Goal: Task Accomplishment & Management: Manage account settings

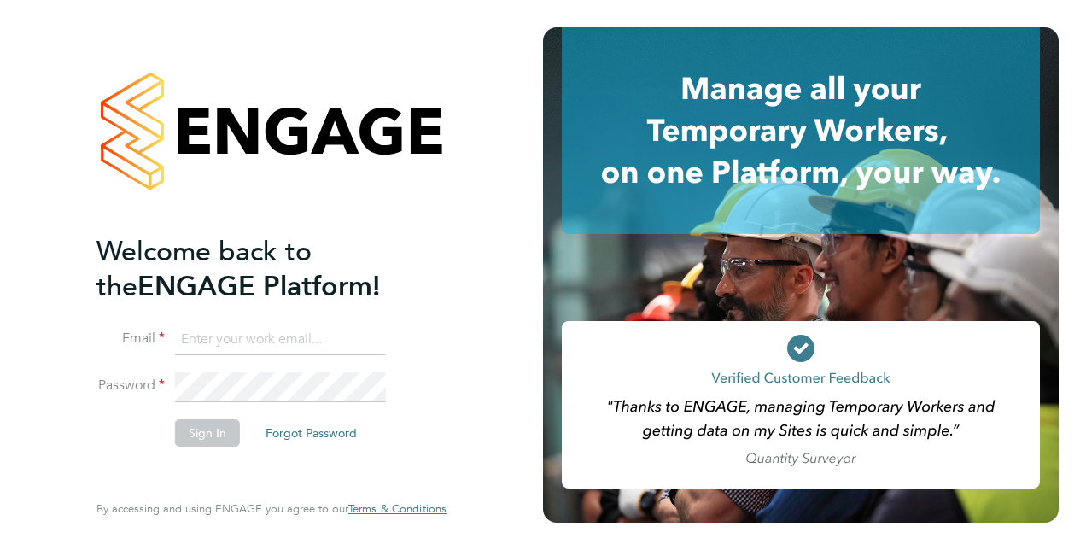
type input "liam.jones@vistry.co.uk"
click at [273, 370] on li "Email liam.jones@vistry.co.uk" at bounding box center [262, 348] width 333 height 48
click at [219, 432] on button "Sign In" at bounding box center [207, 432] width 65 height 27
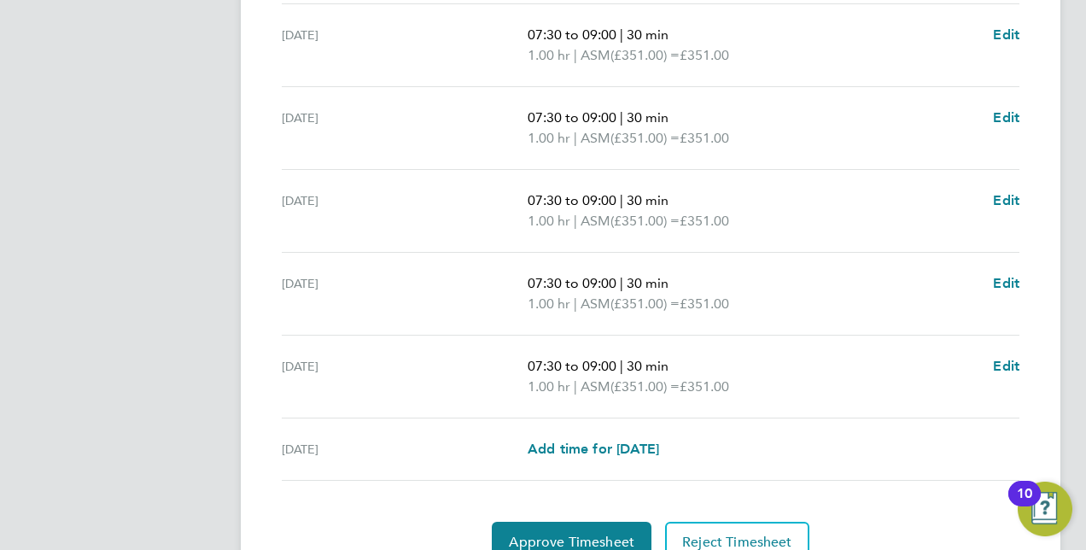
scroll to position [714, 0]
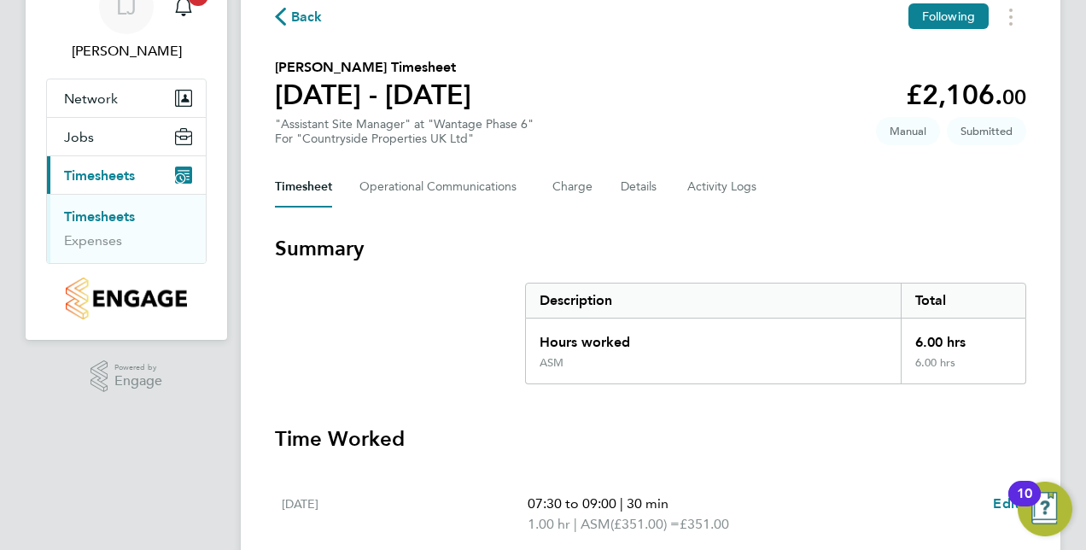
scroll to position [66, 0]
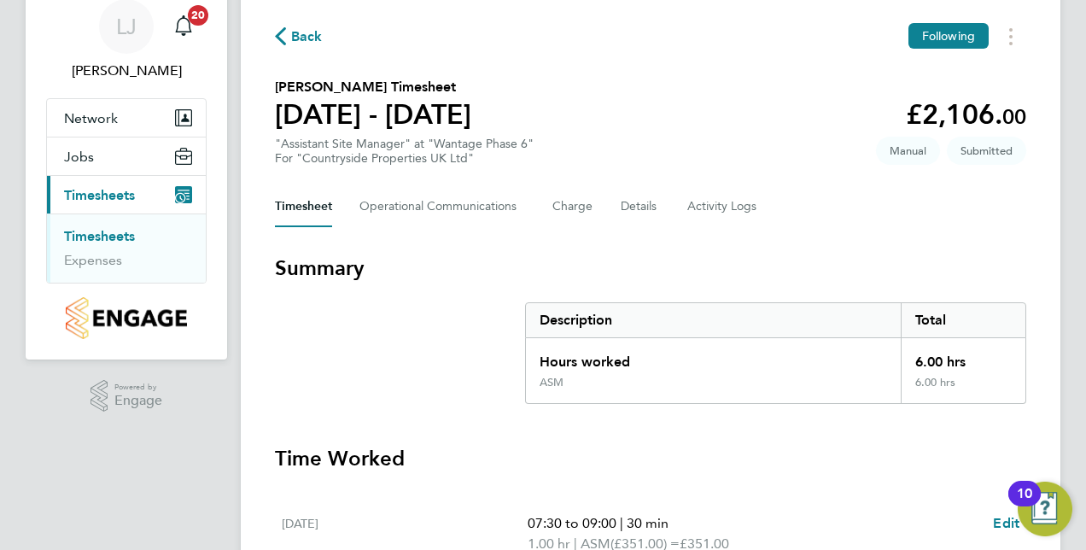
click at [100, 230] on link "Timesheets" at bounding box center [99, 236] width 71 height 16
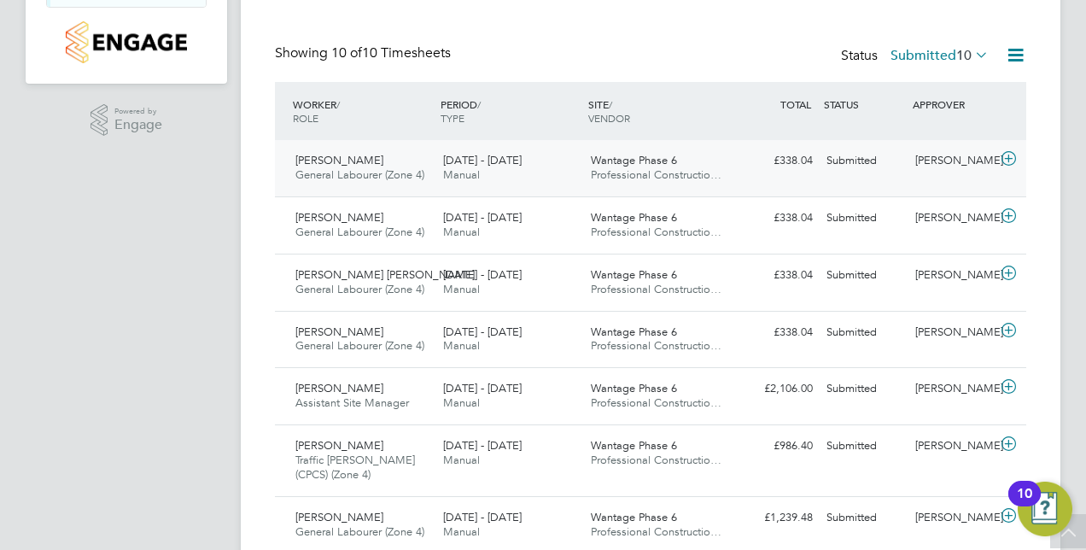
click at [1011, 157] on icon at bounding box center [1008, 159] width 21 height 14
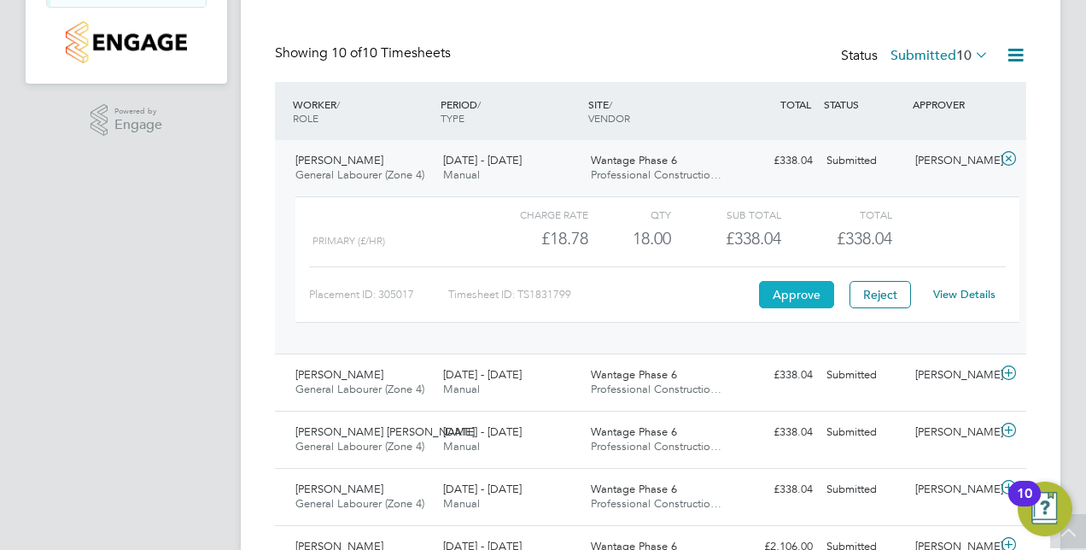
click at [795, 287] on button "Approve" at bounding box center [796, 294] width 75 height 27
click at [773, 26] on div "Timesheets Client Config Vendor Site Position Timesheet ID Approved On Select d…" at bounding box center [650, 308] width 751 height 1148
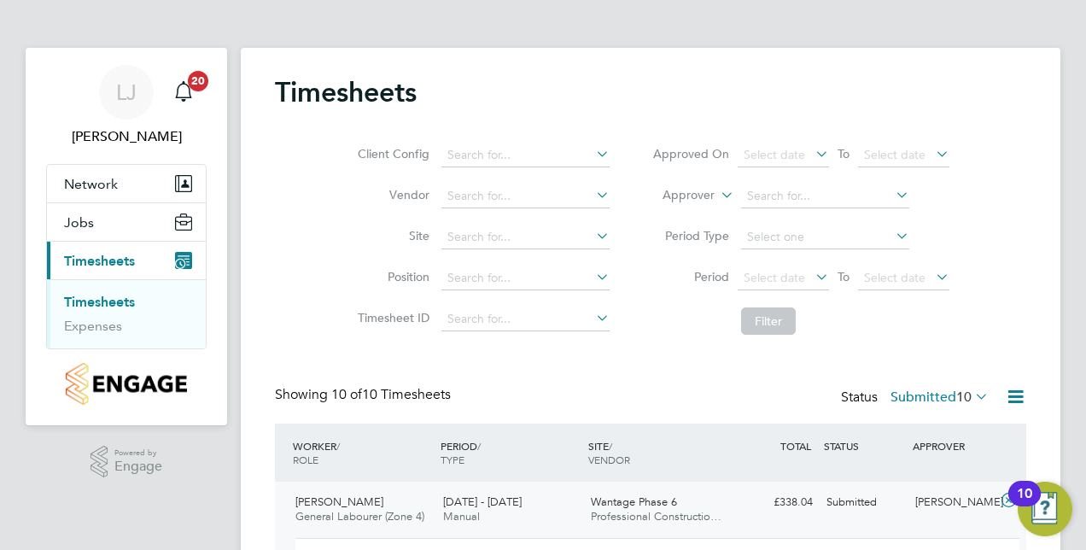
click at [102, 294] on link "Timesheets" at bounding box center [99, 302] width 71 height 16
click at [103, 300] on link "Timesheets" at bounding box center [99, 302] width 71 height 16
click at [96, 324] on link "Expenses" at bounding box center [93, 326] width 58 height 16
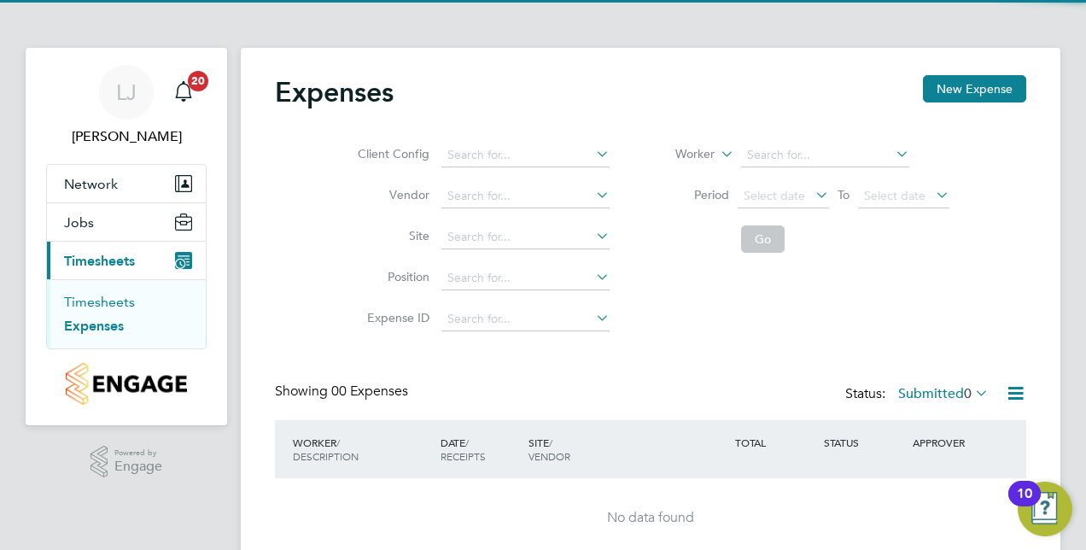
click at [98, 300] on link "Timesheets" at bounding box center [99, 302] width 71 height 16
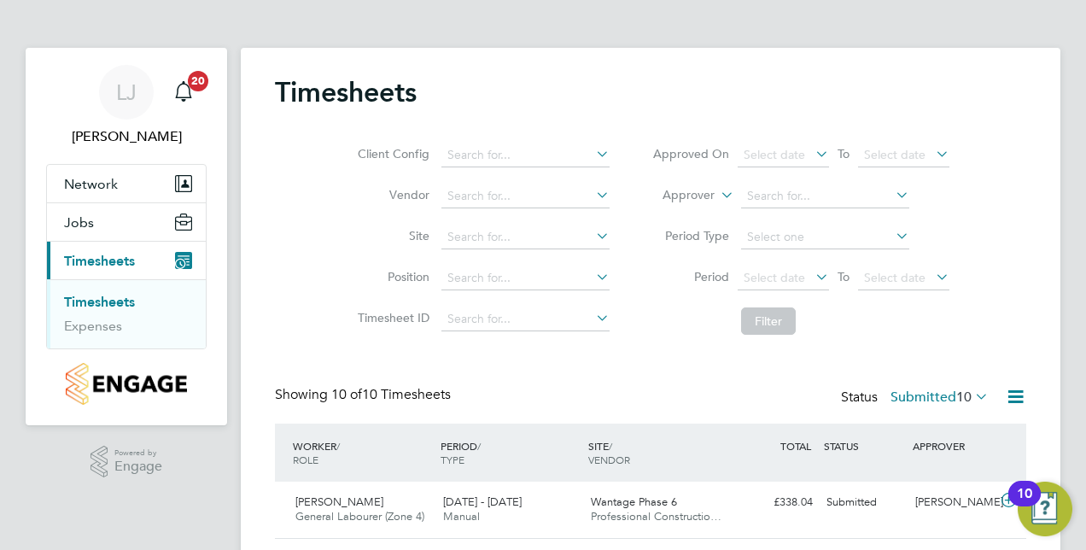
scroll to position [43, 148]
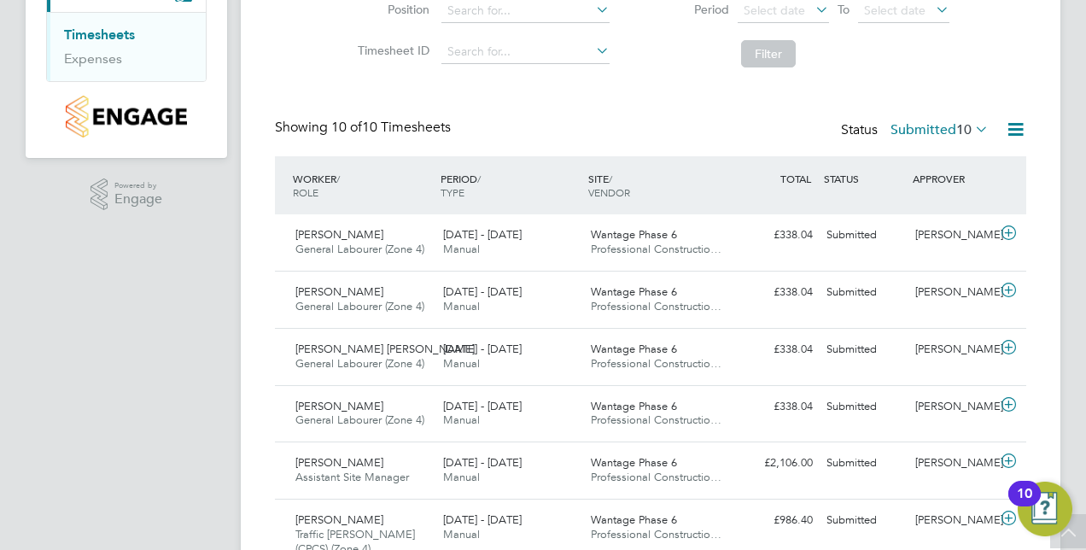
click at [983, 150] on div "Showing 10 of 10 Timesheets Status Submitted 10" at bounding box center [650, 138] width 751 height 38
click at [1024, 126] on icon at bounding box center [1015, 129] width 21 height 21
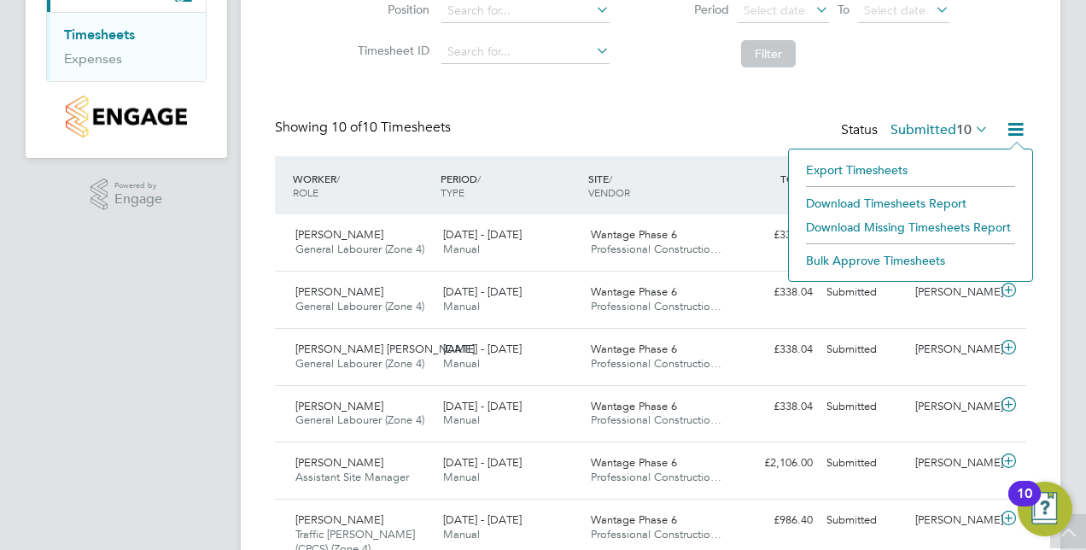
click at [1033, 24] on div "Timesheets Client Config Vendor Site Position Timesheet ID Approved On Select d…" at bounding box center [650, 307] width 819 height 1052
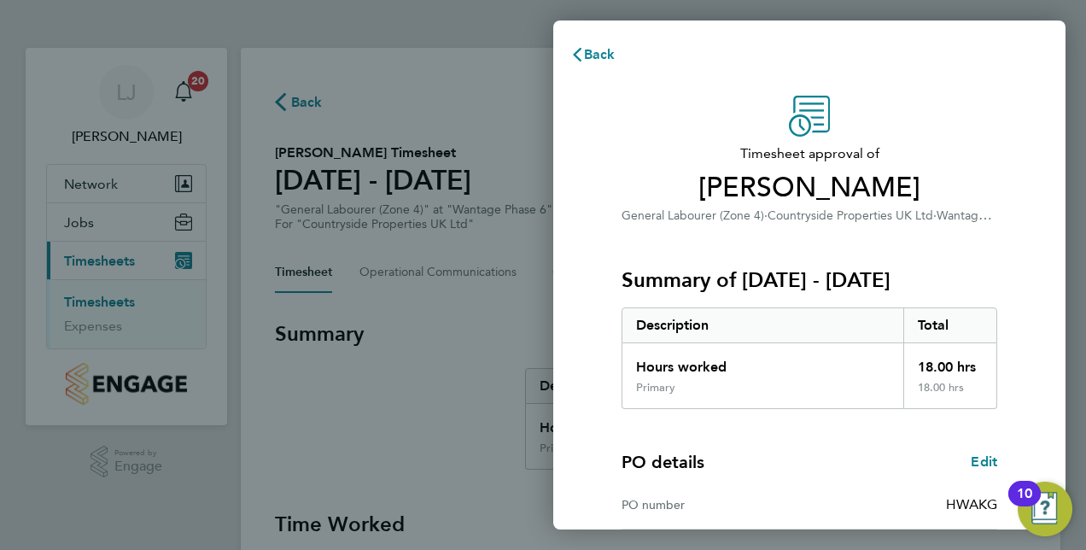
click at [568, 342] on div "Timesheet approval of Pawandeep Singh General Labourer (Zone 4) · Countryside P…" at bounding box center [809, 436] width 512 height 722
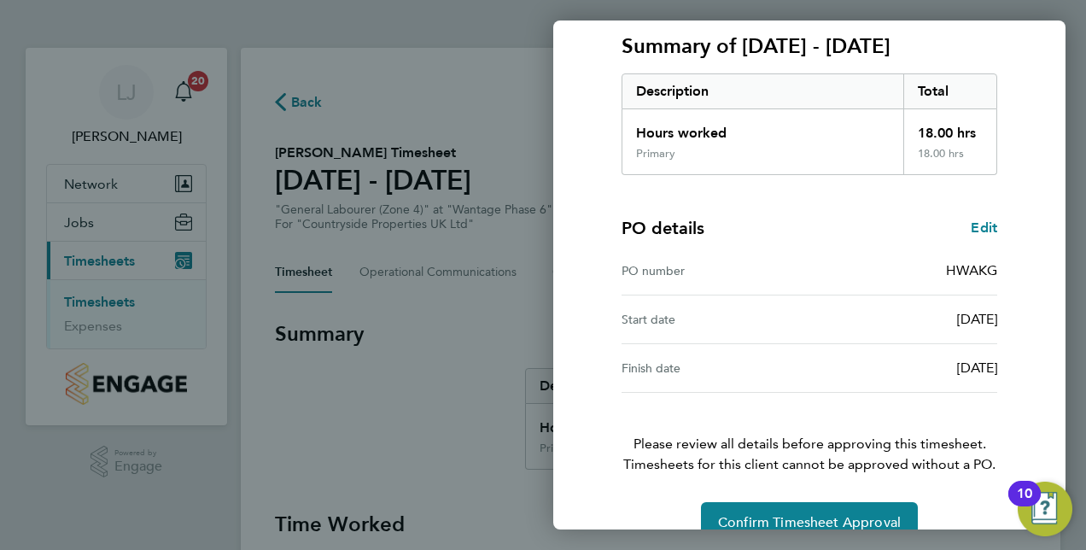
scroll to position [266, 0]
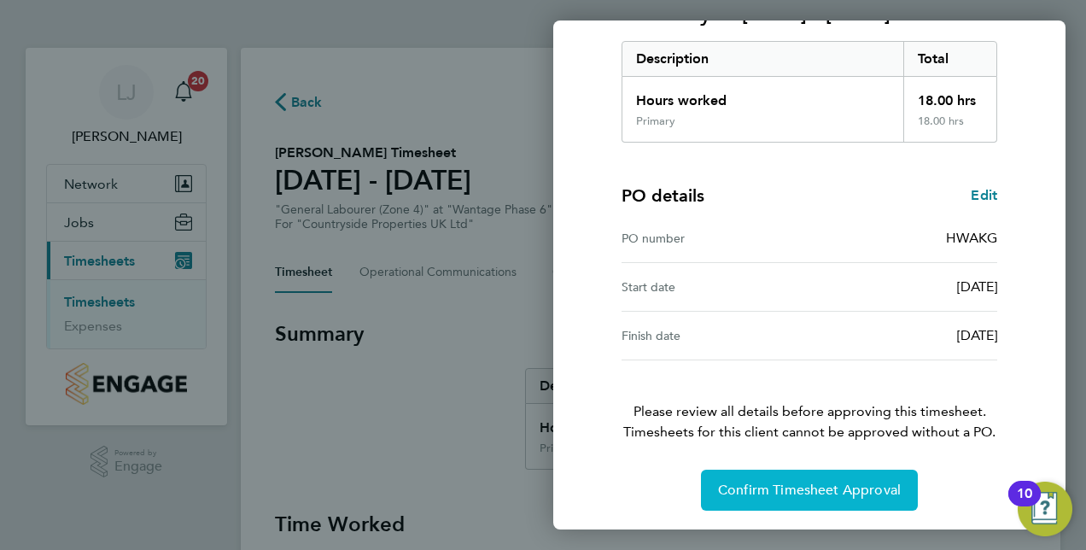
click at [817, 493] on span "Confirm Timesheet Approval" at bounding box center [809, 489] width 183 height 17
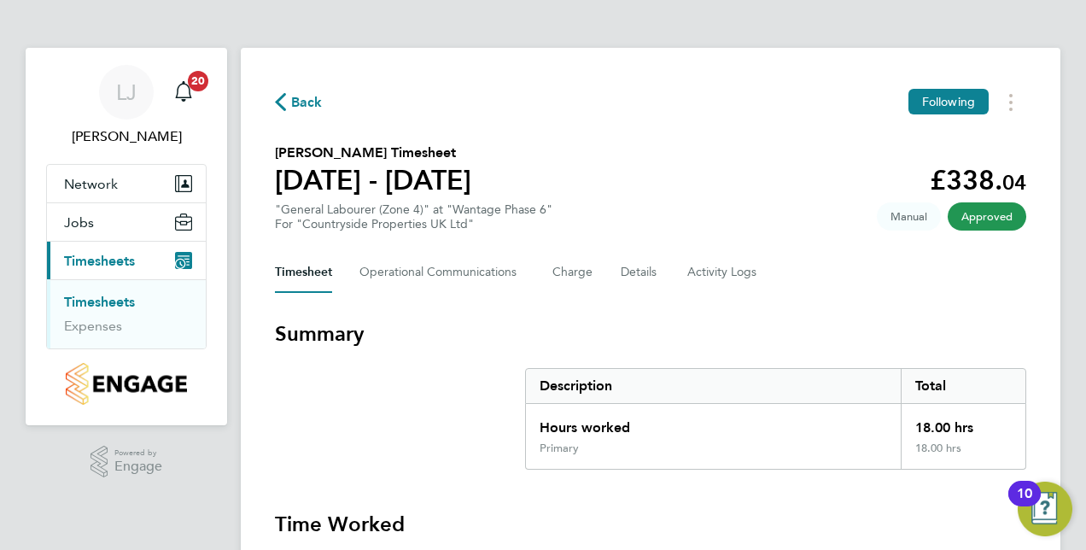
click at [114, 296] on link "Timesheets" at bounding box center [99, 302] width 71 height 16
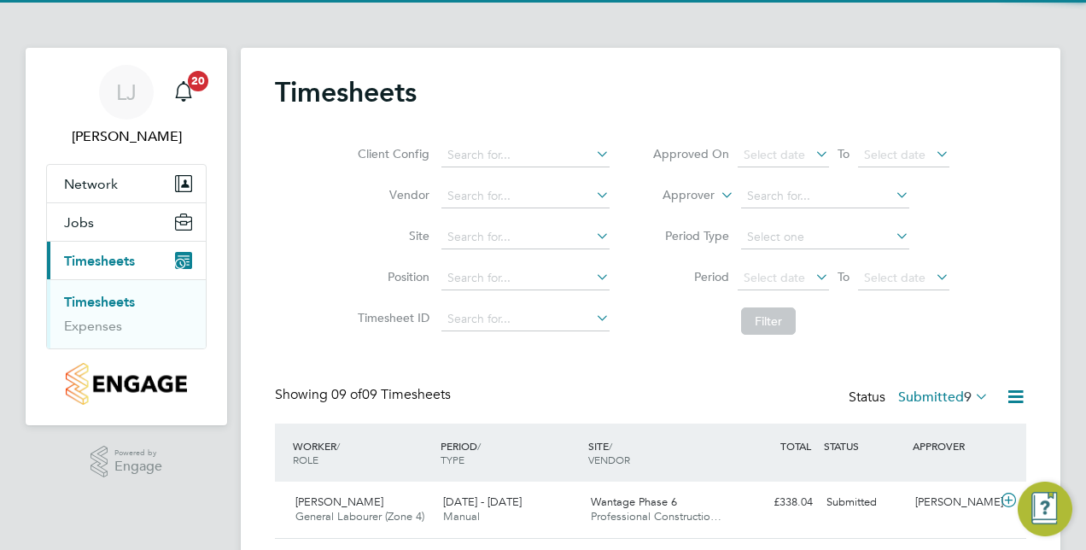
click at [663, 369] on div "Timesheets Client Config Vendor Site Position Timesheet ID Approved On Select d…" at bounding box center [650, 542] width 751 height 934
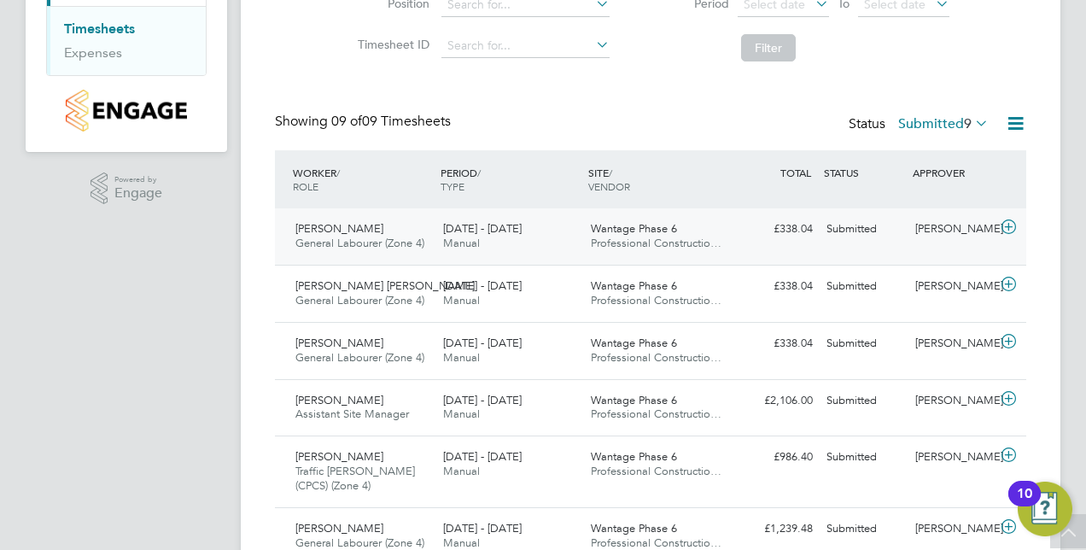
click at [1011, 222] on icon at bounding box center [1008, 227] width 21 height 14
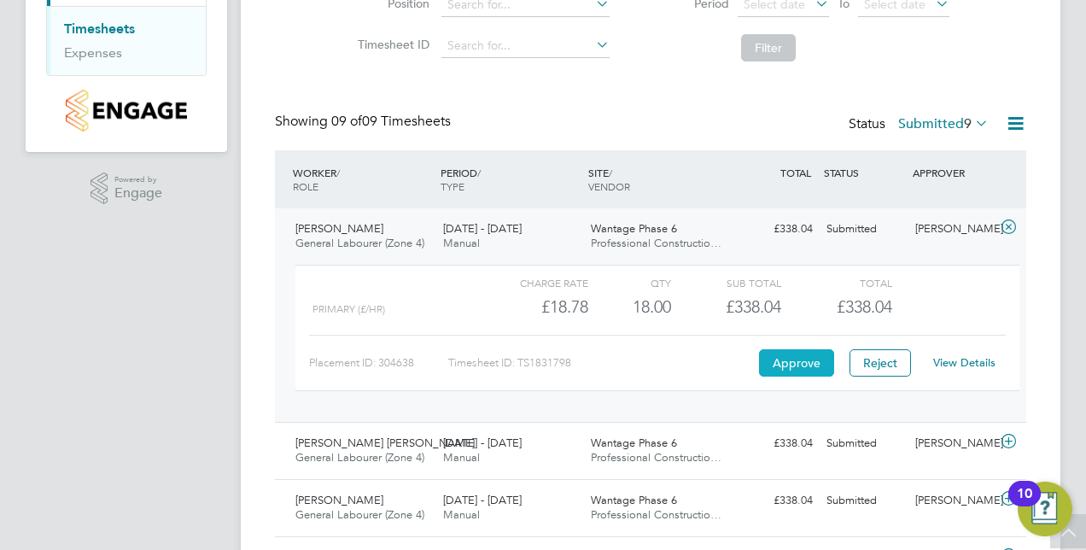
click at [808, 364] on button "Approve" at bounding box center [796, 362] width 75 height 27
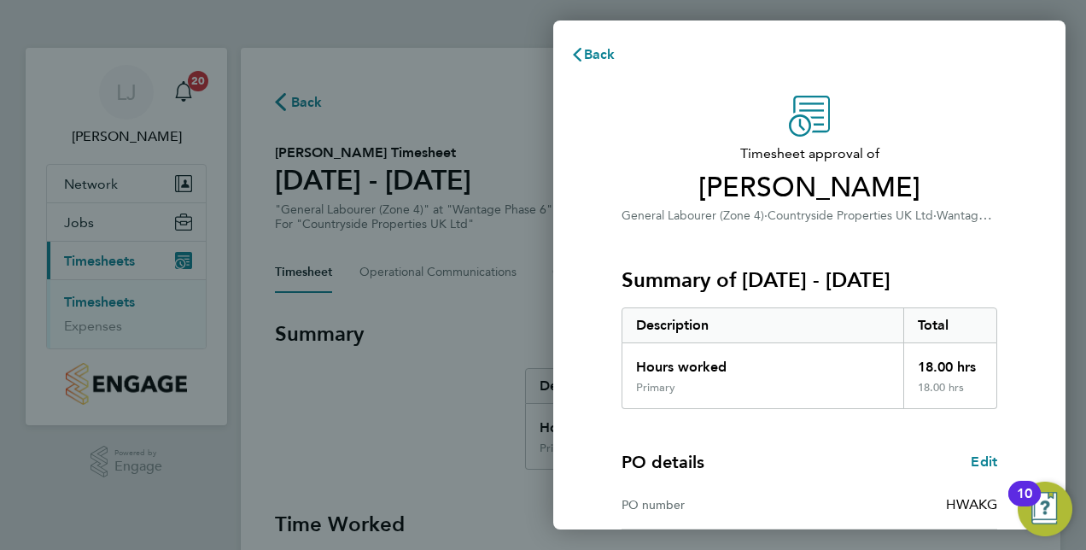
click at [588, 307] on div "Timesheet approval of [PERSON_NAME] General Labourer (Zone 4) · Countryside Pro…" at bounding box center [809, 436] width 512 height 722
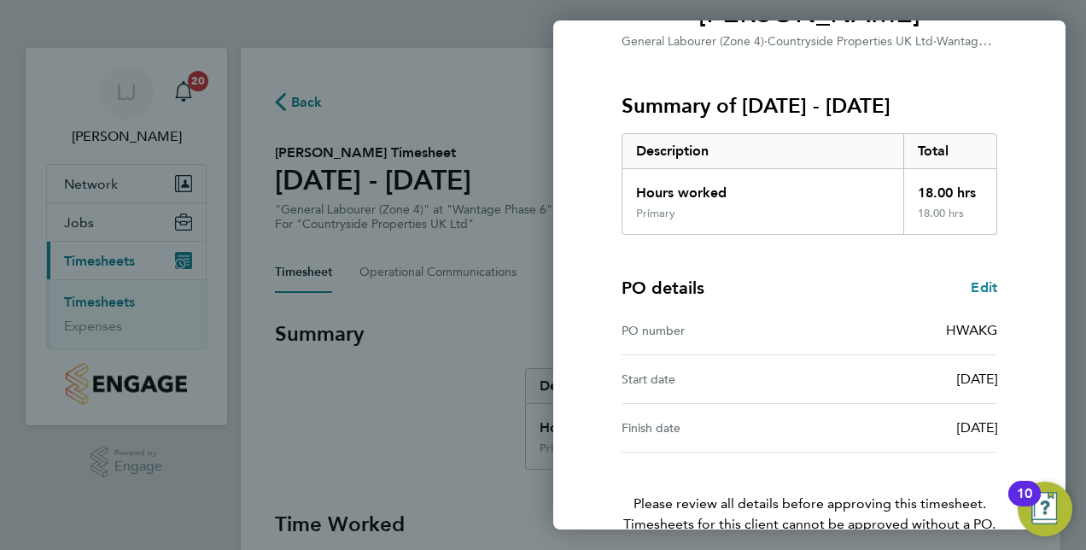
scroll to position [266, 0]
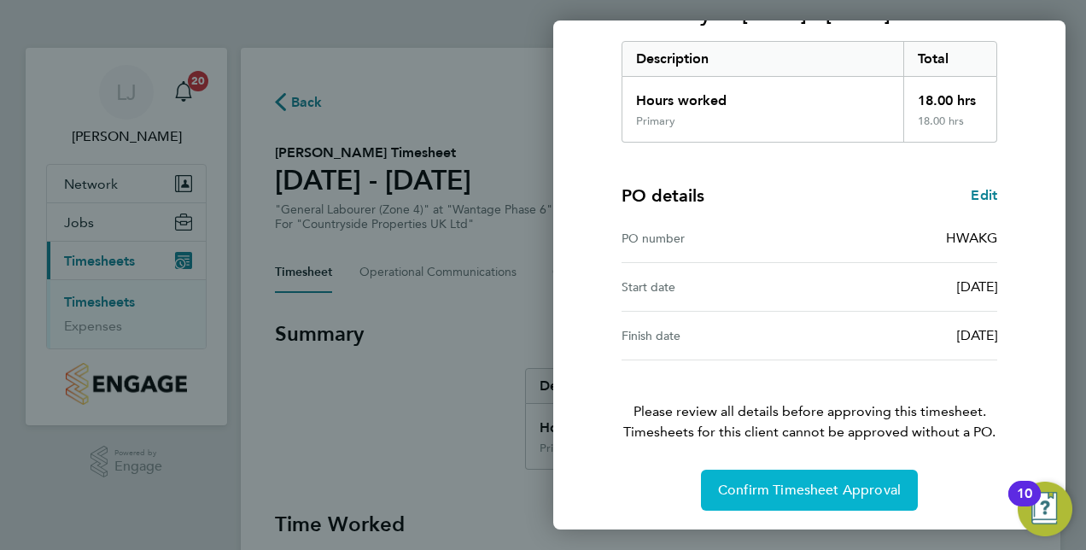
click at [823, 487] on span "Confirm Timesheet Approval" at bounding box center [809, 489] width 183 height 17
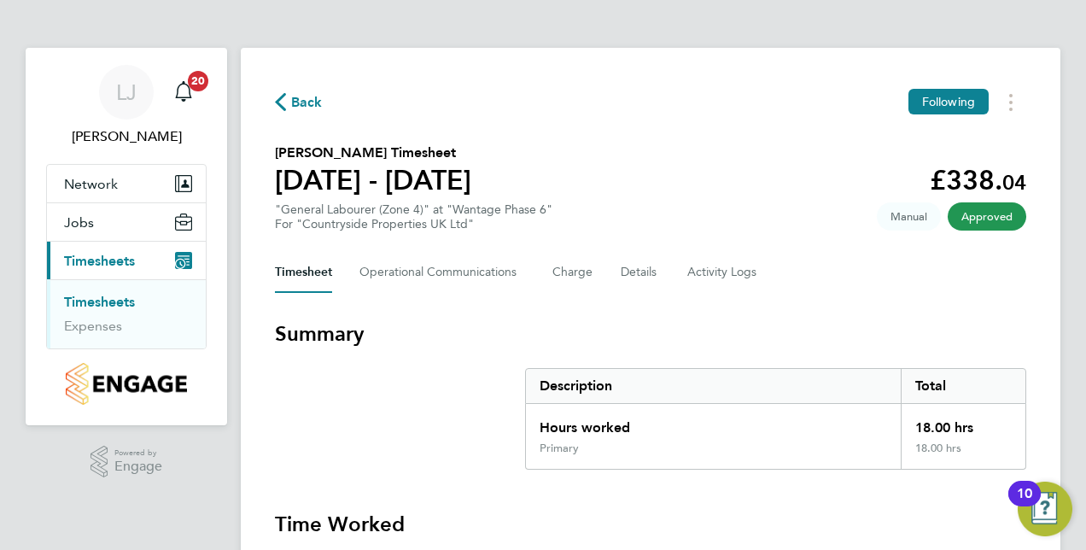
click at [118, 299] on link "Timesheets" at bounding box center [99, 302] width 71 height 16
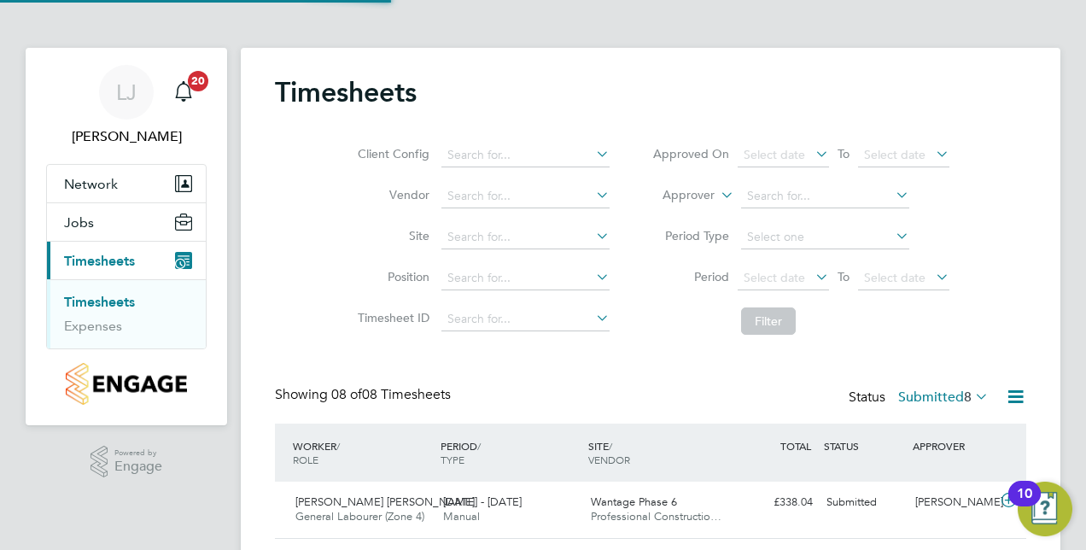
click at [290, 322] on div "Client Config Vendor Site Position Timesheet ID Approved On Select date To Sele…" at bounding box center [650, 234] width 751 height 217
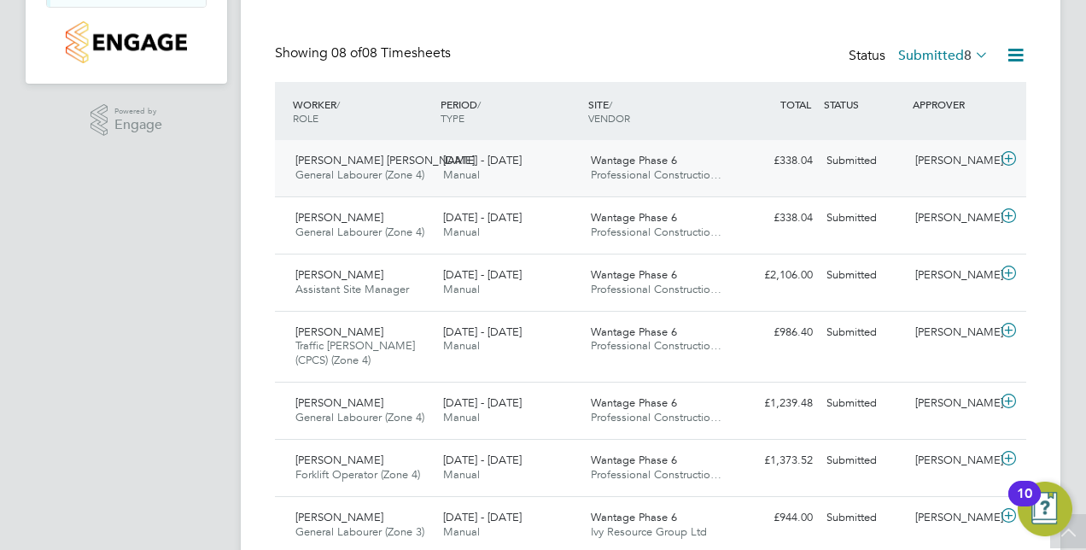
click at [1003, 159] on icon at bounding box center [1008, 159] width 21 height 14
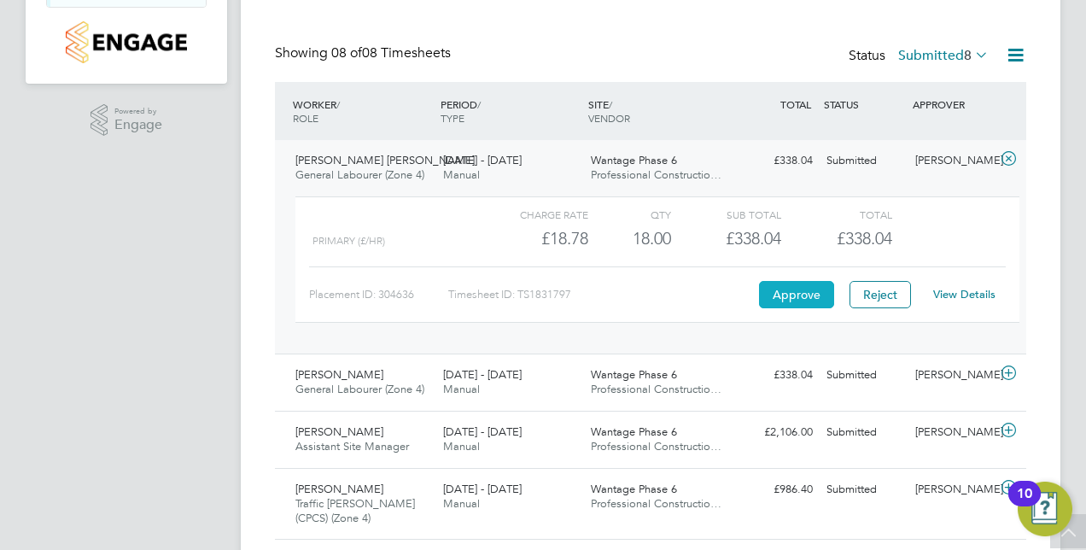
click at [792, 289] on button "Approve" at bounding box center [796, 294] width 75 height 27
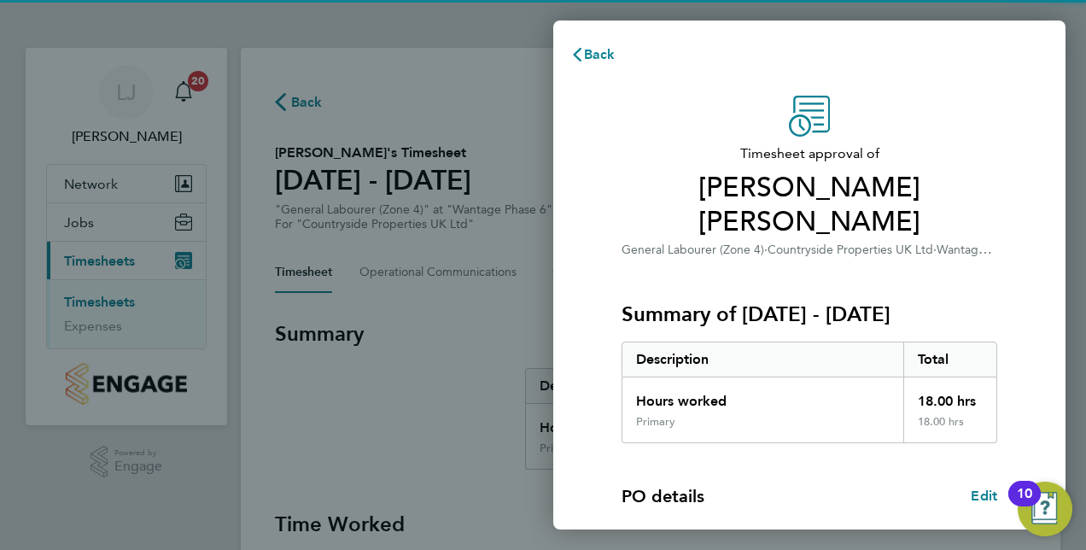
click at [579, 204] on div "Timesheet approval of [PERSON_NAME] [PERSON_NAME] General Labourer (Zone 4) · C…" at bounding box center [809, 453] width 512 height 756
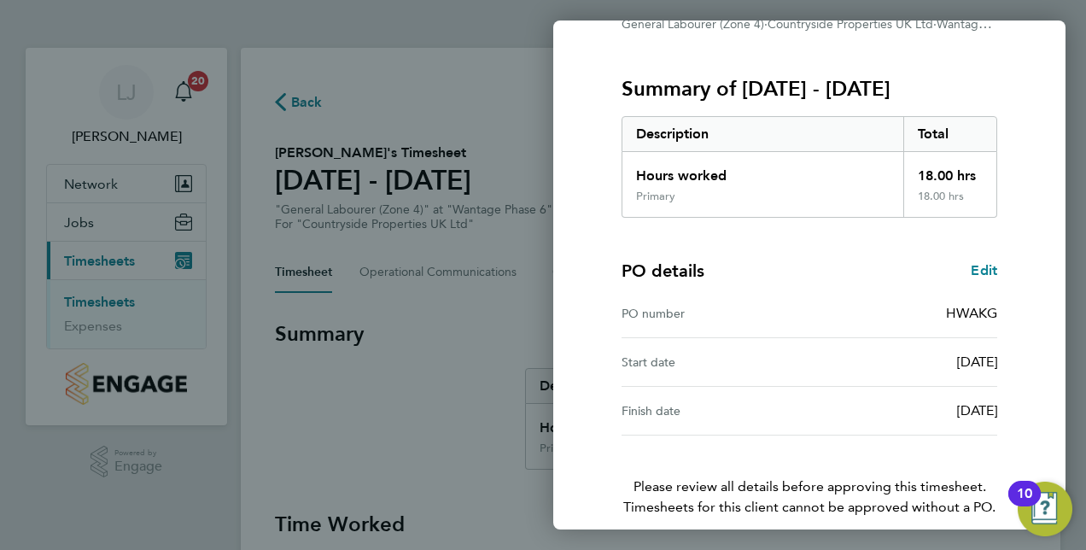
scroll to position [266, 0]
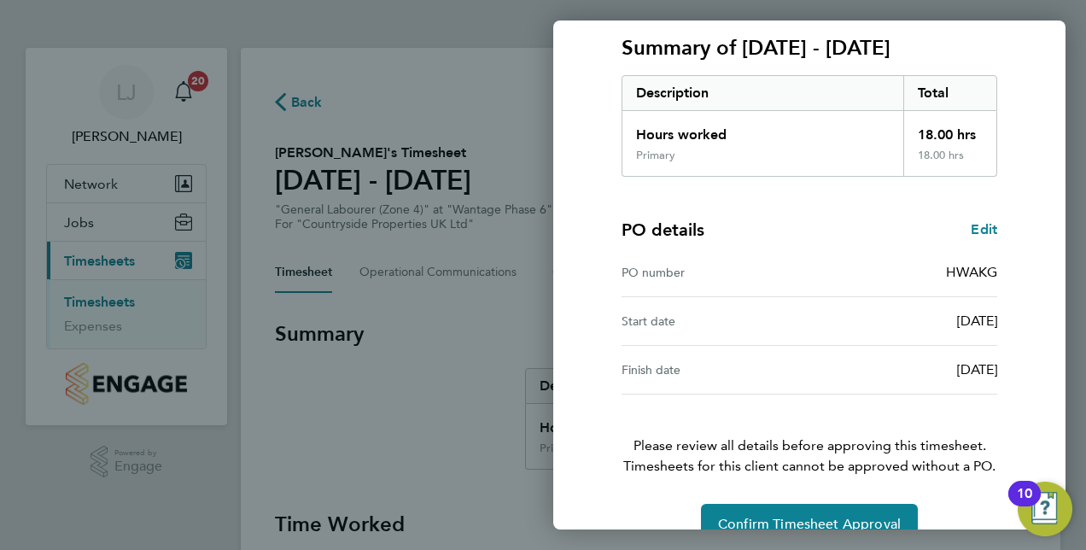
click at [787, 466] on div "Timesheet approval of Rinku Rinku General Labourer (Zone 4) · Countryside Prope…" at bounding box center [809, 186] width 417 height 715
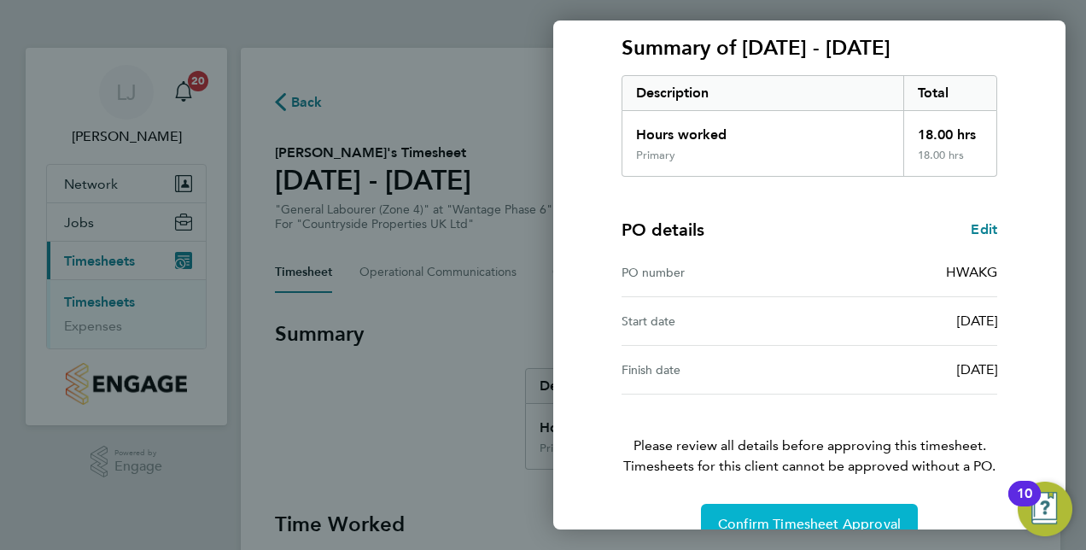
click at [789, 504] on button "Confirm Timesheet Approval" at bounding box center [809, 524] width 217 height 41
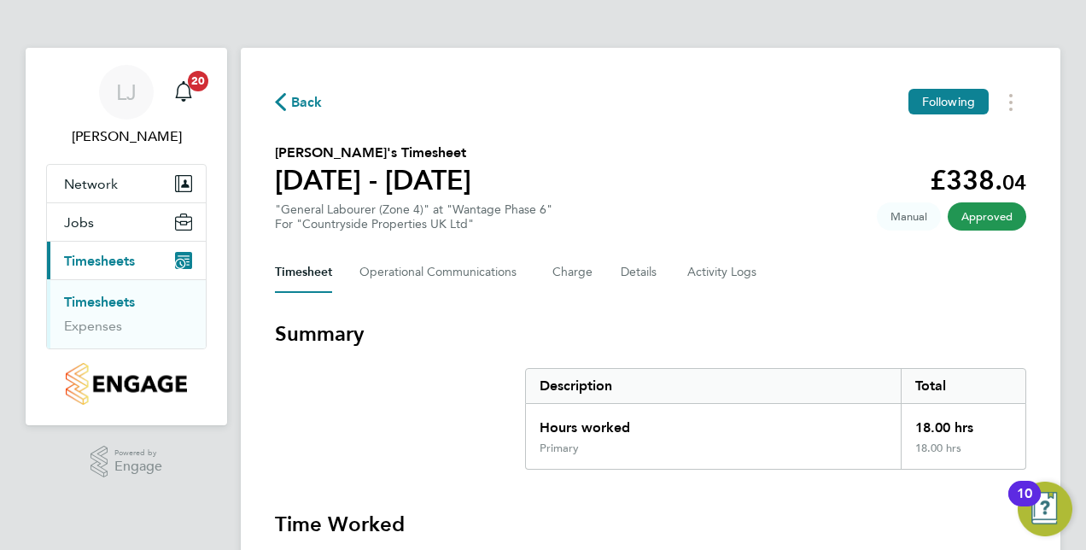
click at [108, 297] on link "Timesheets" at bounding box center [99, 302] width 71 height 16
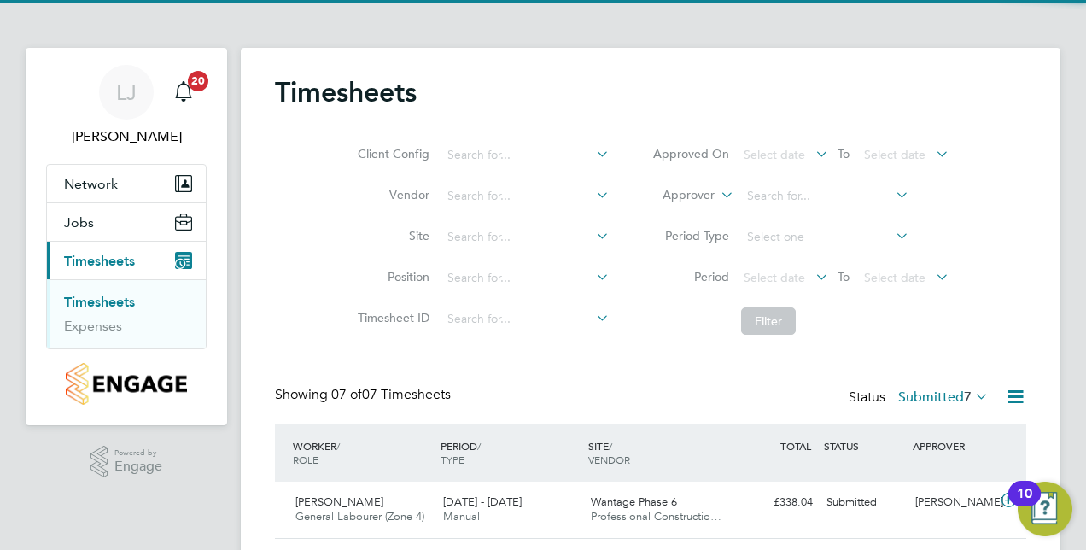
click at [266, 295] on div "Timesheets Client Config Vendor Site Position Timesheet ID Approved On Select d…" at bounding box center [650, 489] width 819 height 882
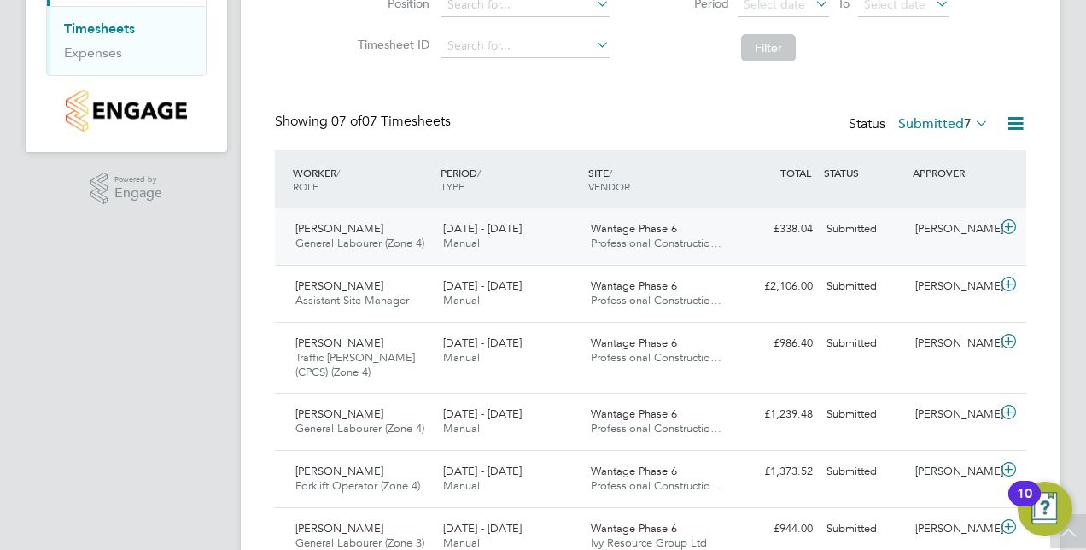
click at [1004, 226] on icon at bounding box center [1008, 227] width 21 height 14
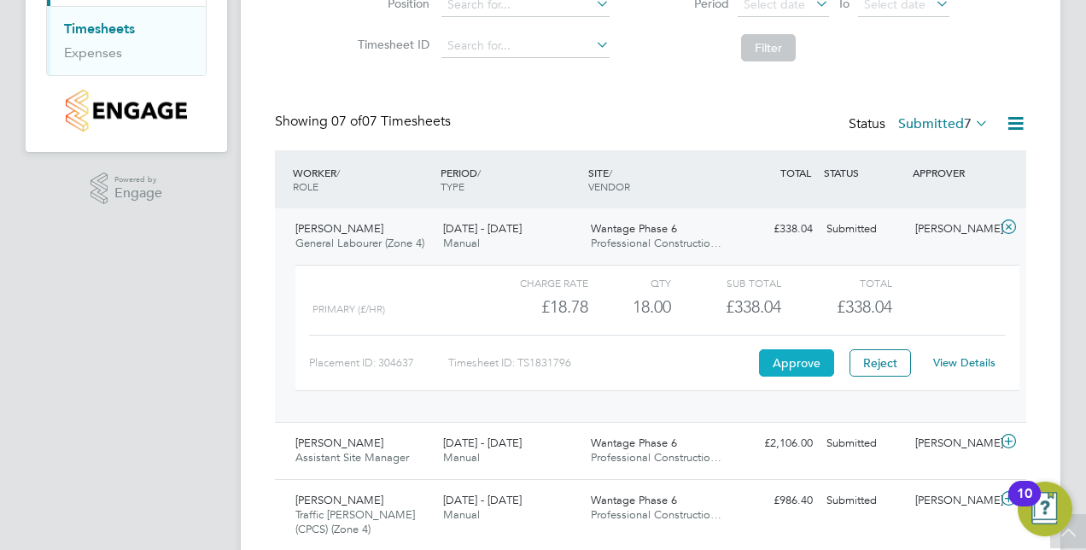
click at [794, 353] on button "Approve" at bounding box center [796, 362] width 75 height 27
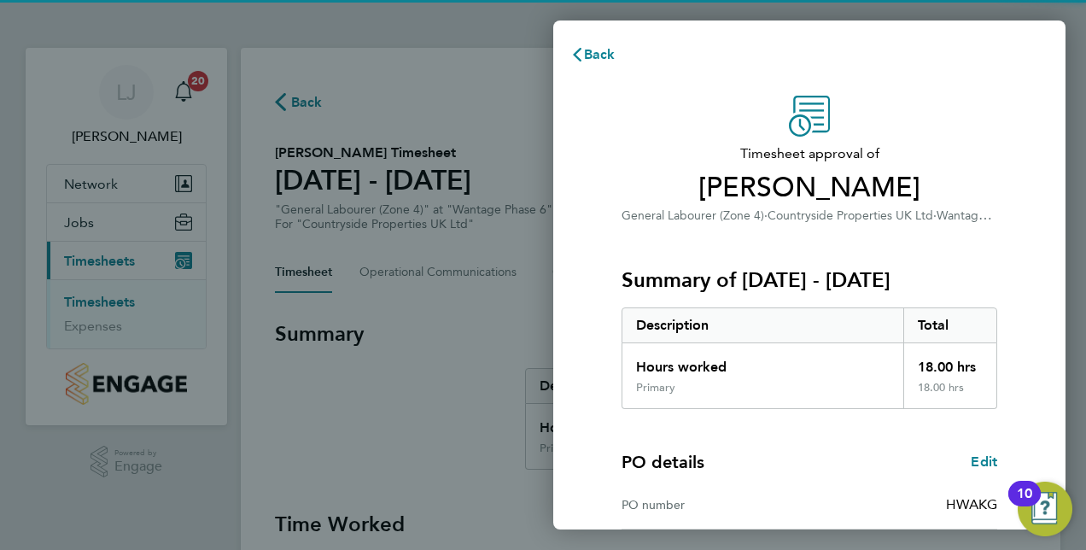
click at [599, 225] on div "Timesheet approval of [PERSON_NAME] General Labourer (Zone 4) · Countryside Pro…" at bounding box center [809, 436] width 512 height 722
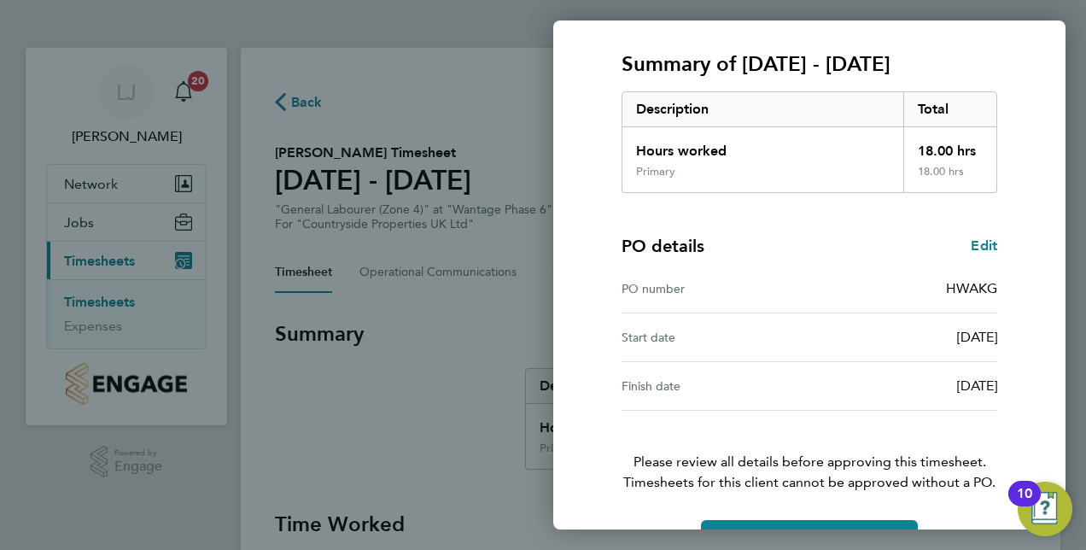
scroll to position [266, 0]
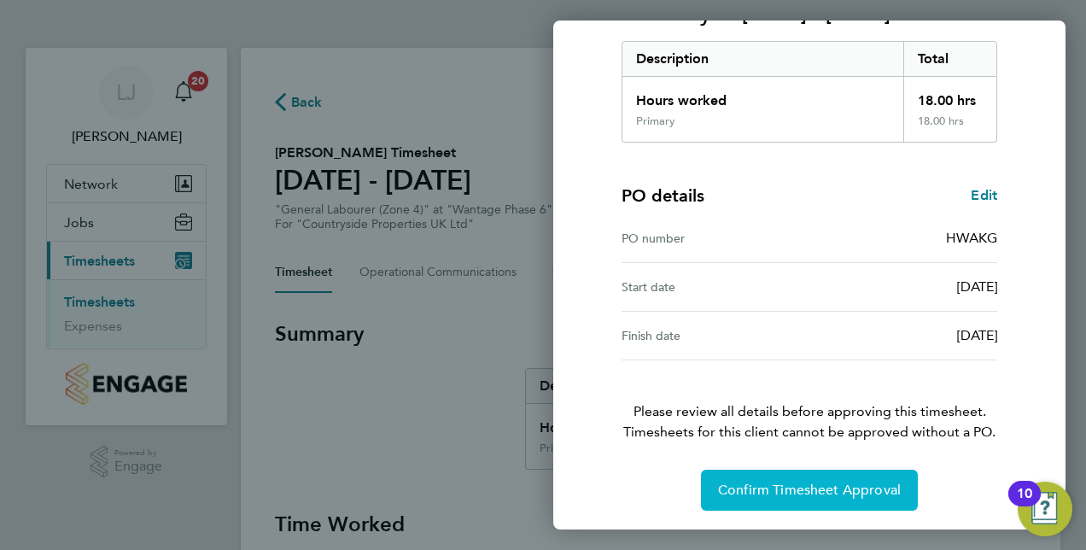
click at [832, 495] on span "Confirm Timesheet Approval" at bounding box center [809, 489] width 183 height 17
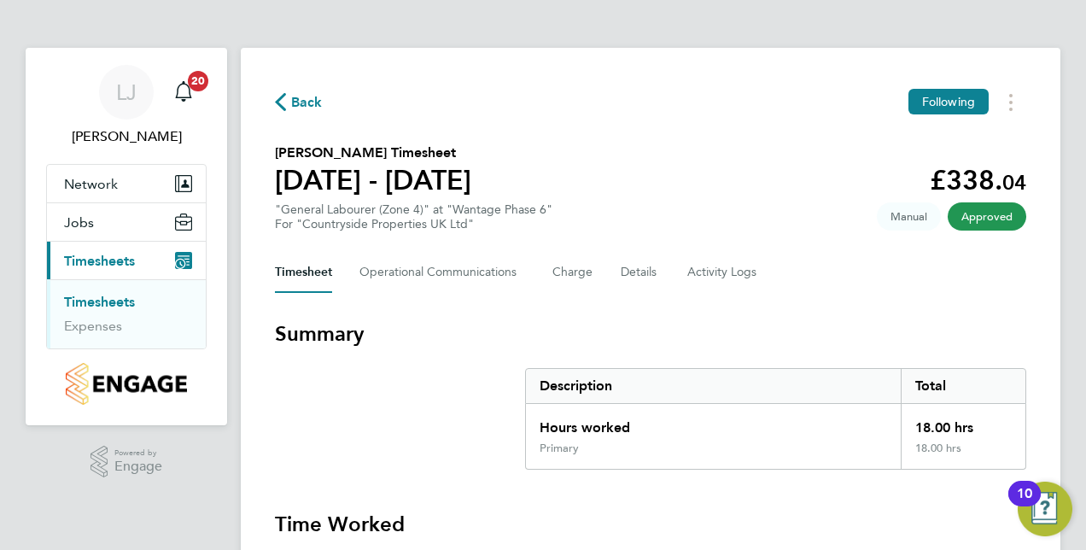
click at [123, 292] on ul "Timesheets Expenses" at bounding box center [126, 313] width 159 height 69
click at [120, 297] on link "Timesheets" at bounding box center [99, 302] width 71 height 16
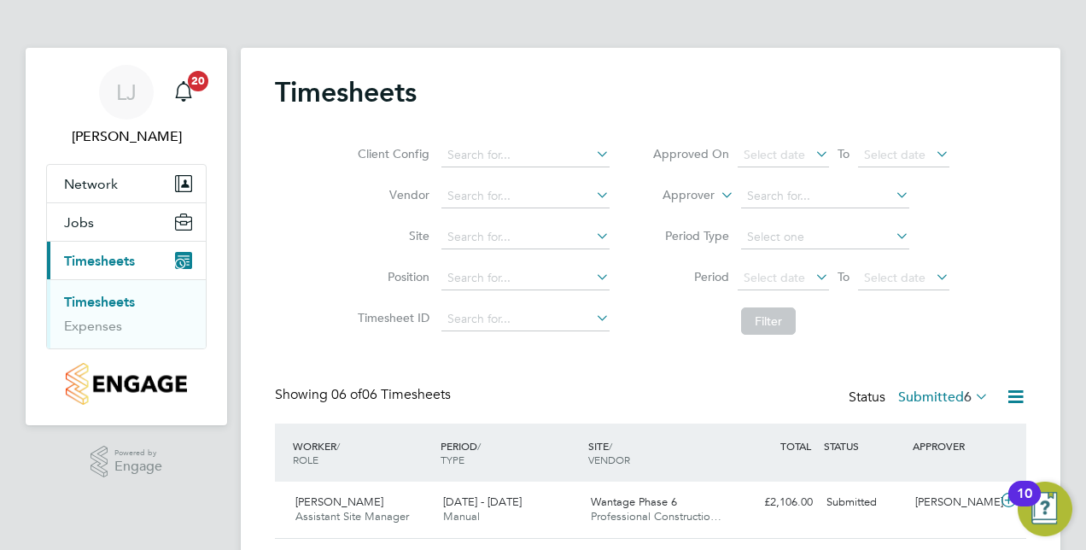
click at [309, 264] on div "Client Config Vendor Site Position Timesheet ID Approved On Select date To Sele…" at bounding box center [650, 234] width 751 height 217
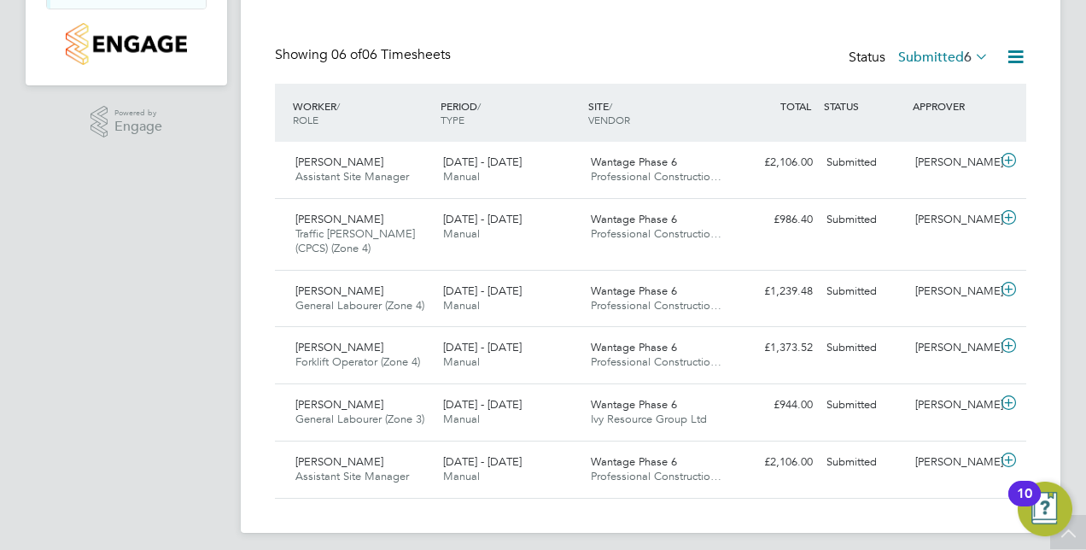
scroll to position [347, 0]
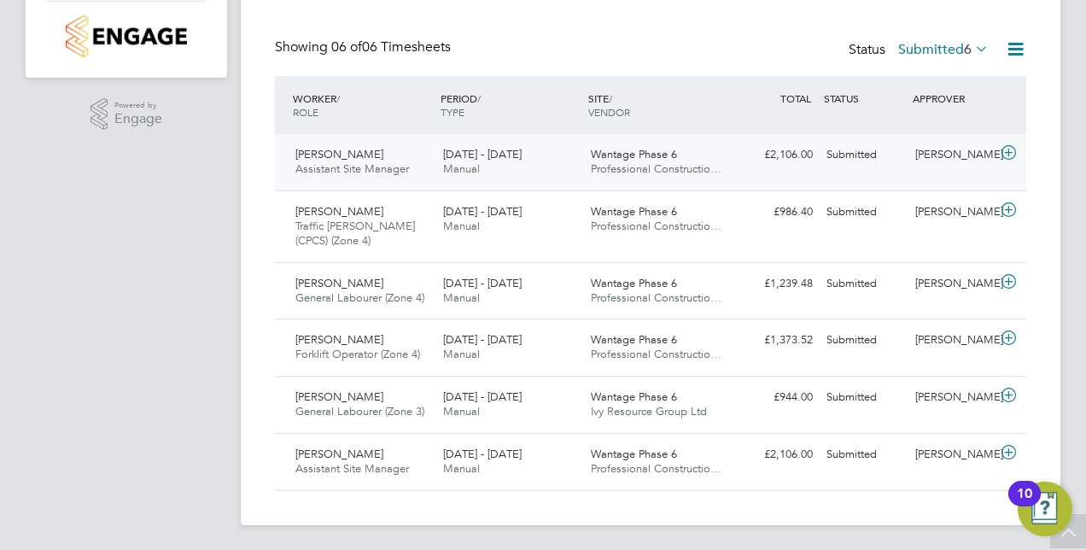
click at [1003, 150] on icon at bounding box center [1008, 153] width 21 height 14
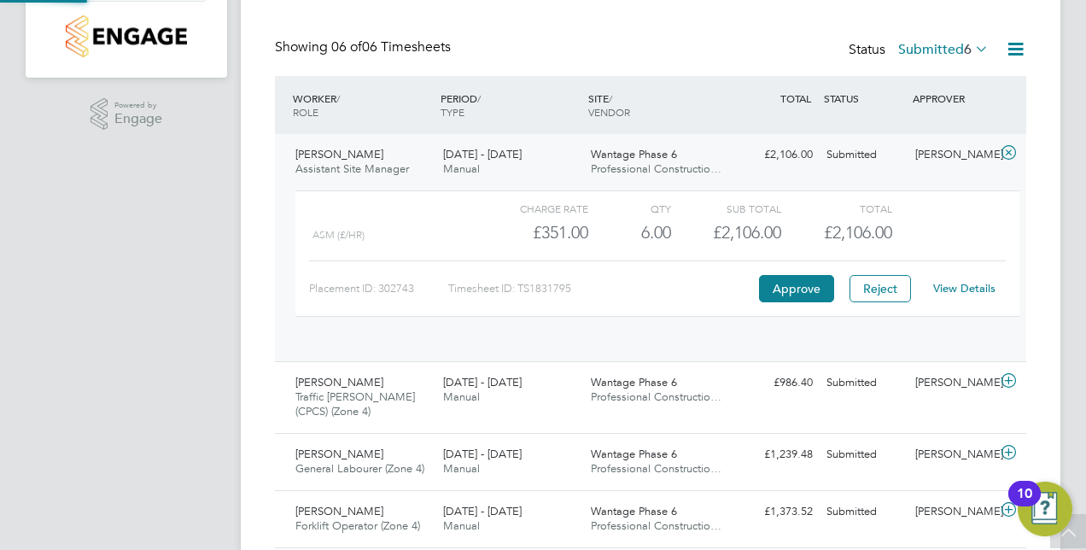
scroll to position [29, 166]
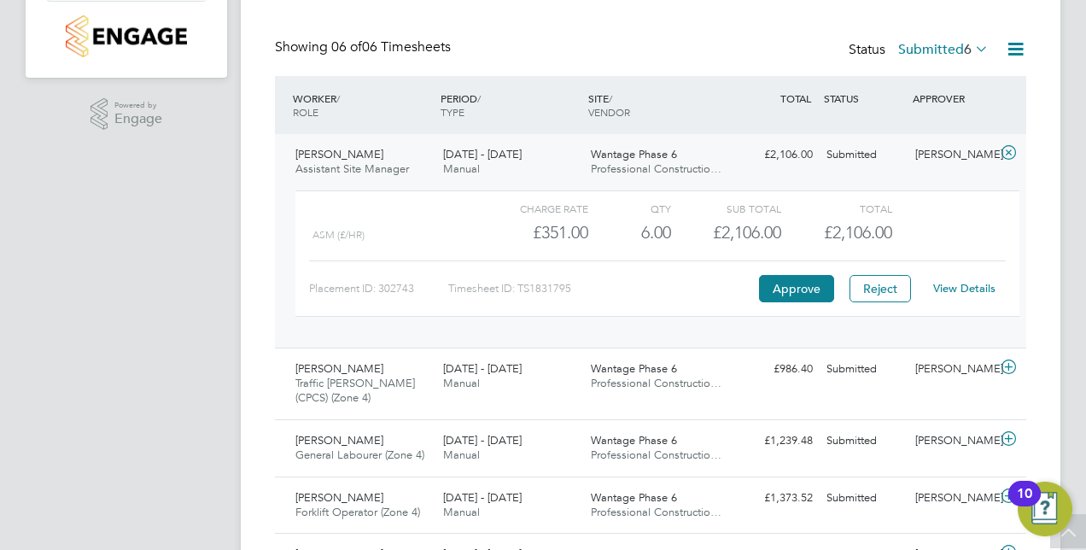
click at [1041, 191] on div "Timesheets Client Config Vendor Site Position Timesheet ID Approved On Select d…" at bounding box center [650, 191] width 819 height 982
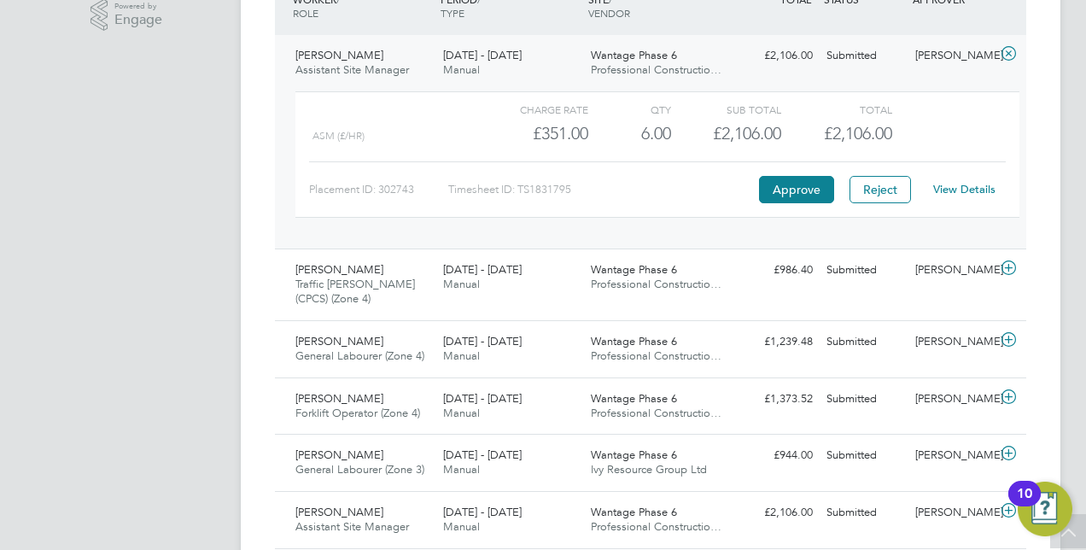
scroll to position [450, 0]
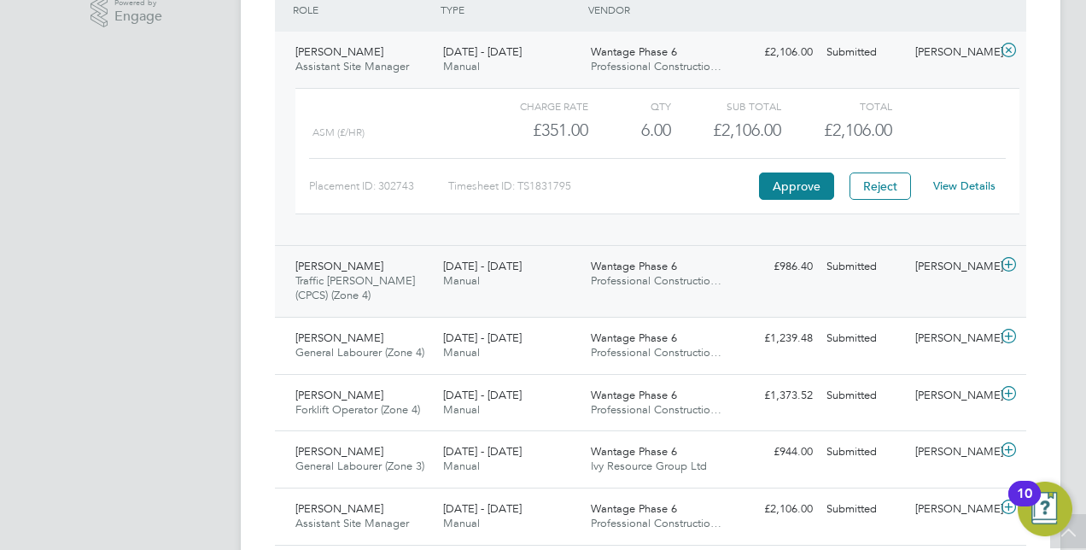
click at [1009, 265] on icon at bounding box center [1008, 265] width 21 height 14
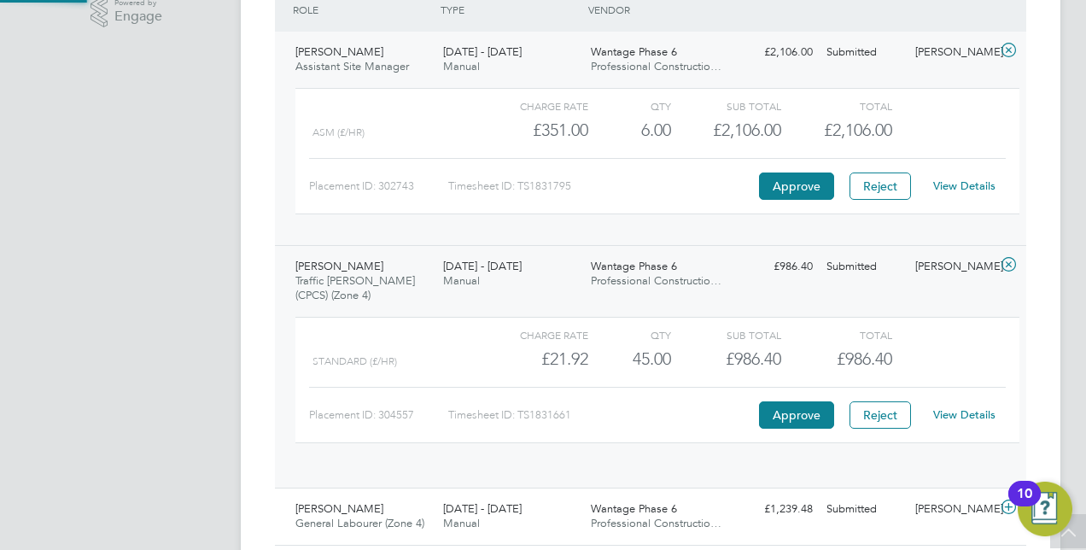
scroll to position [29, 166]
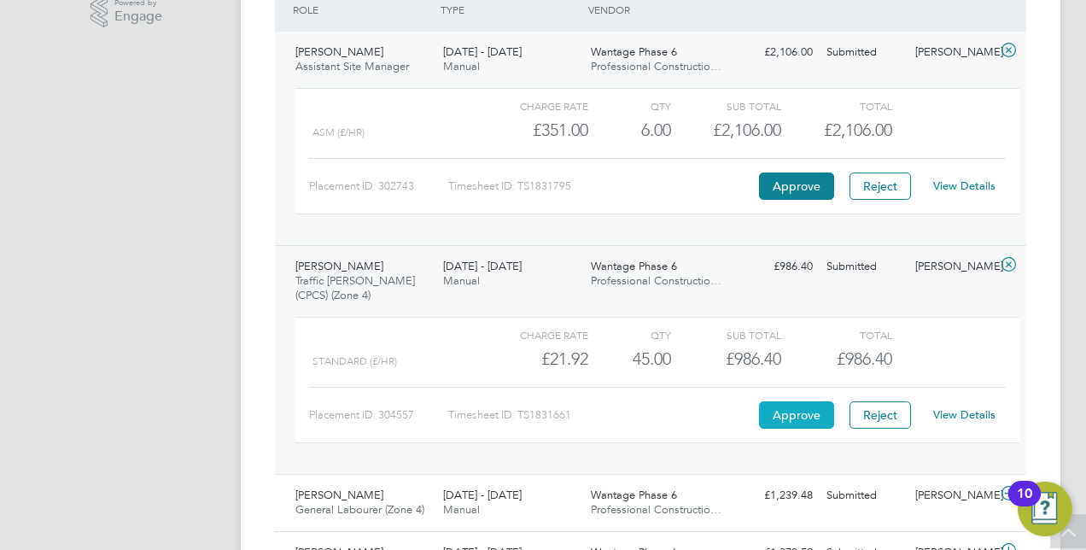
click at [803, 411] on button "Approve" at bounding box center [796, 414] width 75 height 27
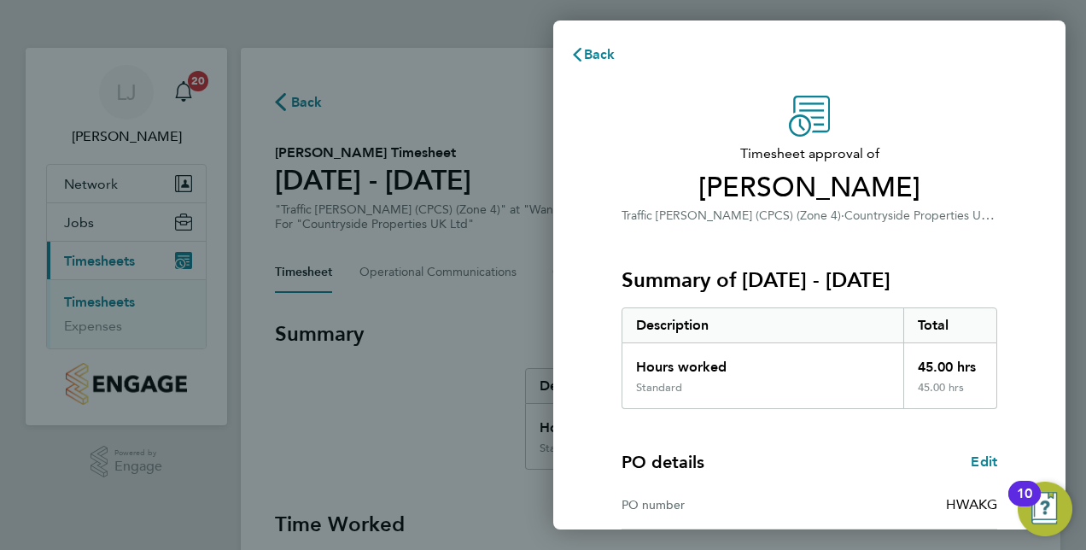
click at [574, 217] on div "Timesheet approval of [PERSON_NAME] Traffic [PERSON_NAME] (CPCS) (Zone 4) · Cou…" at bounding box center [809, 436] width 512 height 722
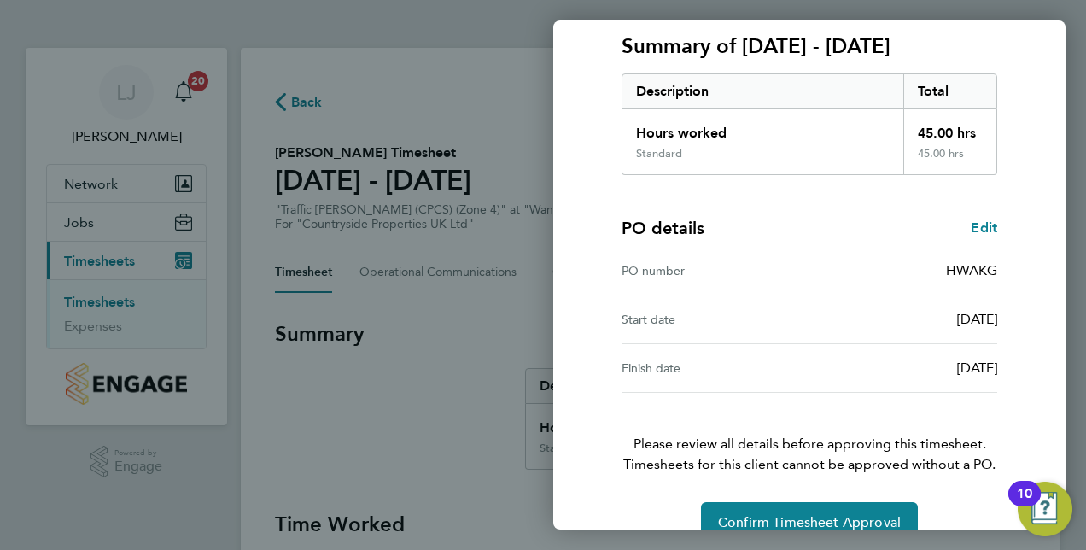
scroll to position [266, 0]
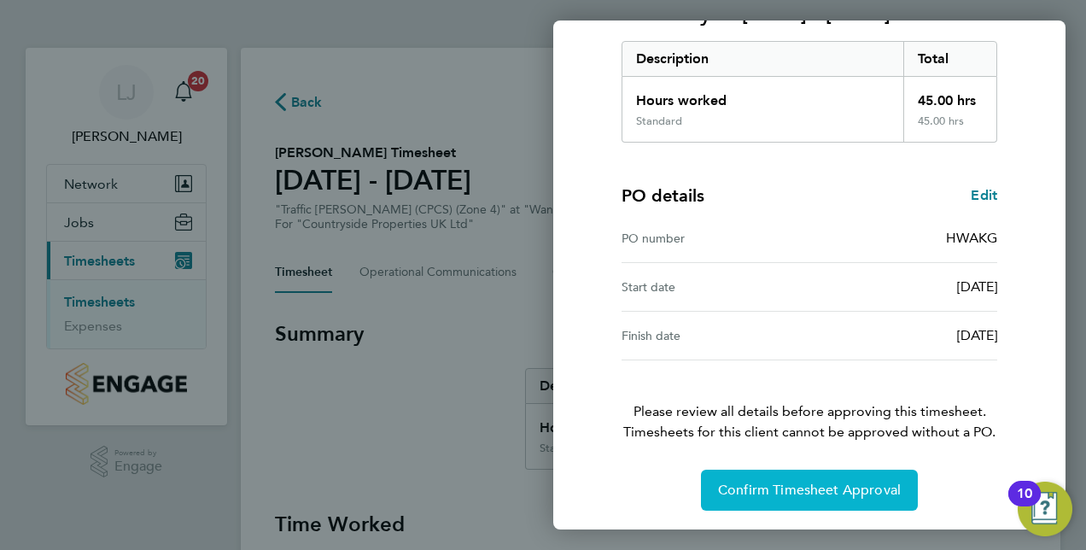
click at [826, 481] on span "Confirm Timesheet Approval" at bounding box center [809, 489] width 183 height 17
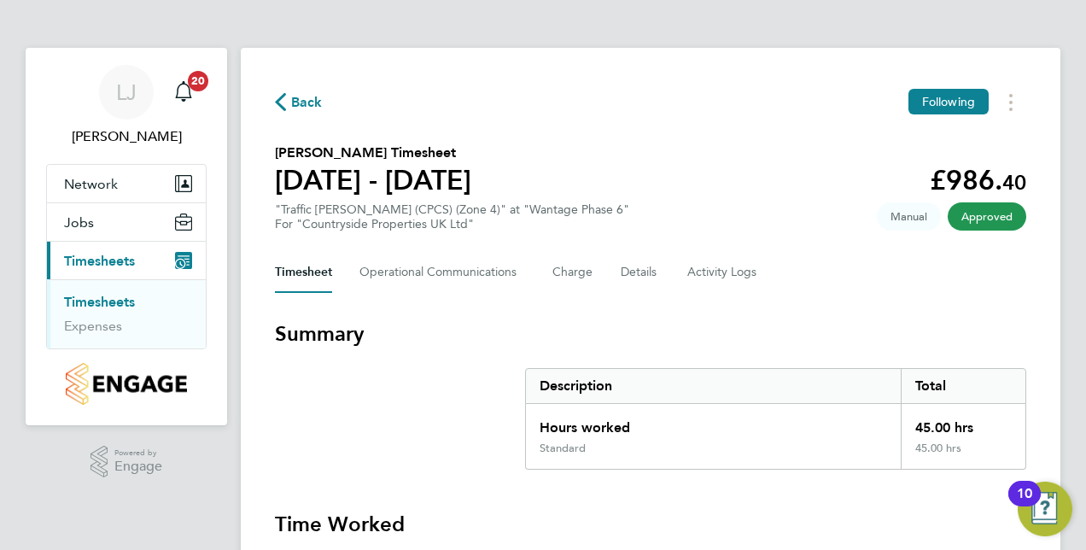
click at [112, 304] on link "Timesheets" at bounding box center [99, 302] width 71 height 16
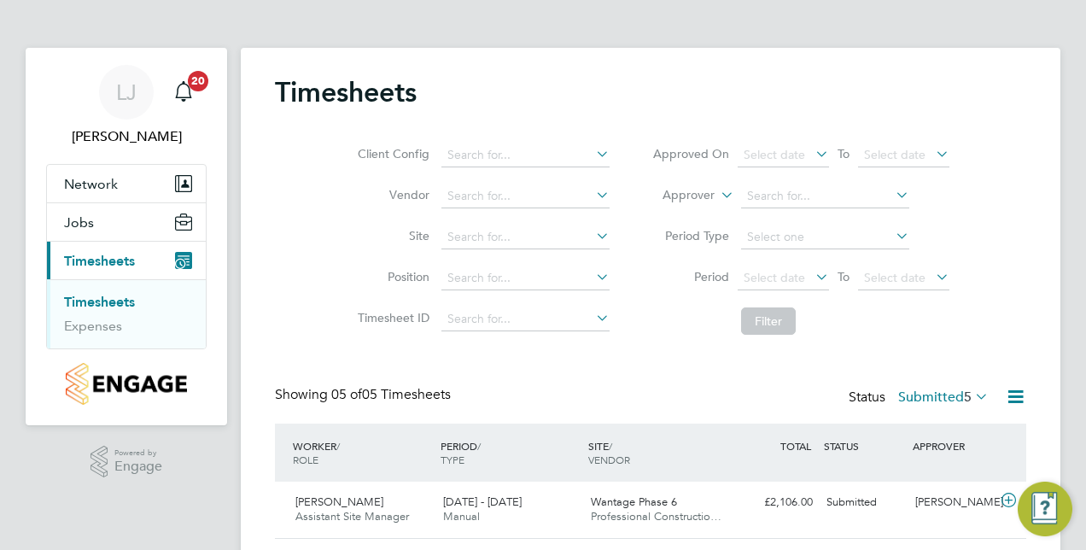
click at [319, 321] on div "Client Config Vendor Site Position Timesheet ID Approved On Select date To Sele…" at bounding box center [650, 234] width 751 height 217
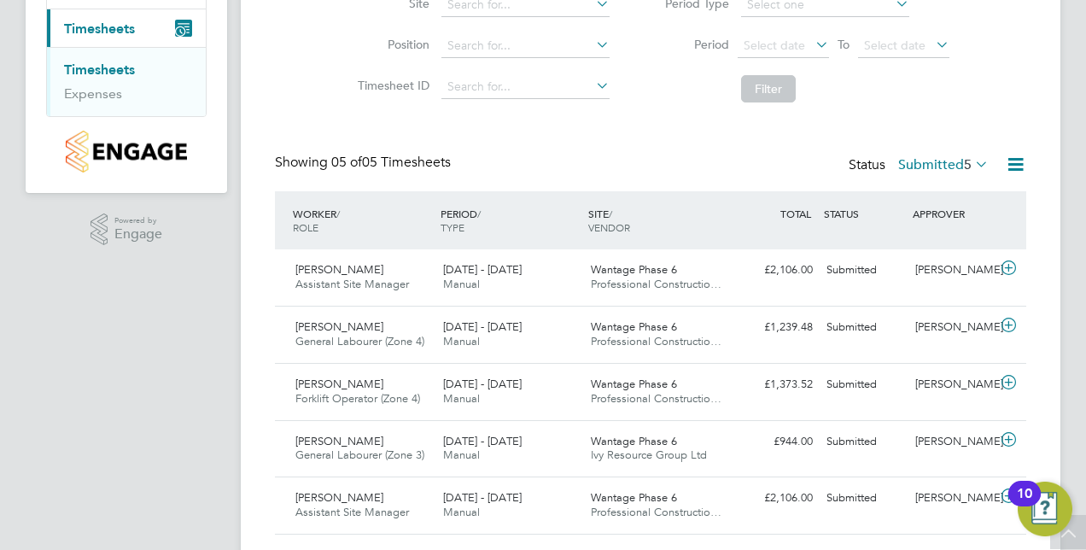
scroll to position [277, 0]
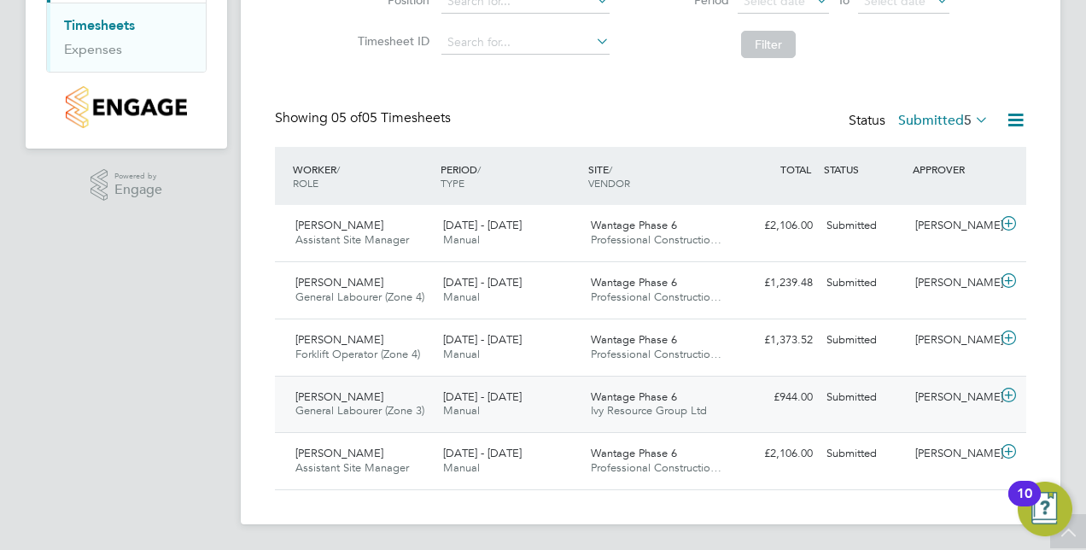
click at [1013, 392] on icon at bounding box center [1008, 395] width 21 height 14
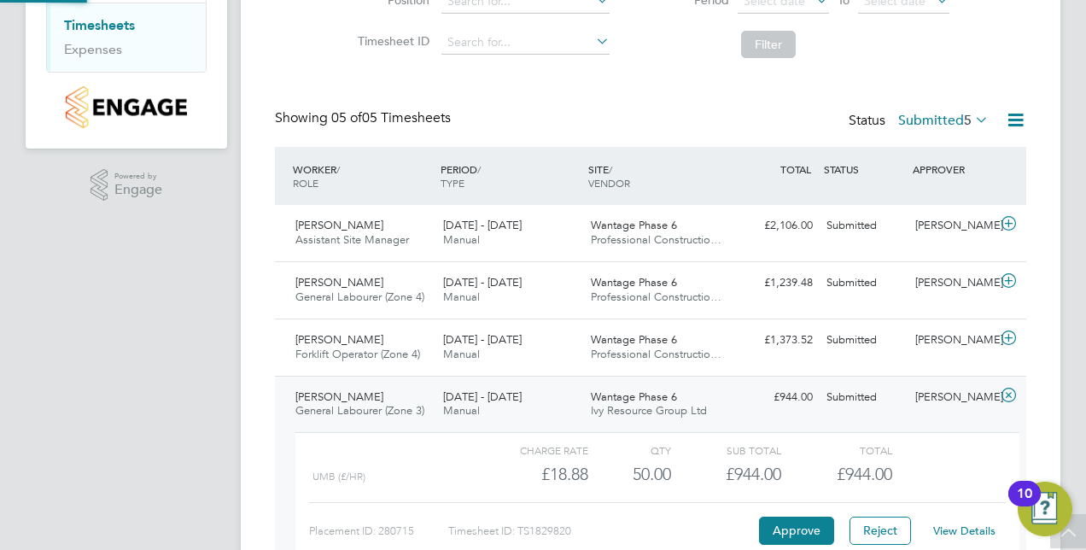
scroll to position [29, 166]
click at [1037, 351] on div "Timesheets Client Config Vendor Site Position Timesheet ID Approved On Select d…" at bounding box center [650, 226] width 819 height 910
click at [809, 517] on button "Approve" at bounding box center [796, 529] width 75 height 27
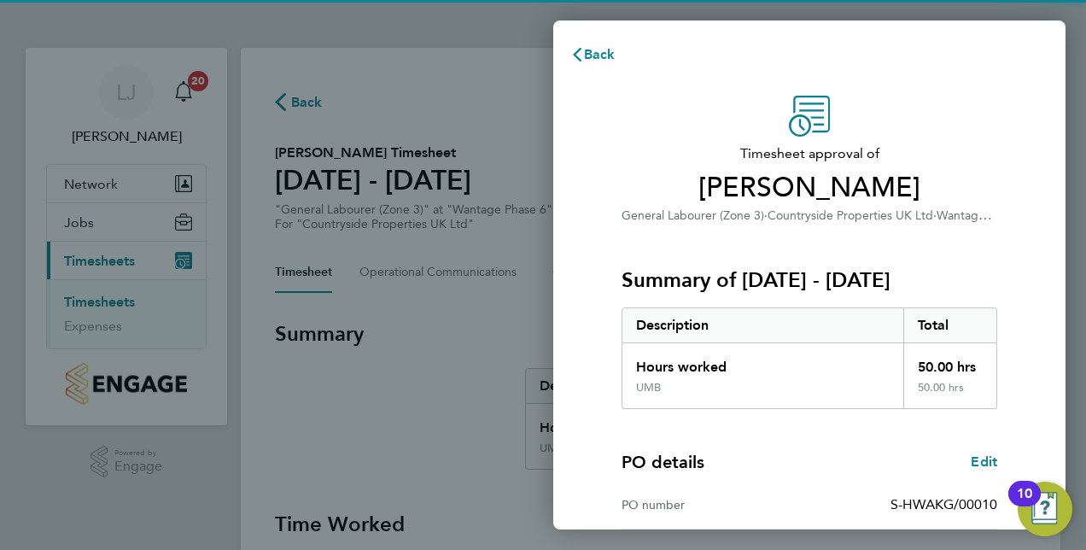
click at [559, 251] on div "Timesheet approval of [PERSON_NAME] General Labourer (Zone 3) · Countryside Pro…" at bounding box center [809, 436] width 512 height 722
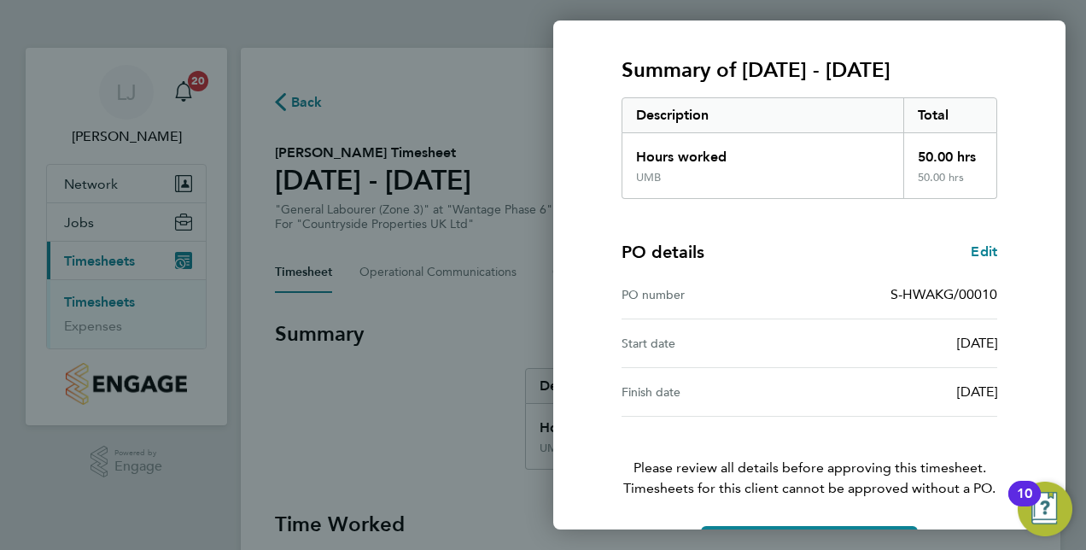
scroll to position [266, 0]
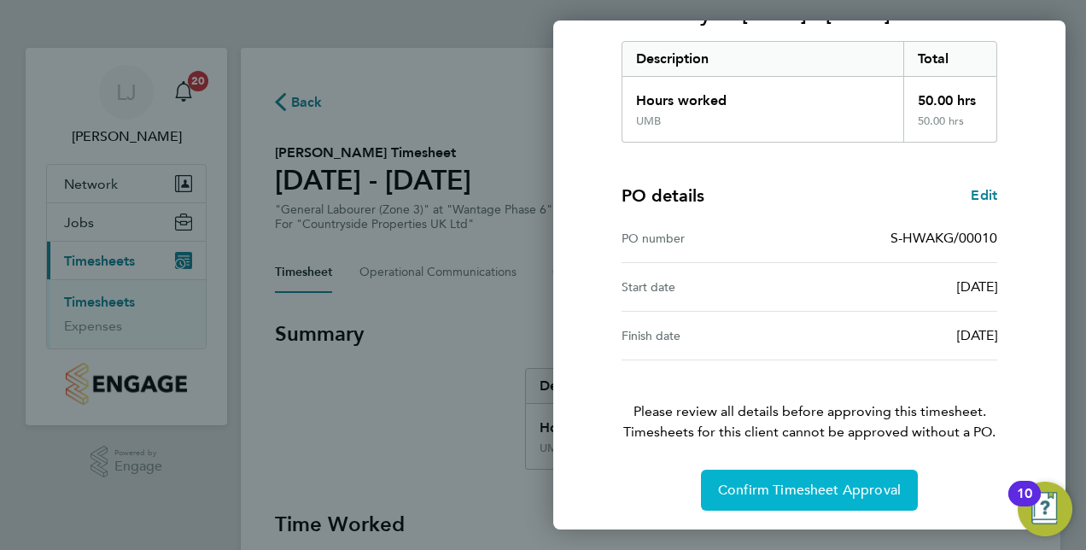
click at [790, 481] on span "Confirm Timesheet Approval" at bounding box center [809, 489] width 183 height 17
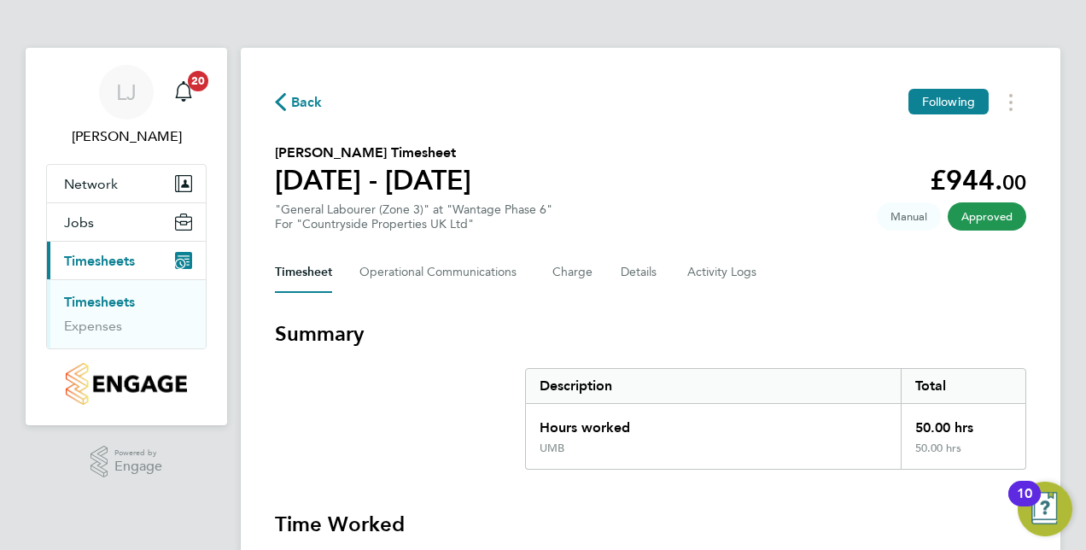
click at [125, 300] on link "Timesheets" at bounding box center [99, 302] width 71 height 16
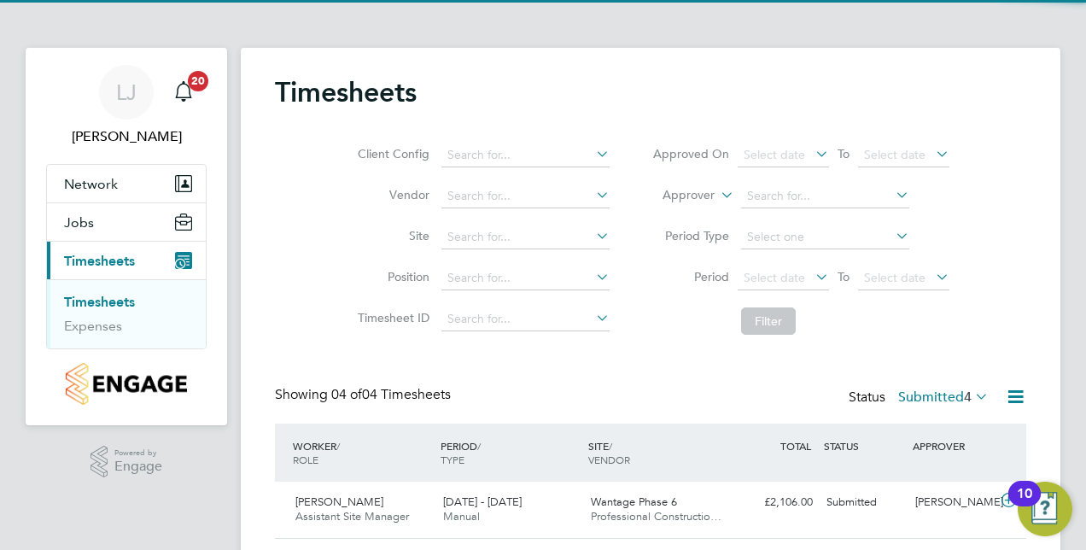
click at [285, 314] on div "Client Config Vendor Site Position Timesheet ID Approved On Select date To Sele…" at bounding box center [650, 234] width 751 height 217
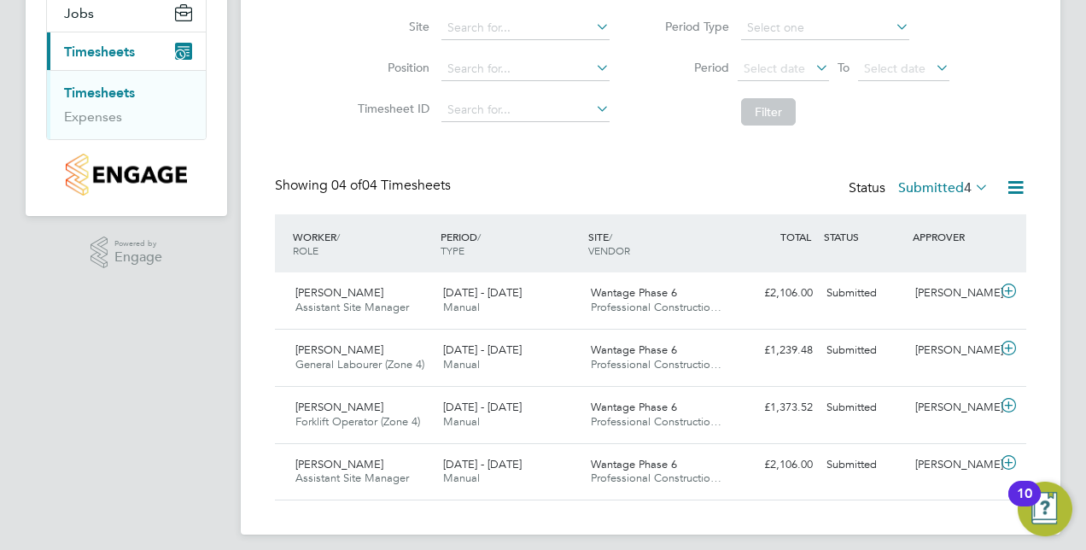
scroll to position [219, 0]
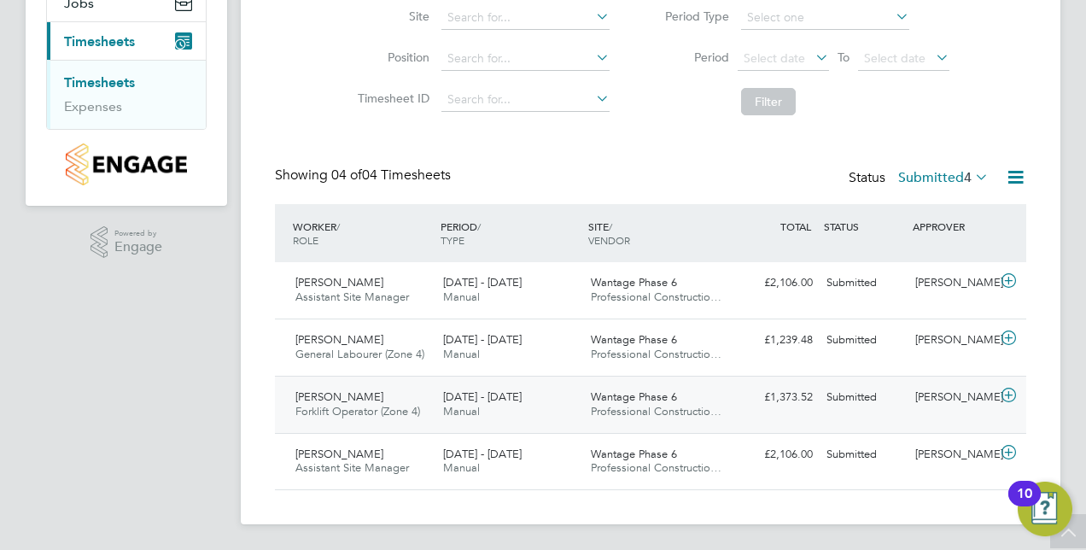
click at [1004, 388] on icon at bounding box center [1008, 395] width 21 height 14
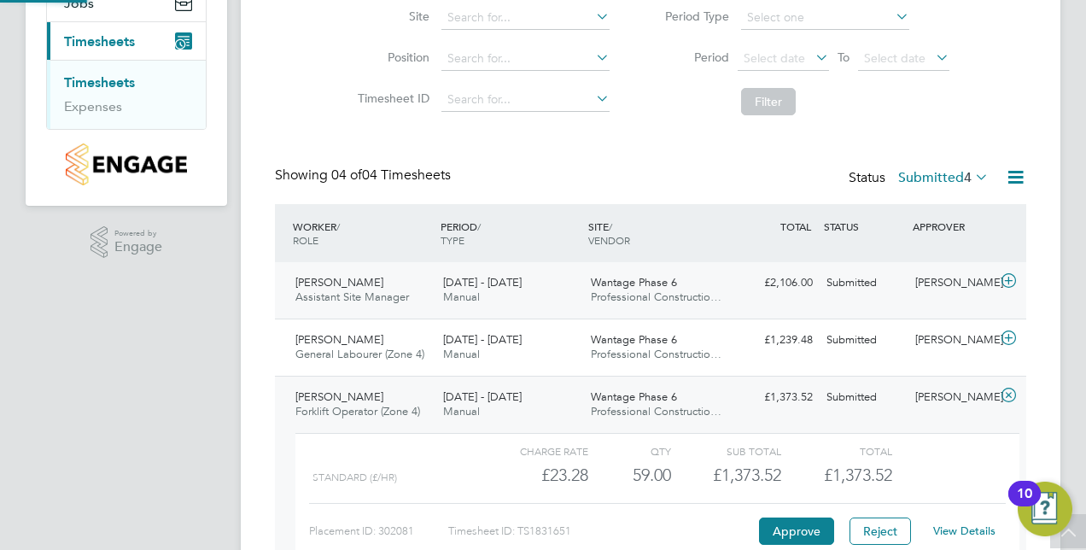
scroll to position [29, 166]
click at [793, 525] on button "Approve" at bounding box center [796, 530] width 75 height 27
click at [92, 74] on link "Timesheets" at bounding box center [99, 82] width 71 height 16
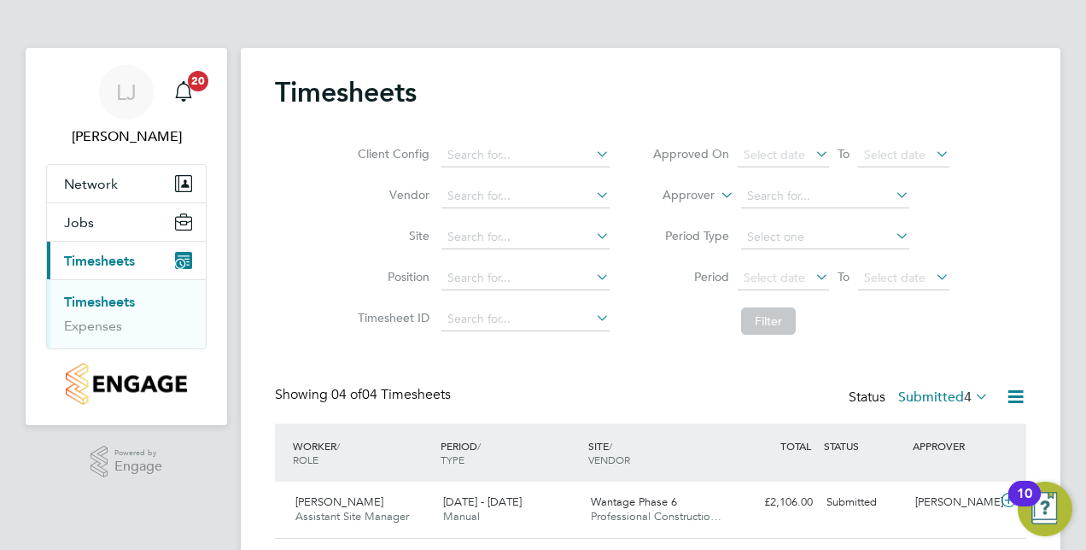
click at [684, 323] on li "Filter" at bounding box center [801, 321] width 340 height 44
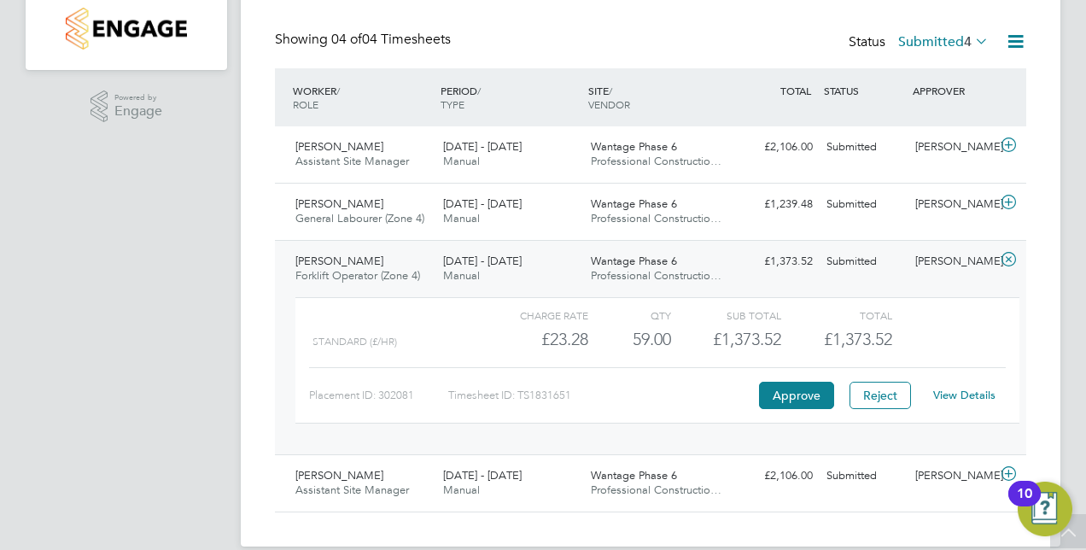
scroll to position [376, 0]
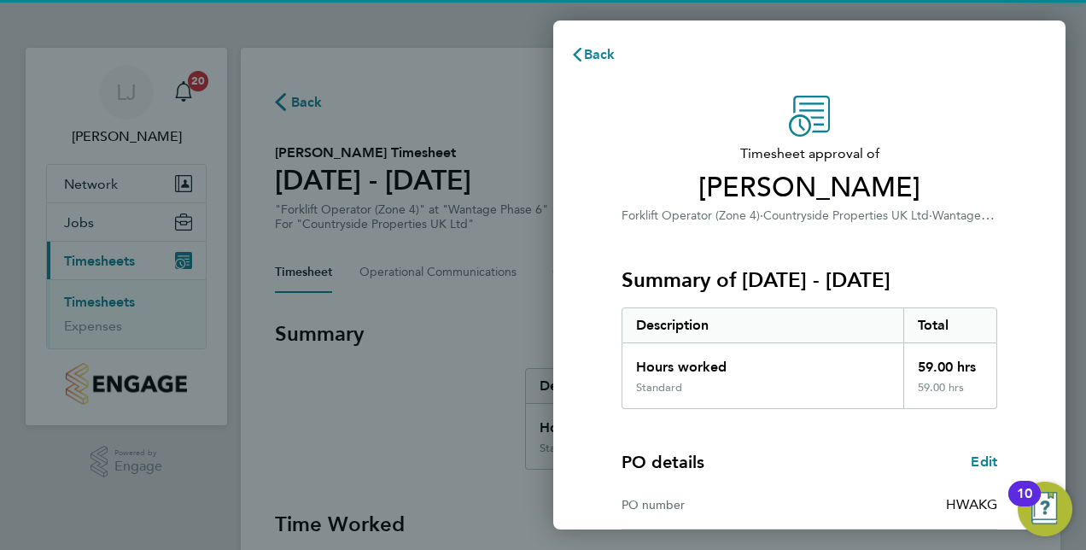
click at [554, 302] on div "Timesheet approval of [PERSON_NAME] Forklift Operator (Zone 4) · Countryside Pr…" at bounding box center [809, 436] width 512 height 722
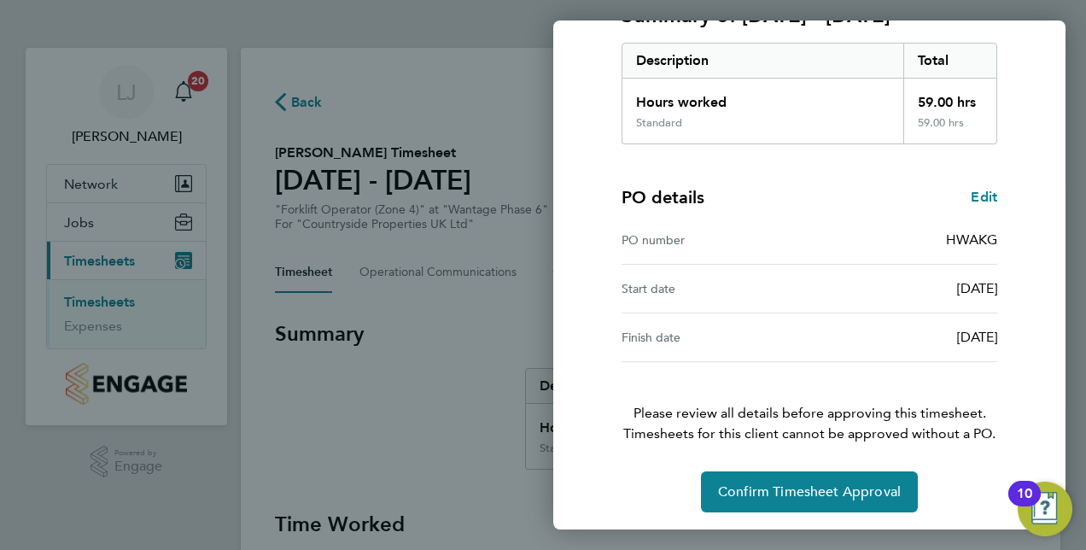
scroll to position [266, 0]
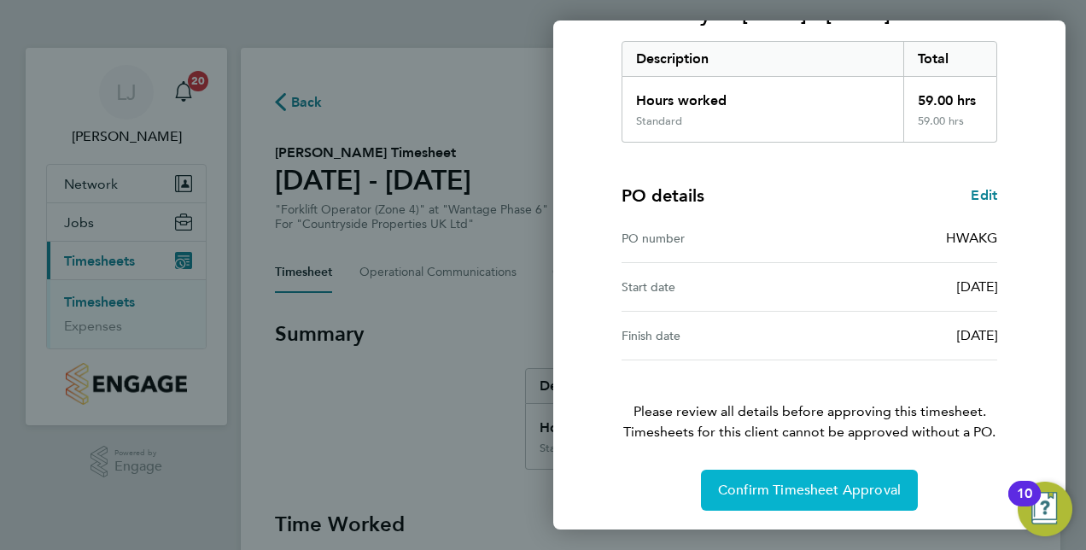
click at [770, 487] on span "Confirm Timesheet Approval" at bounding box center [809, 489] width 183 height 17
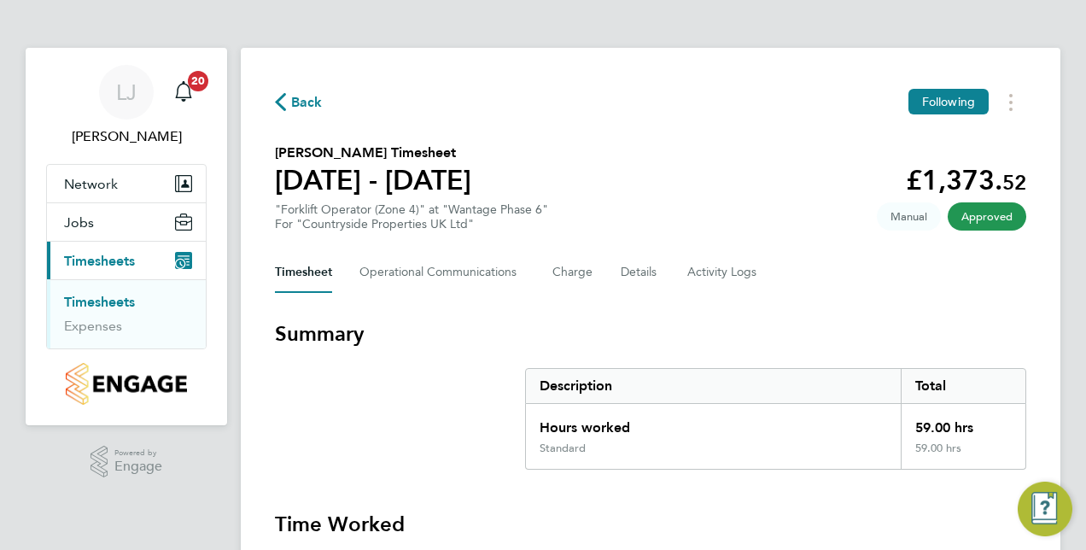
click at [121, 311] on li "Timesheets" at bounding box center [128, 306] width 128 height 24
click at [120, 309] on li "Timesheets" at bounding box center [128, 306] width 128 height 24
click at [120, 303] on link "Timesheets" at bounding box center [99, 302] width 71 height 16
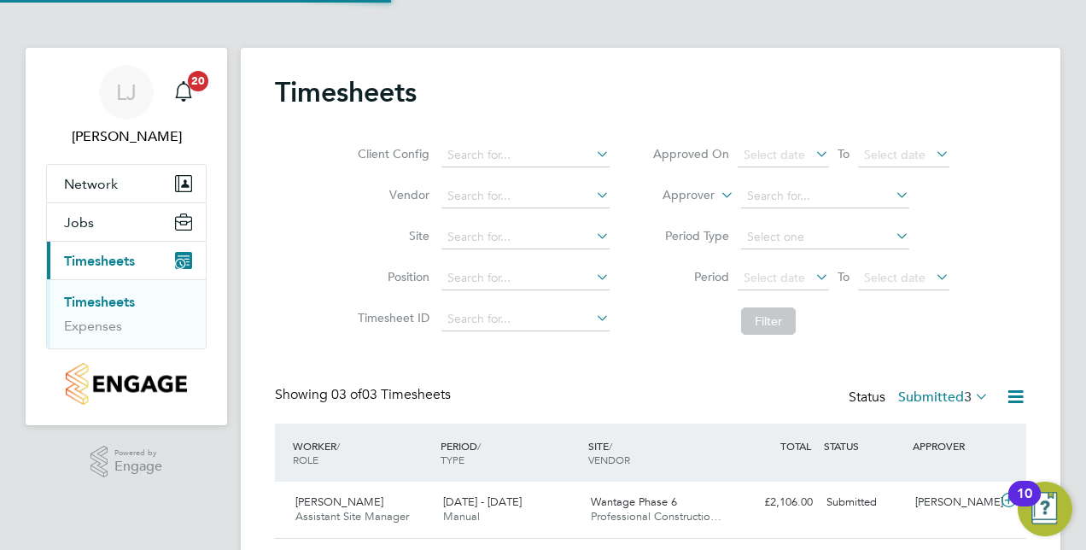
click at [312, 348] on div "Timesheets Client Config Vendor Site Position Timesheet ID Approved On Select d…" at bounding box center [650, 364] width 751 height 578
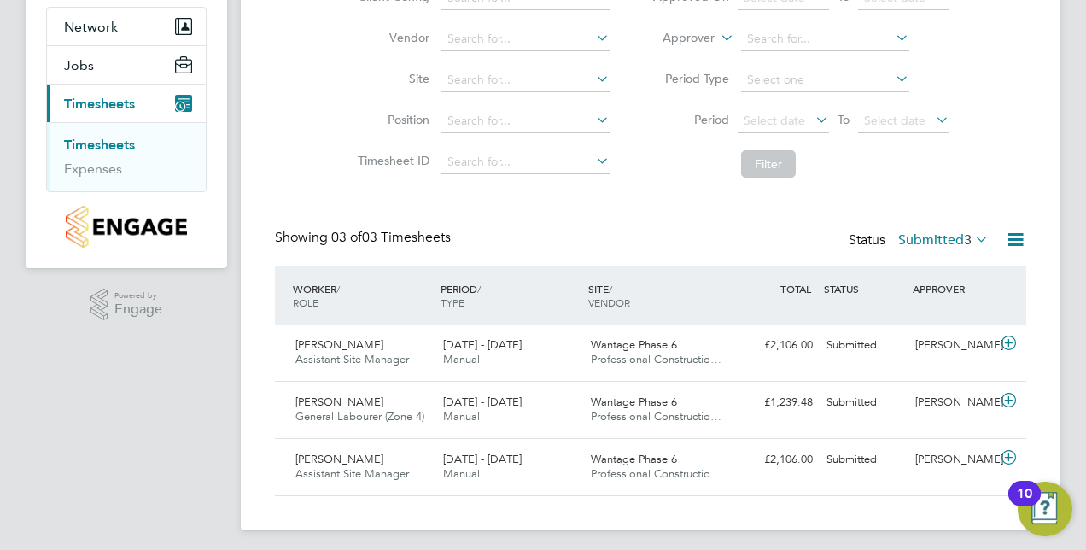
scroll to position [162, 0]
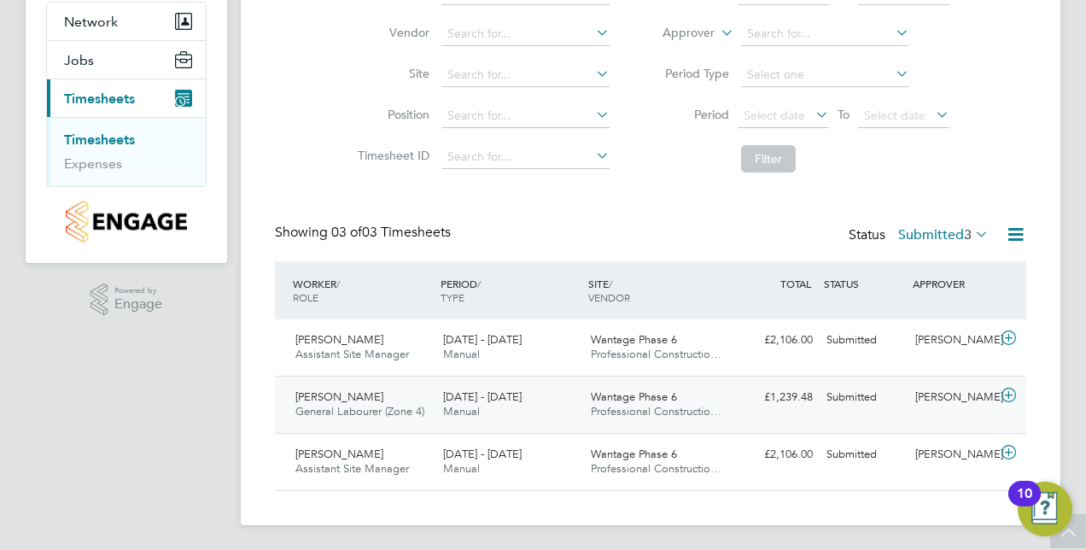
click at [1016, 393] on icon at bounding box center [1008, 395] width 21 height 14
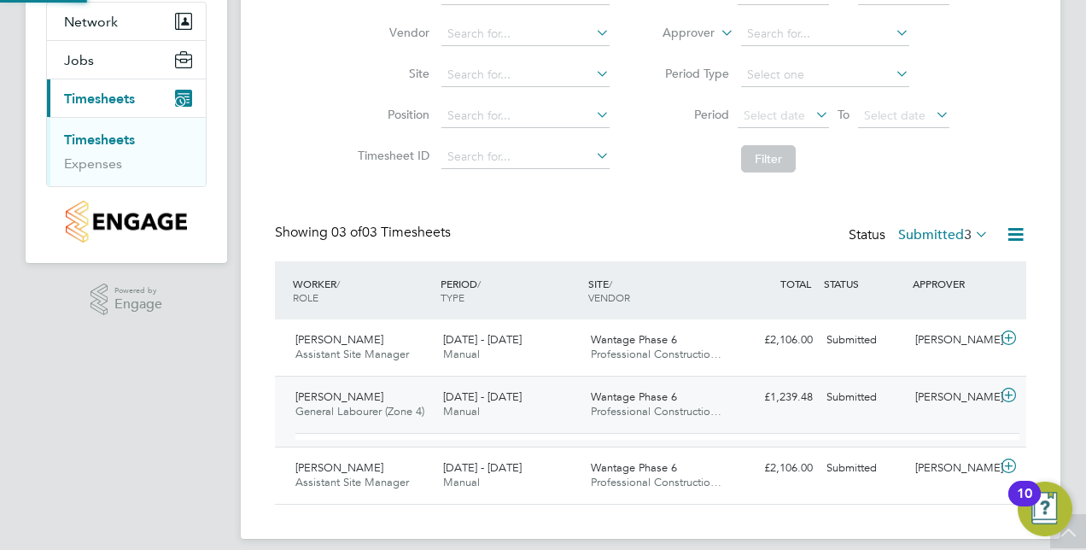
scroll to position [29, 166]
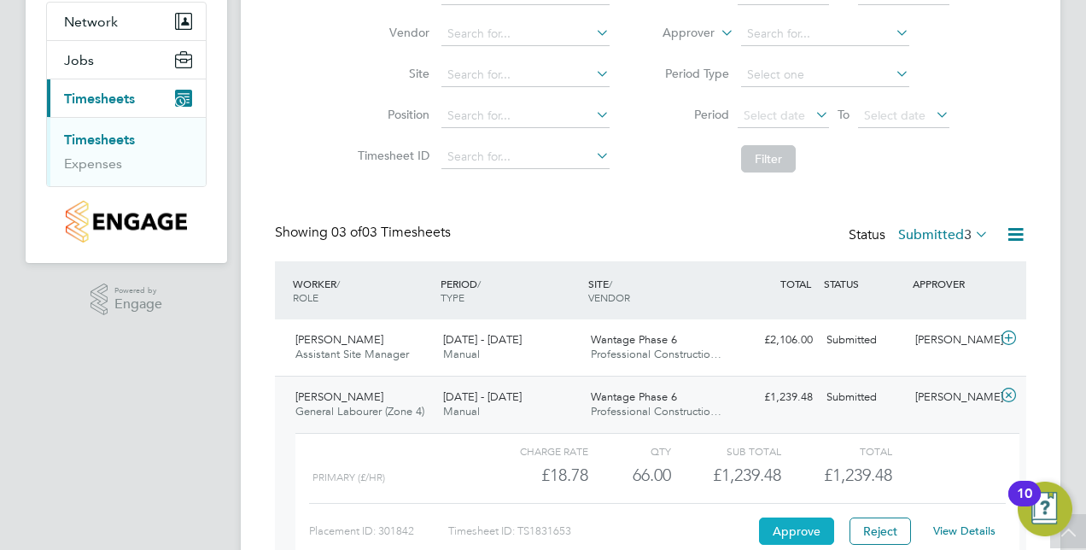
click at [805, 528] on button "Approve" at bounding box center [796, 530] width 75 height 27
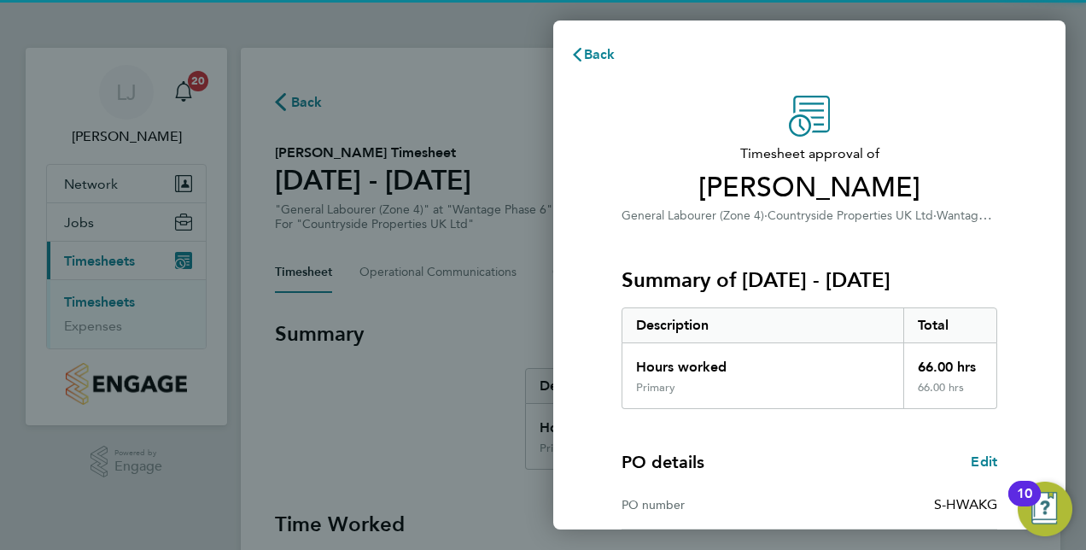
click at [601, 254] on div "Timesheet approval of Leo Pusey General Labourer (Zone 4) · Countryside Propert…" at bounding box center [809, 436] width 417 height 681
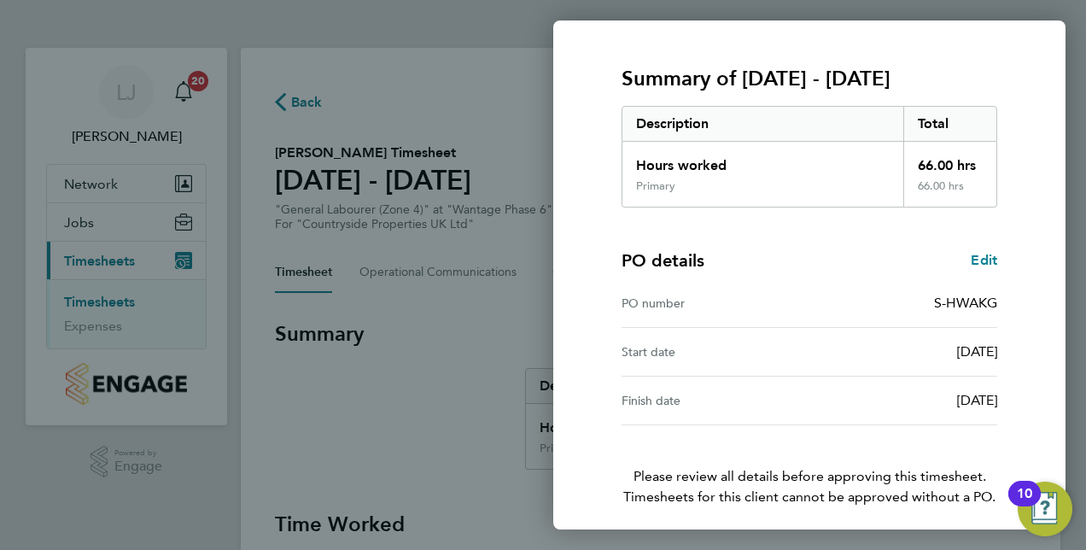
scroll to position [266, 0]
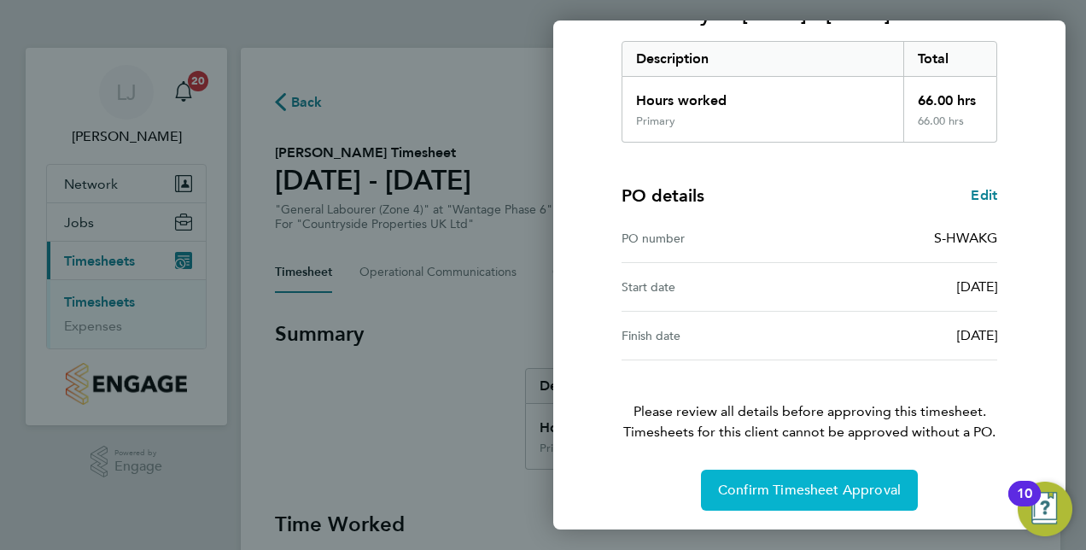
click at [741, 483] on span "Confirm Timesheet Approval" at bounding box center [809, 489] width 183 height 17
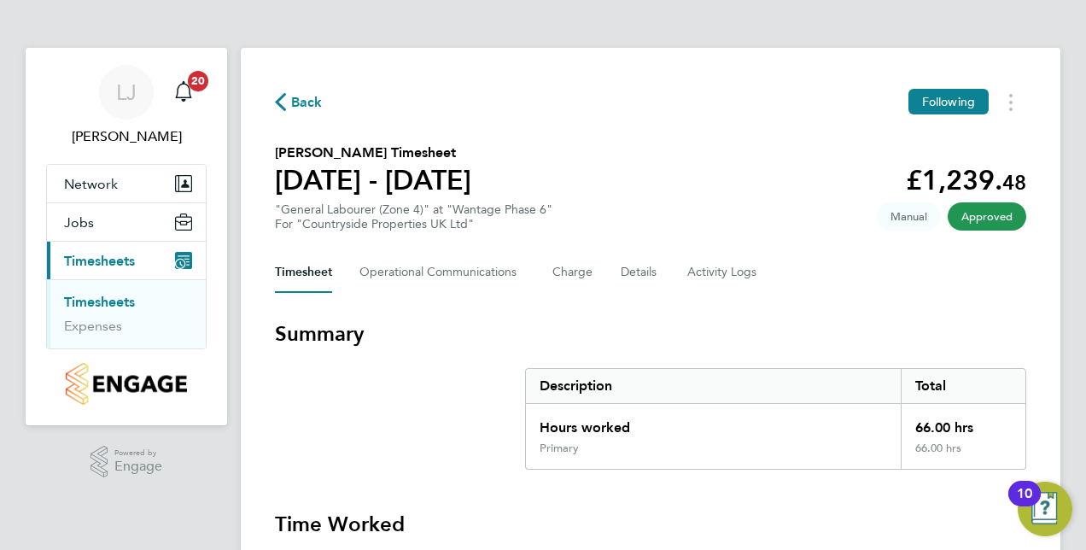
click at [109, 308] on link "Timesheets" at bounding box center [99, 302] width 71 height 16
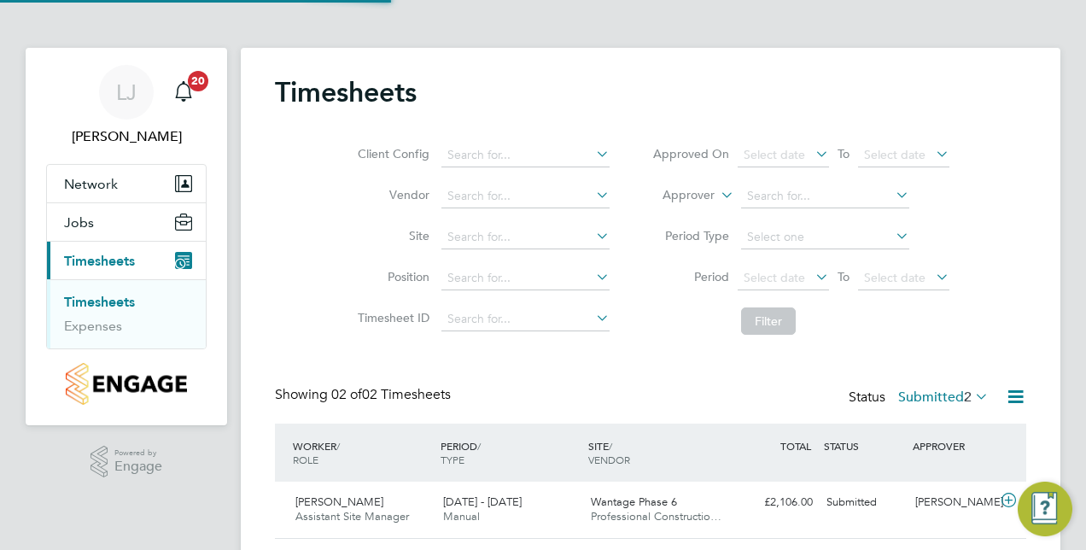
scroll to position [43, 148]
click at [282, 252] on div "Client Config Vendor Site Position Timesheet ID Approved On Select date To Sele…" at bounding box center [650, 234] width 751 height 217
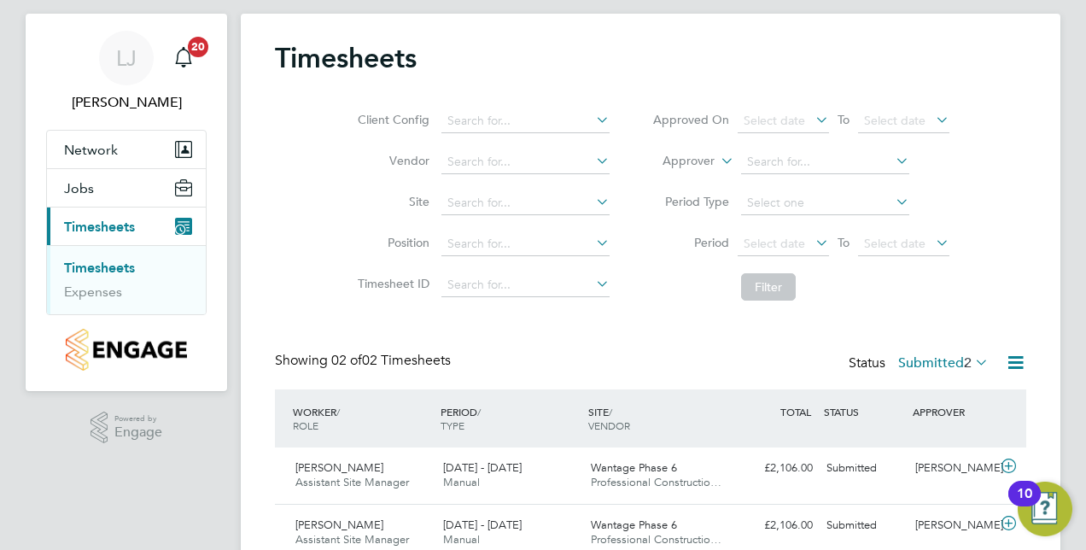
scroll to position [106, 0]
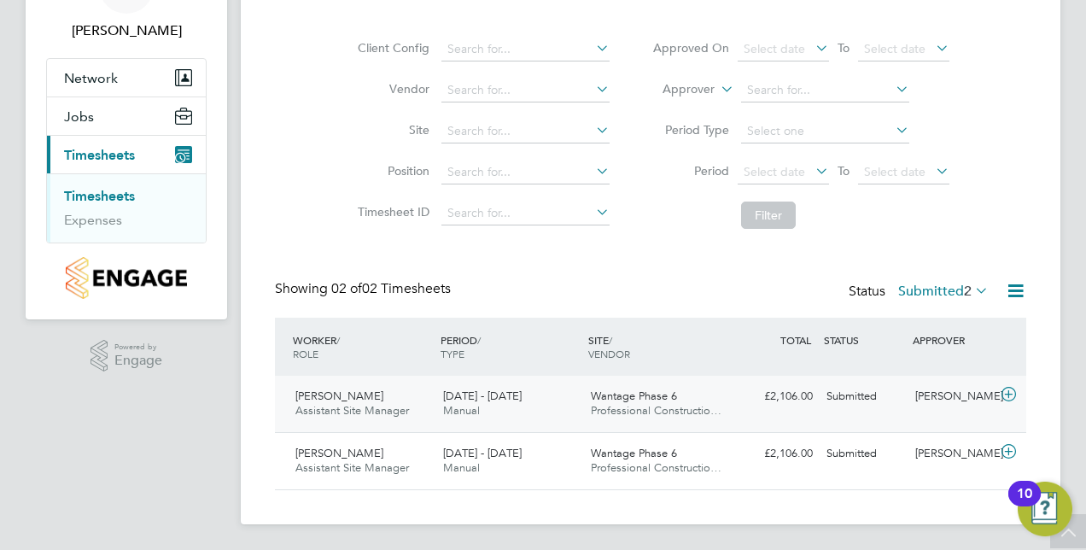
click at [1012, 398] on icon at bounding box center [1008, 395] width 21 height 14
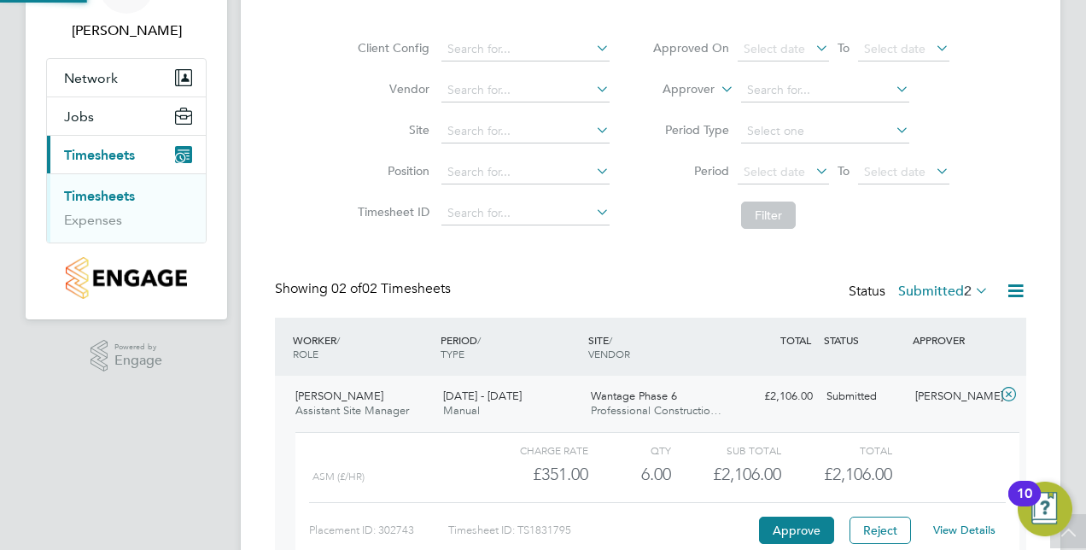
scroll to position [29, 166]
click at [968, 530] on link "View Details" at bounding box center [964, 529] width 62 height 15
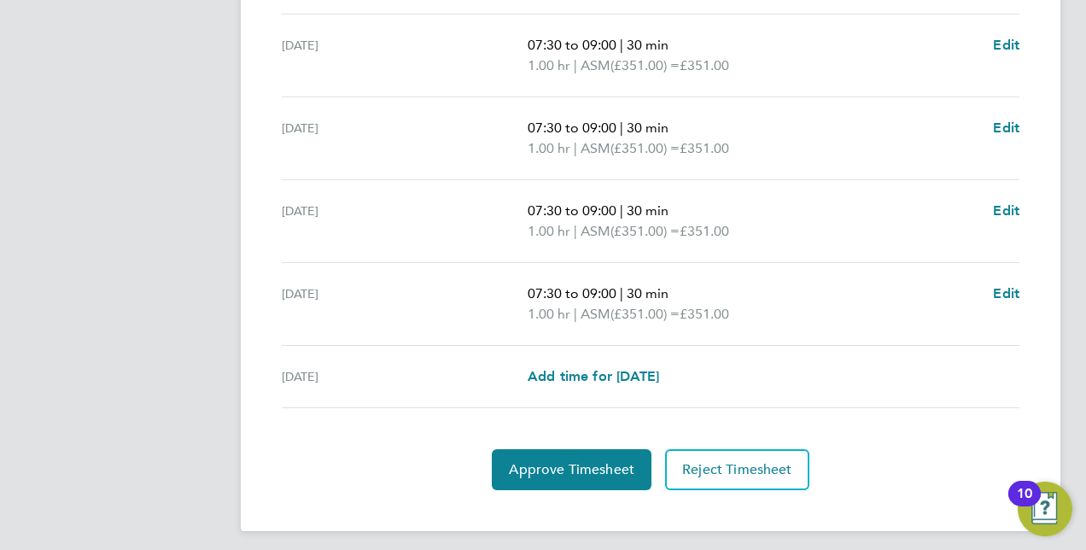
scroll to position [714, 0]
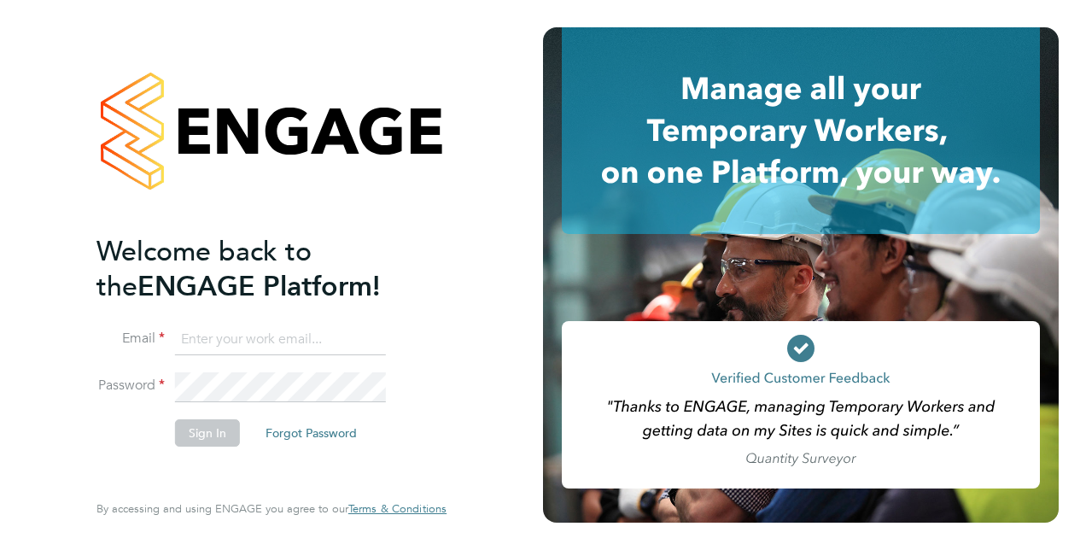
type input "[PERSON_NAME][EMAIL_ADDRESS][DOMAIN_NAME]"
click at [196, 435] on button "Sign In" at bounding box center [207, 432] width 65 height 27
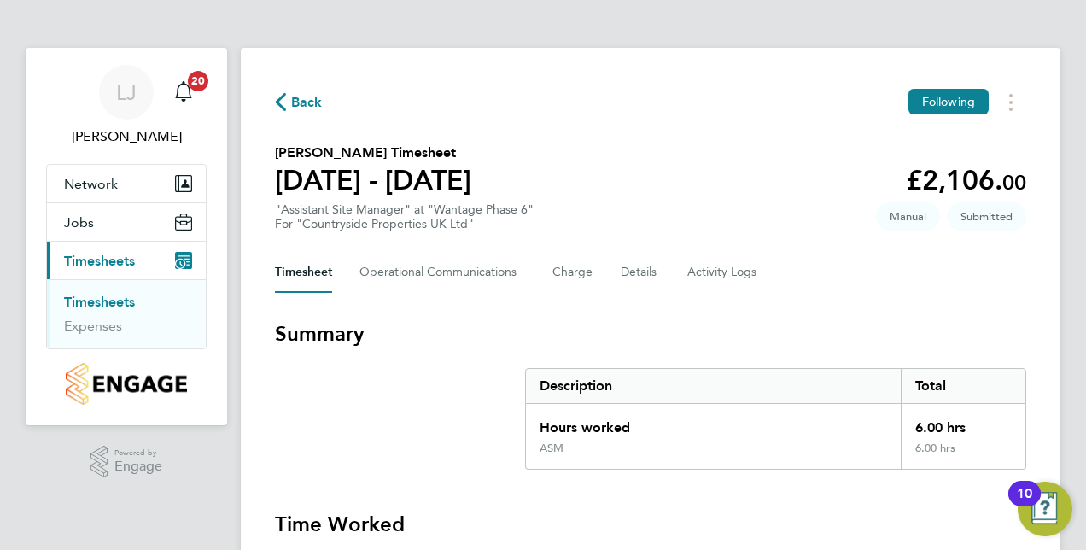
click at [411, 379] on section "Summary Description Total Hours worked 6.00 hrs ASM 6.00 hrs" at bounding box center [650, 394] width 751 height 149
click at [109, 294] on link "Timesheets" at bounding box center [99, 302] width 71 height 16
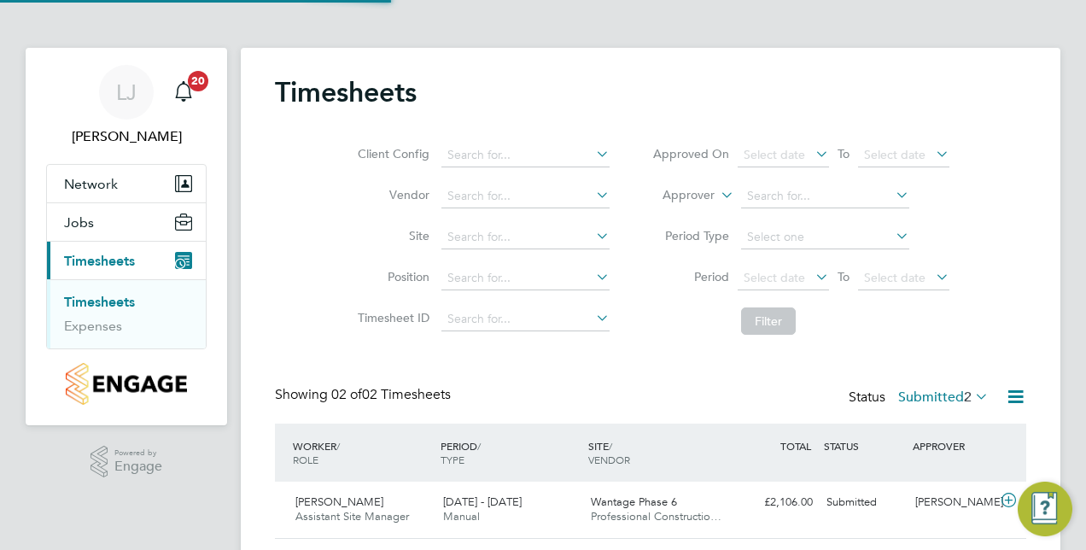
scroll to position [43, 148]
click at [275, 178] on div "Client Config Vendor Site Position Timesheet ID Approved On Select date To Sele…" at bounding box center [650, 234] width 751 height 217
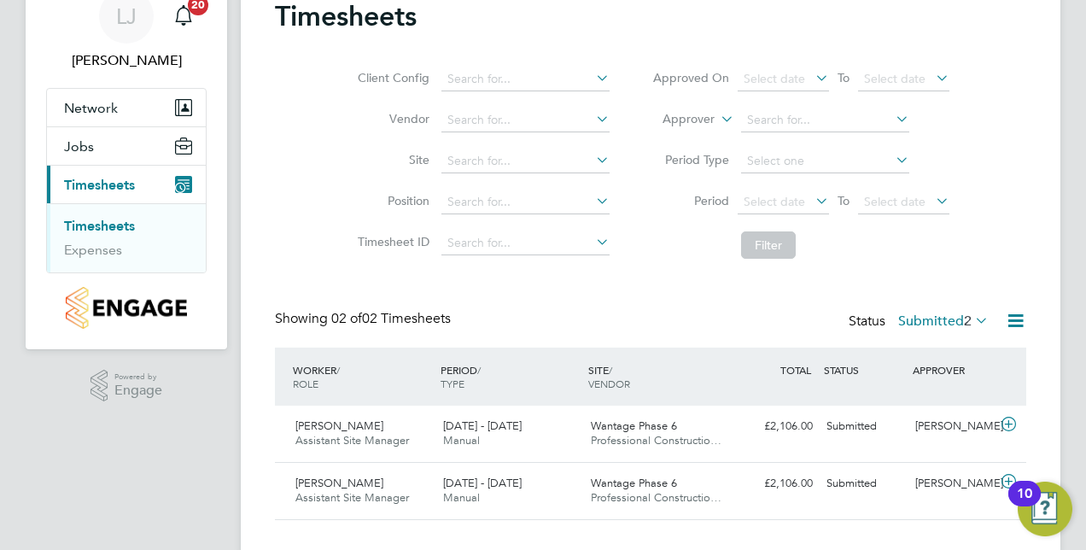
scroll to position [106, 0]
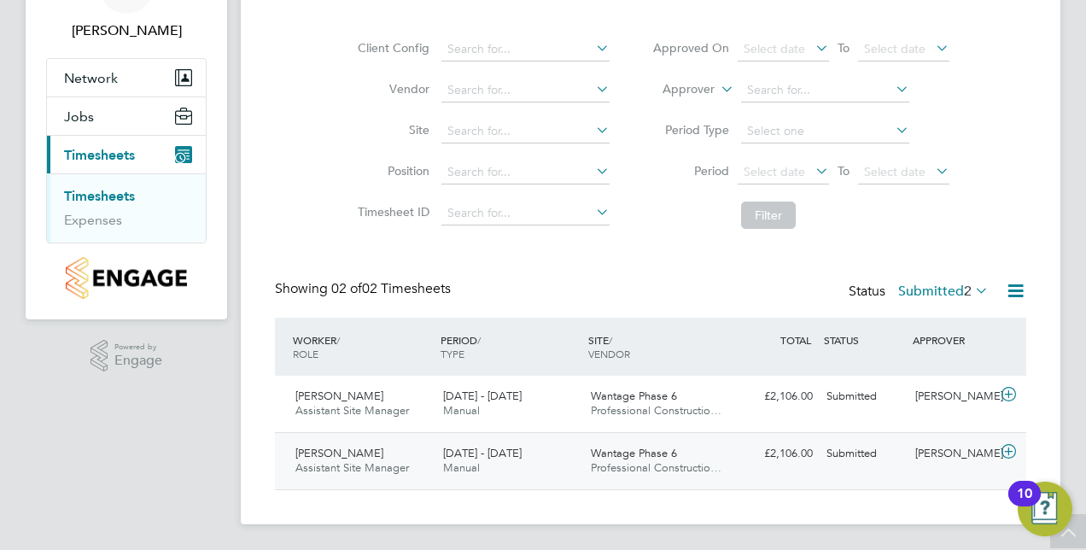
click at [1014, 449] on icon at bounding box center [1008, 452] width 21 height 14
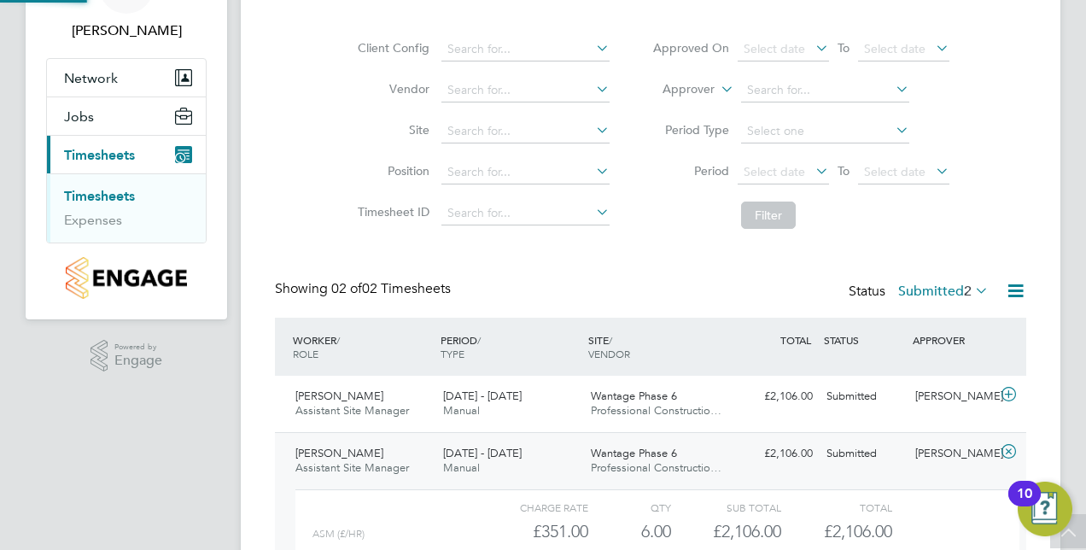
scroll to position [29, 166]
click at [1040, 418] on div "Timesheets Client Config Vendor Site Position Timesheet ID Approved On Select d…" at bounding box center [650, 311] width 819 height 739
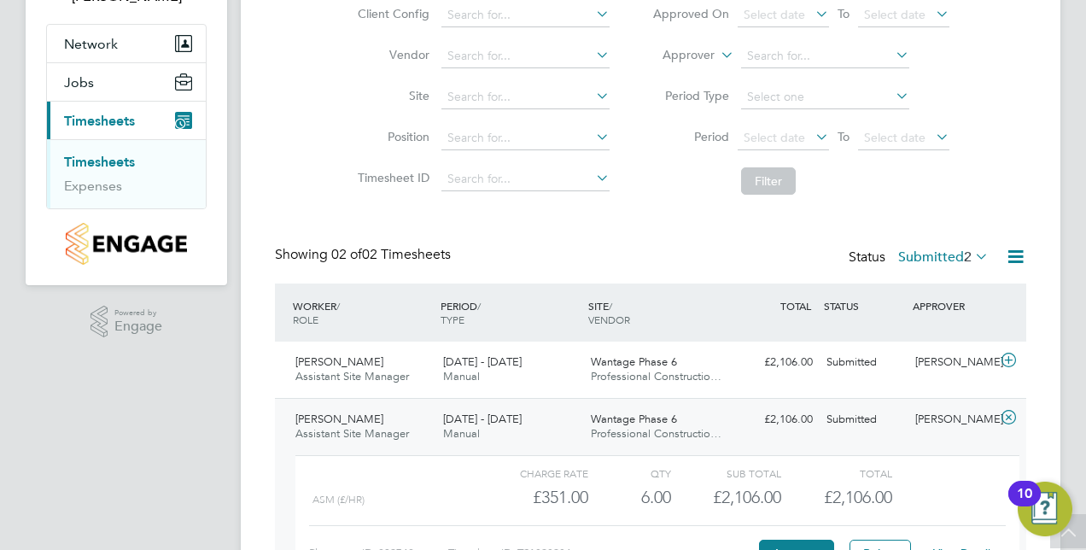
scroll to position [263, 0]
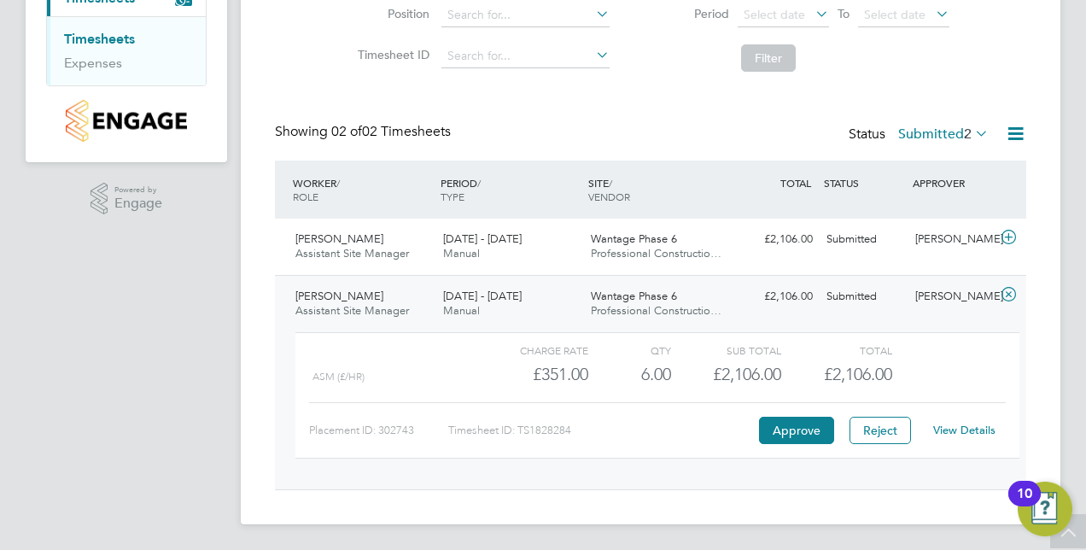
click at [970, 429] on link "View Details" at bounding box center [964, 430] width 62 height 15
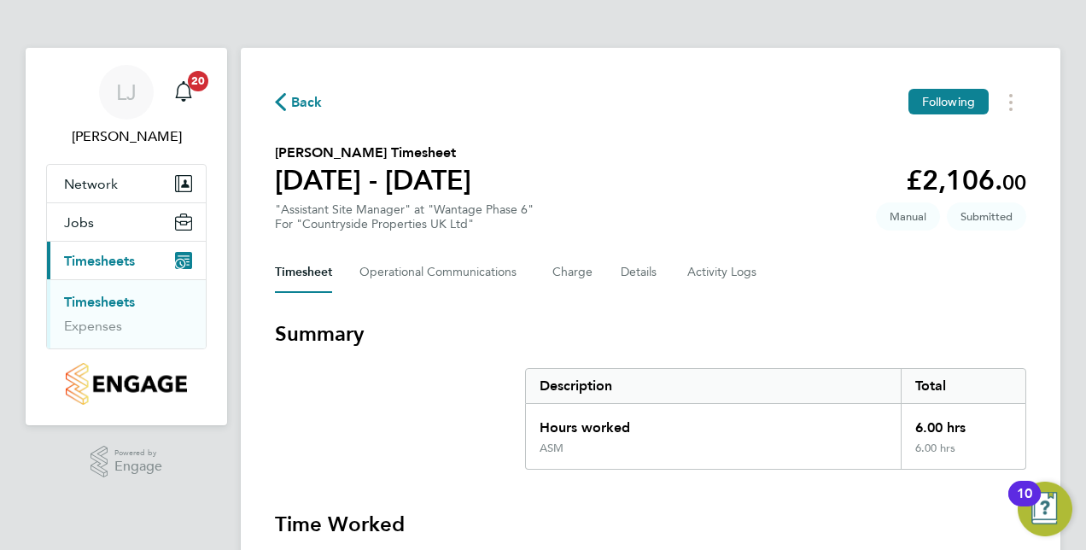
click at [114, 294] on link "Timesheets" at bounding box center [99, 302] width 71 height 16
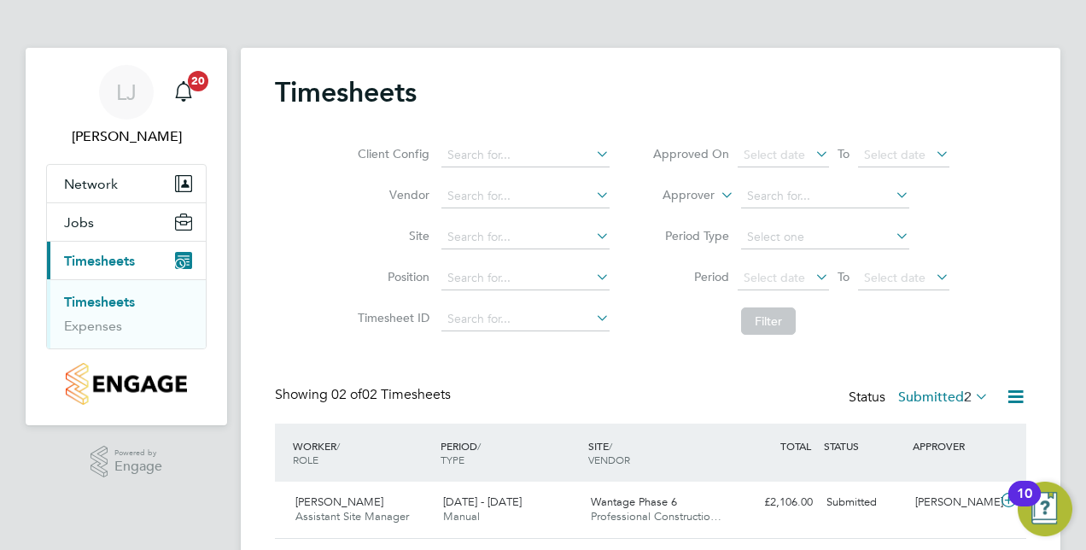
scroll to position [43, 148]
click at [971, 398] on icon at bounding box center [971, 396] width 0 height 24
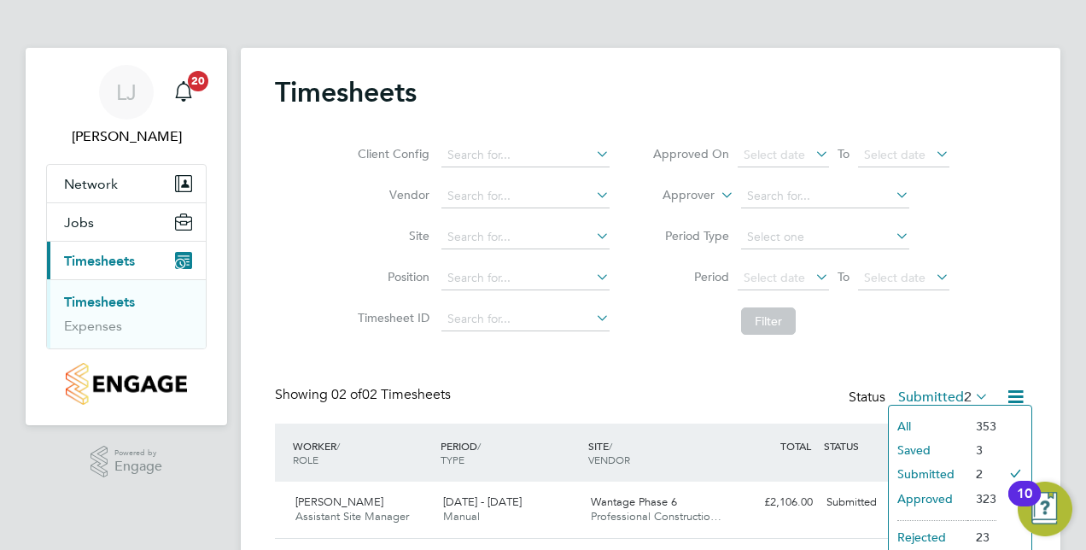
click at [942, 490] on li "Approved" at bounding box center [928, 499] width 79 height 24
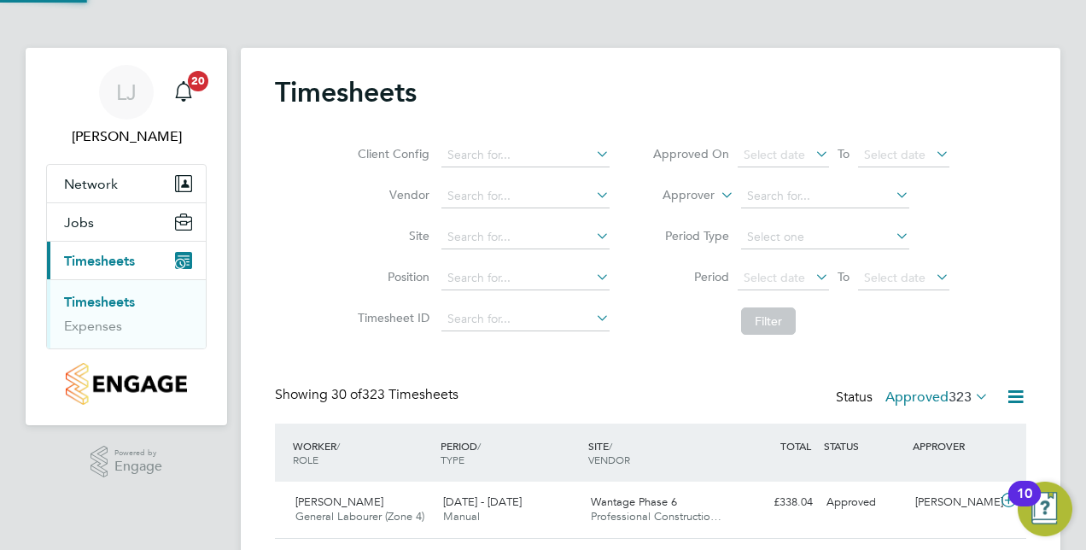
scroll to position [0, 0]
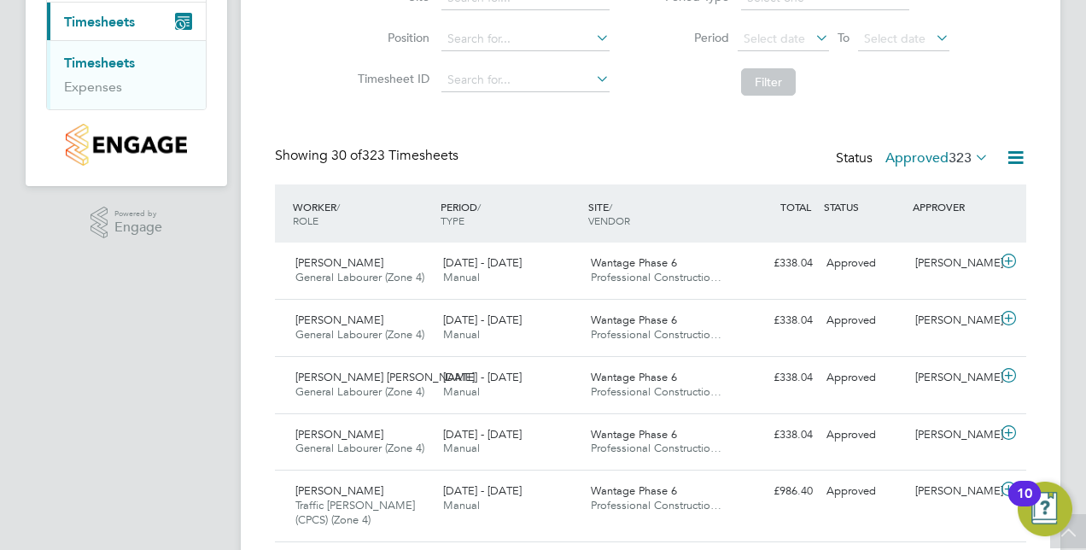
click at [118, 61] on link "Timesheets" at bounding box center [99, 63] width 71 height 16
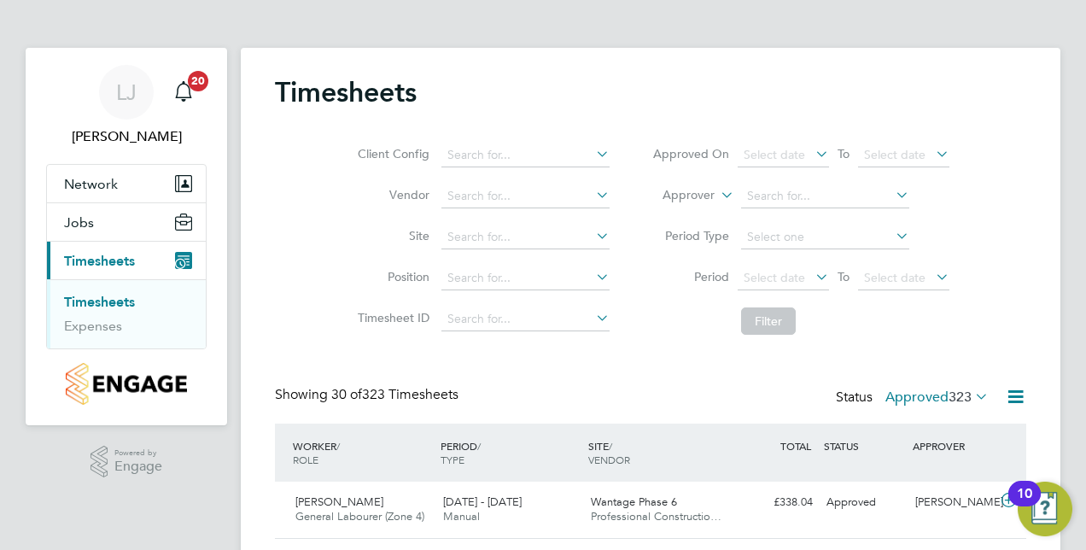
click at [318, 236] on div "Client Config Vendor Site Position Timesheet ID Approved On Select date To Sele…" at bounding box center [650, 234] width 751 height 217
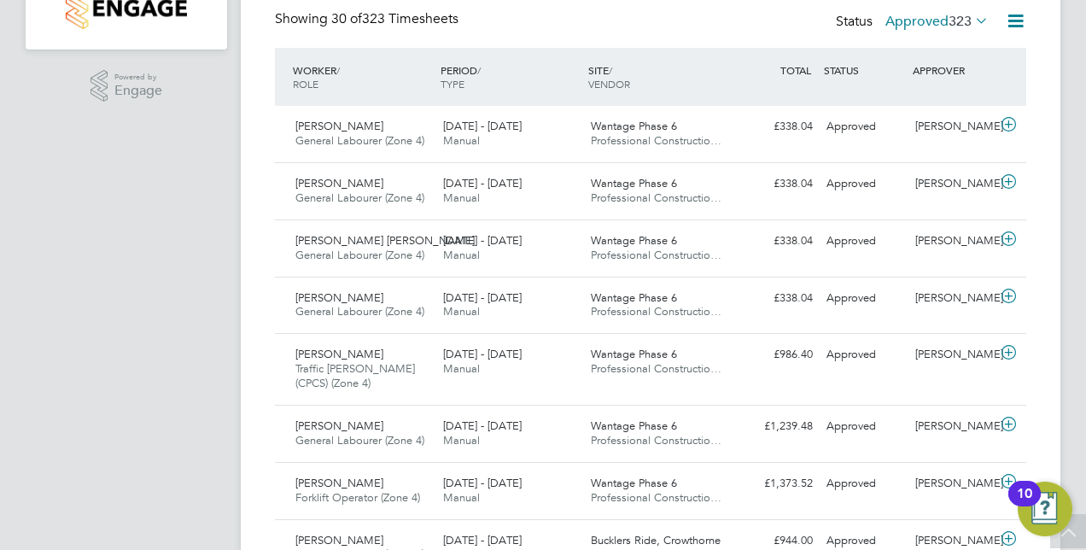
click at [971, 28] on icon at bounding box center [971, 21] width 0 height 24
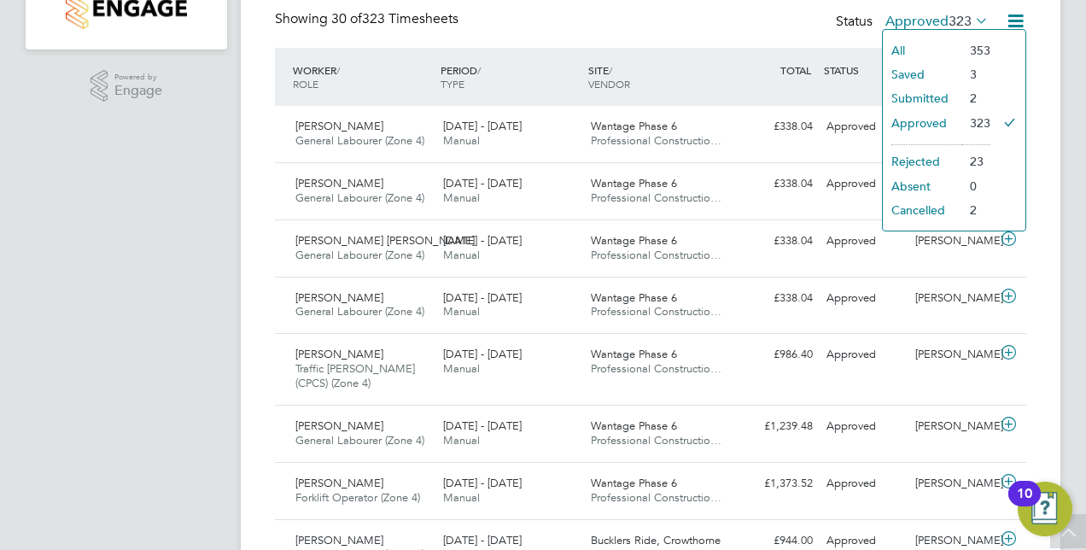
click at [920, 51] on li "All" at bounding box center [922, 50] width 79 height 24
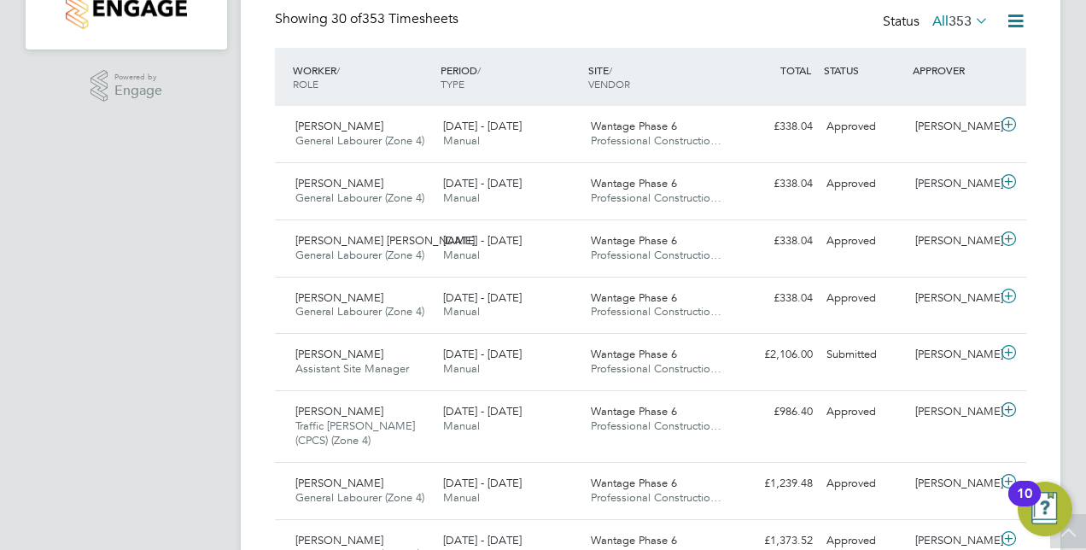
click at [1012, 23] on icon at bounding box center [1015, 20] width 21 height 21
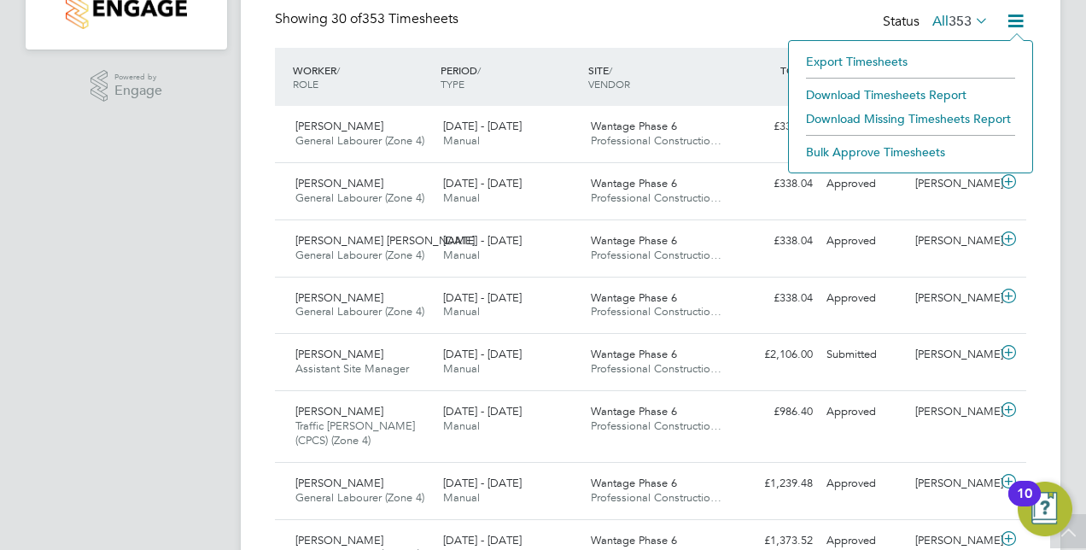
click at [807, 16] on div "Showing 30 of 353 Timesheets Status All 353" at bounding box center [650, 29] width 751 height 38
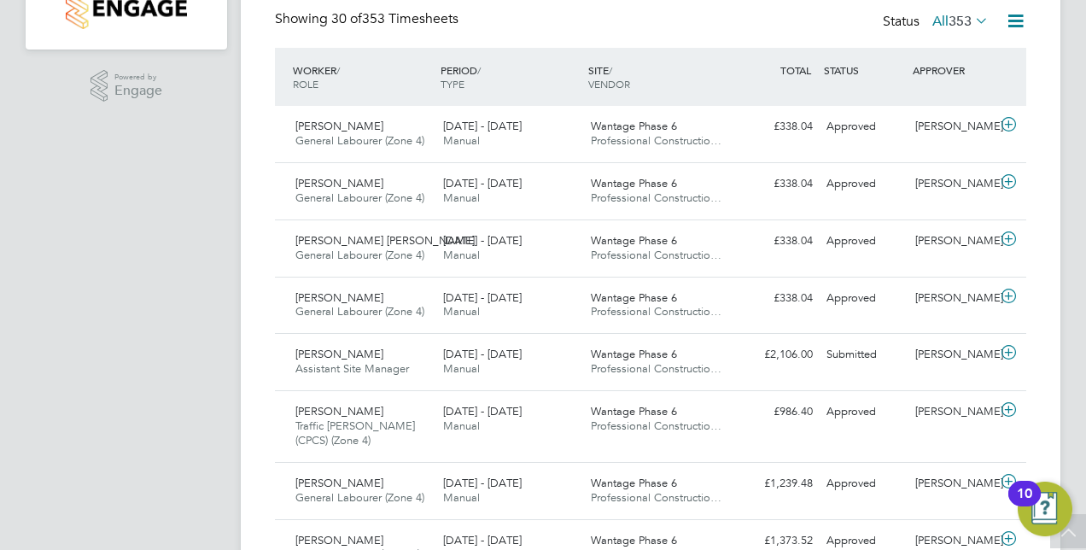
click at [970, 20] on span "353" at bounding box center [959, 21] width 23 height 17
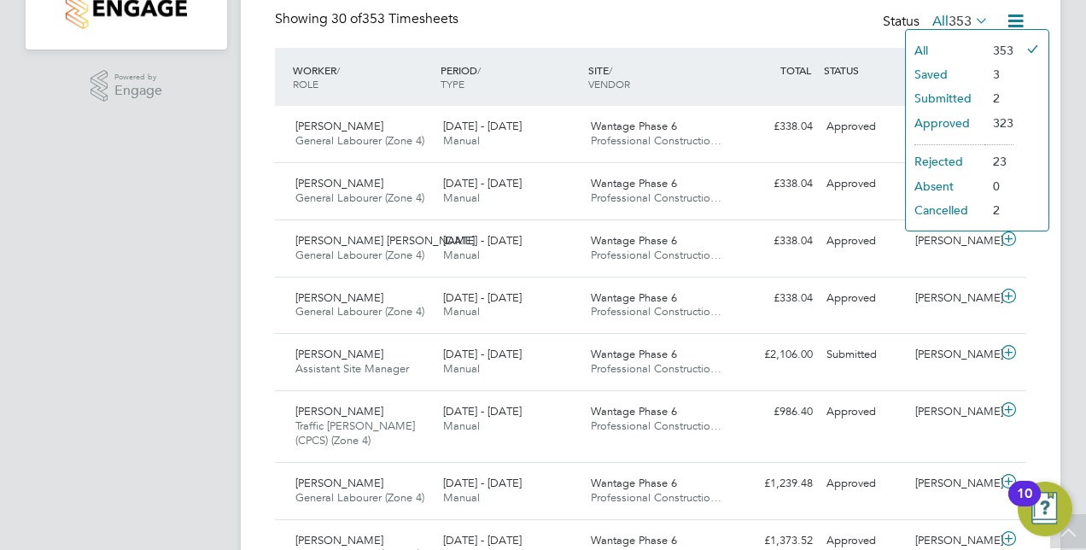
click at [939, 89] on li "Submitted" at bounding box center [945, 98] width 79 height 24
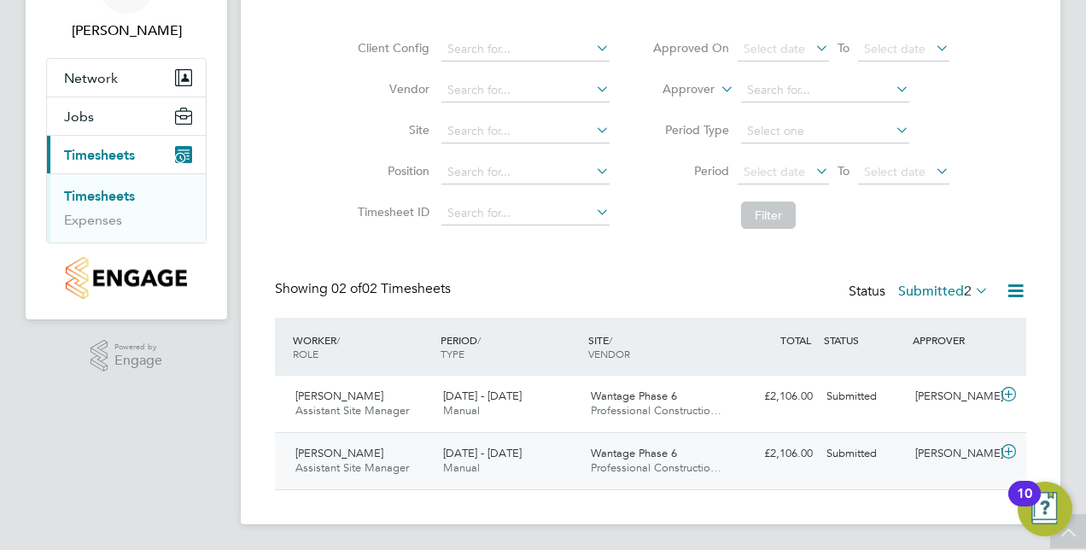
click at [1017, 451] on icon at bounding box center [1008, 452] width 21 height 14
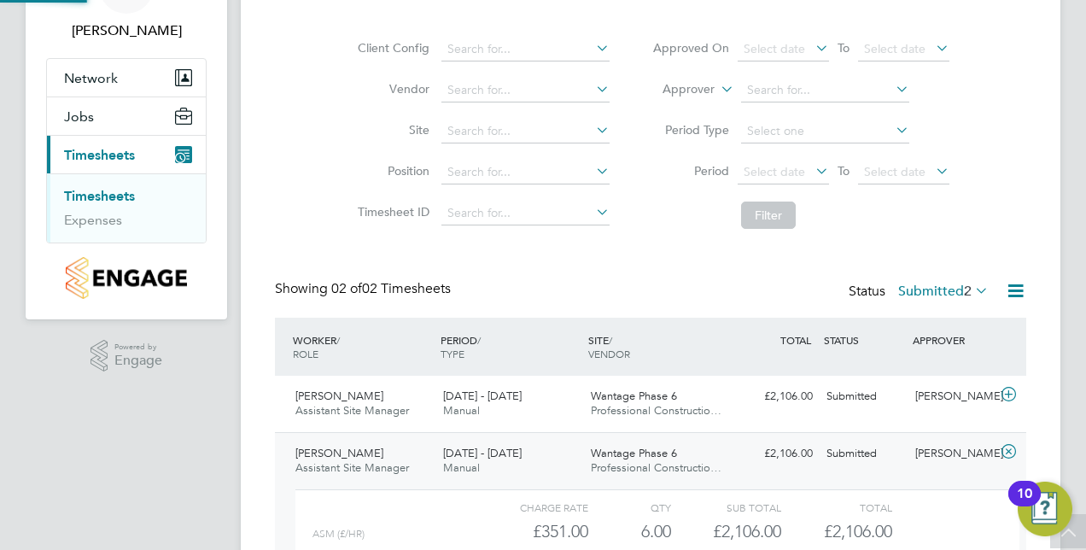
click at [1006, 449] on icon at bounding box center [1008, 452] width 21 height 14
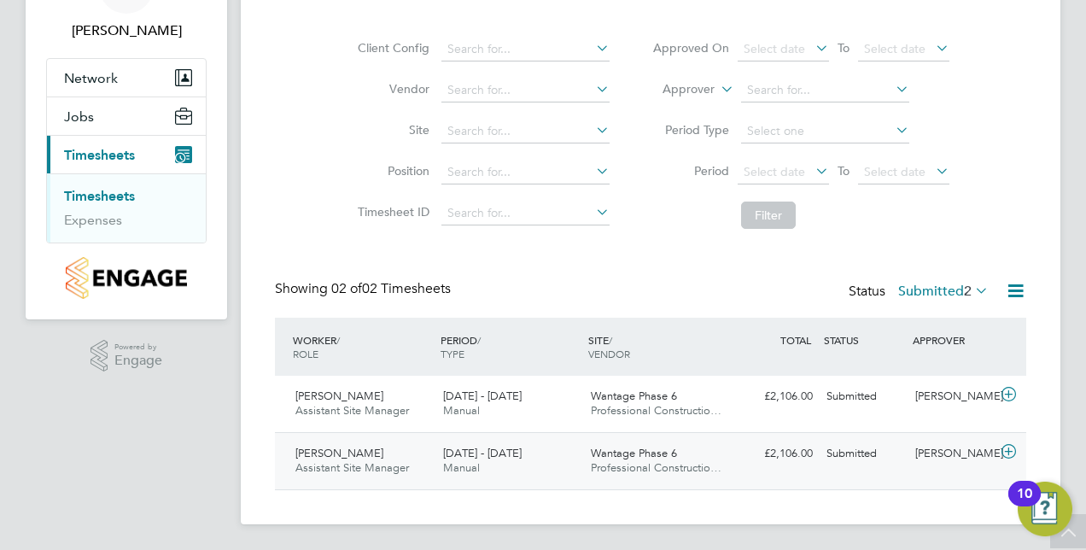
click at [1012, 446] on icon at bounding box center [1008, 452] width 21 height 14
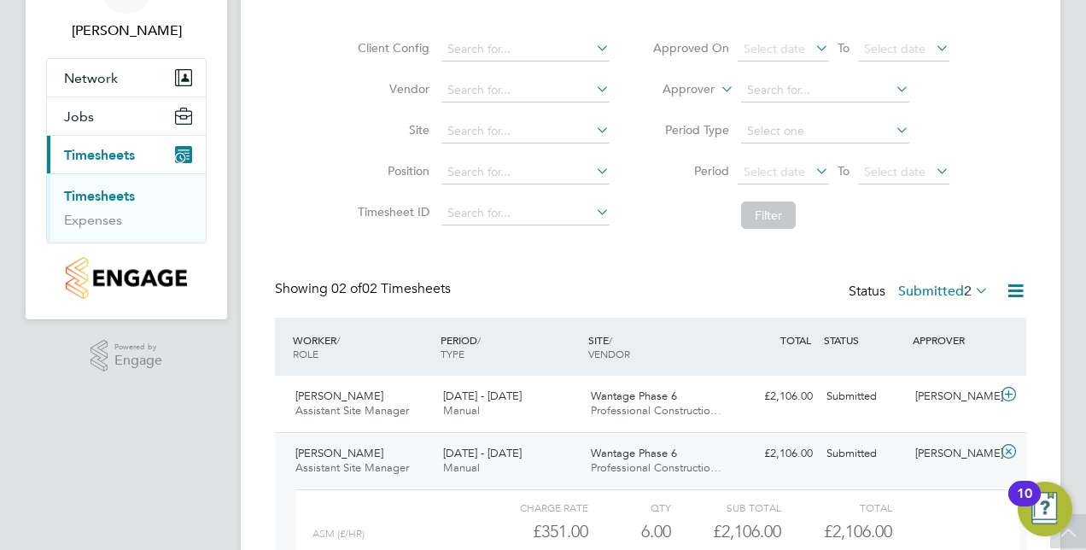
click at [1035, 407] on div "Timesheets Client Config Vendor Site Position Timesheet ID Approved On Select d…" at bounding box center [650, 311] width 819 height 739
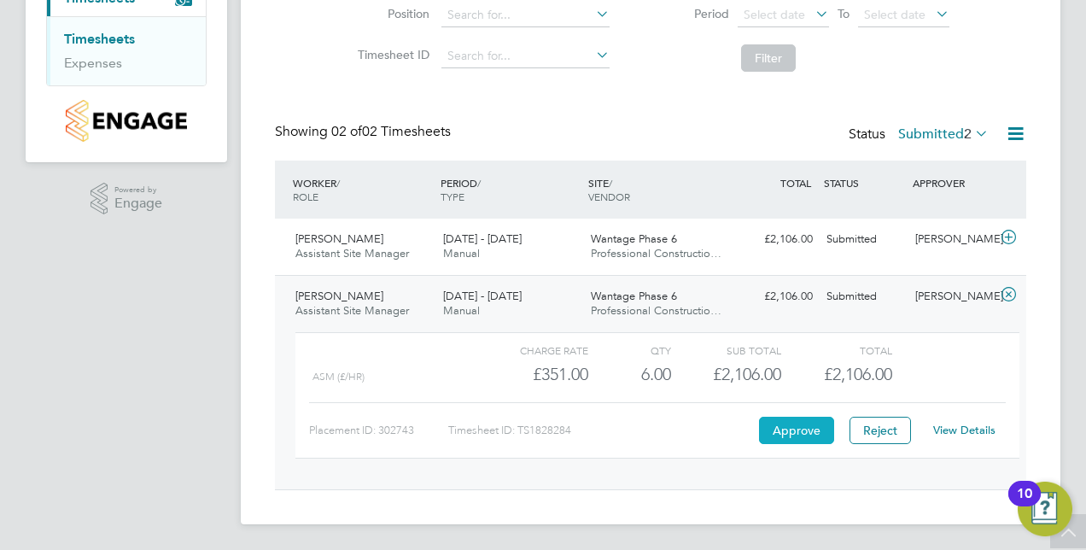
click at [802, 438] on button "Approve" at bounding box center [796, 430] width 75 height 27
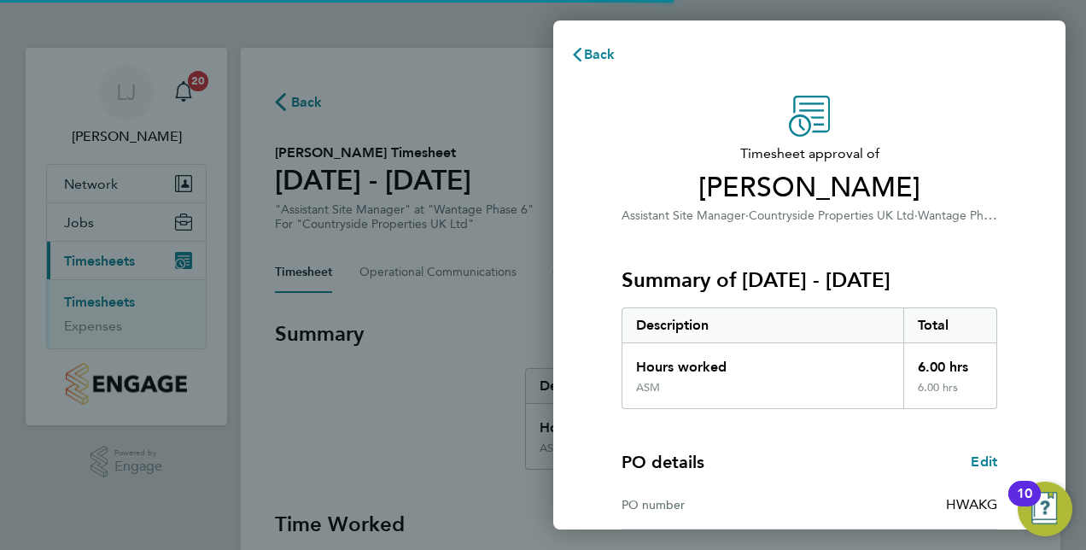
click at [583, 268] on div "Timesheet approval of [PERSON_NAME] Assistant Site Manager · Countryside Proper…" at bounding box center [809, 436] width 512 height 722
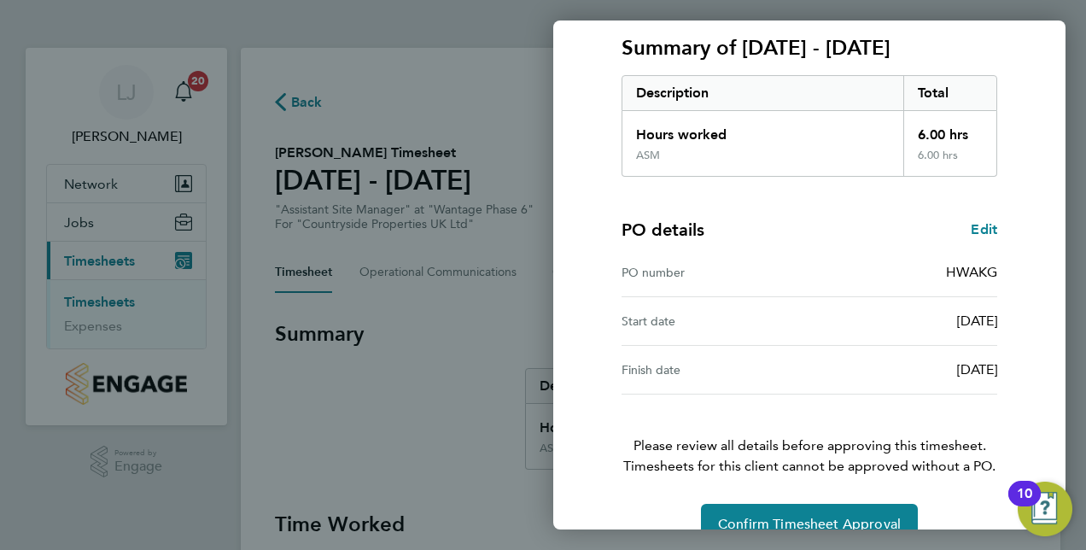
scroll to position [266, 0]
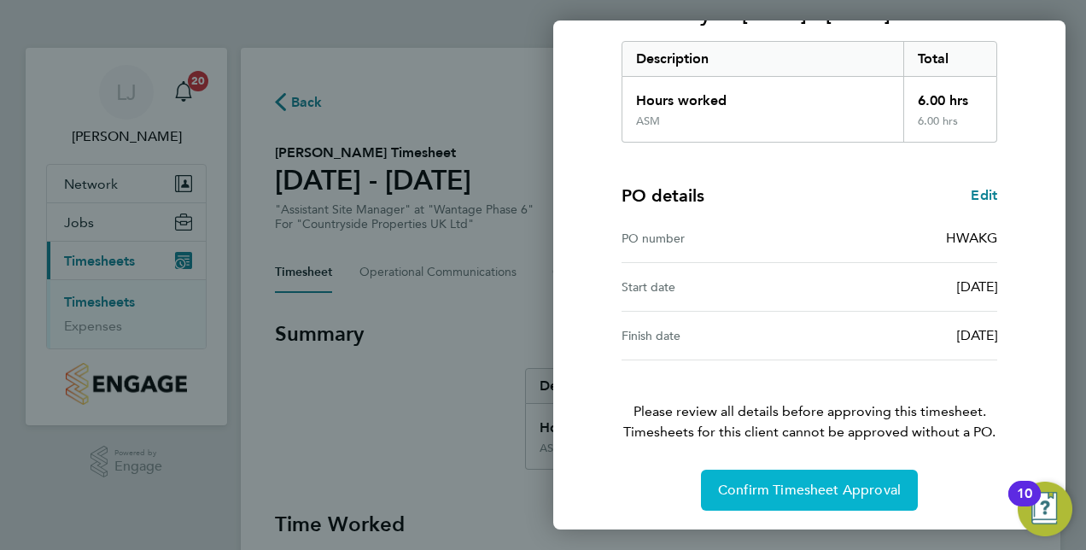
click at [782, 481] on span "Confirm Timesheet Approval" at bounding box center [809, 489] width 183 height 17
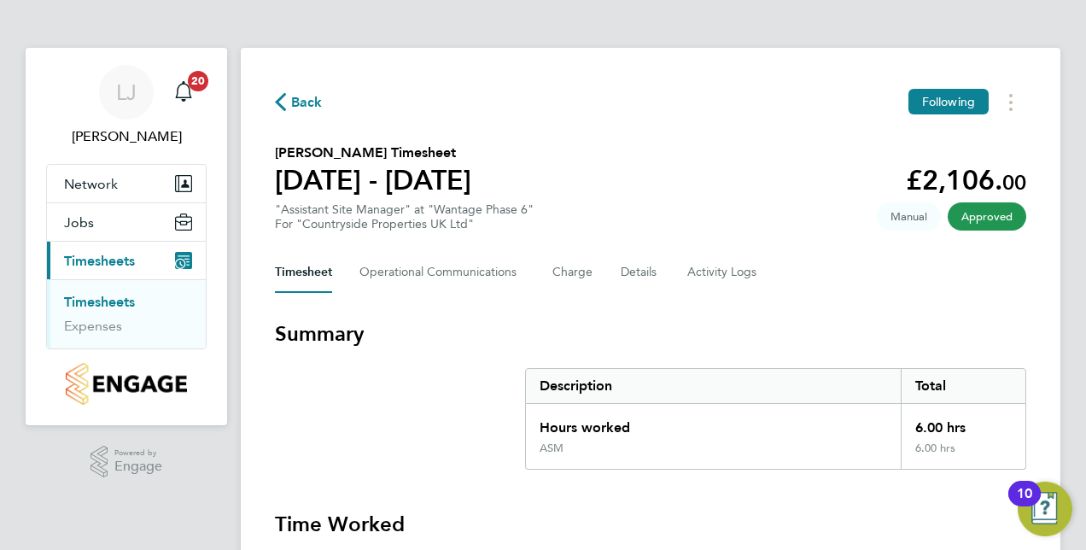
click at [130, 297] on link "Timesheets" at bounding box center [99, 302] width 71 height 16
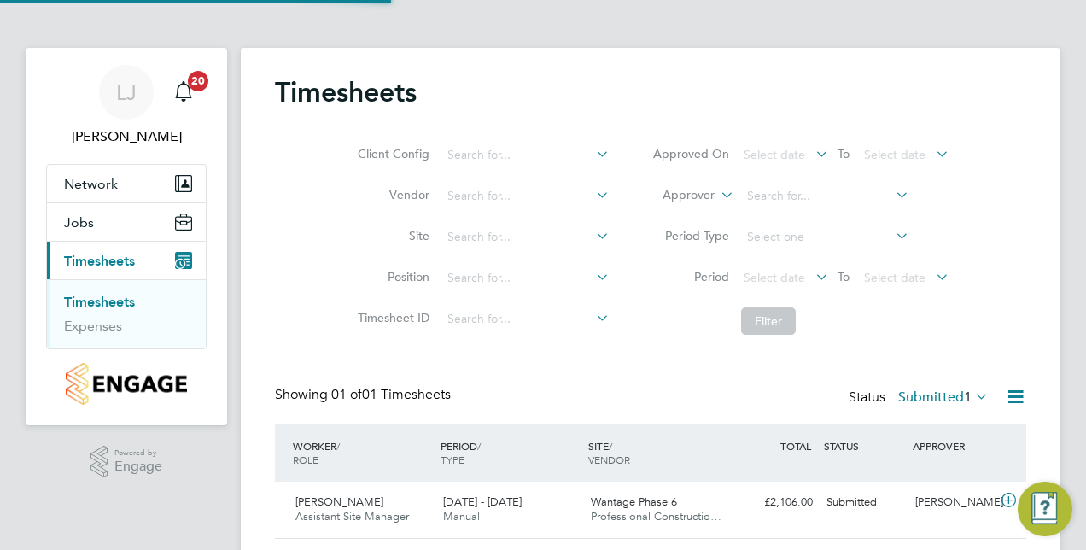
scroll to position [43, 148]
click at [1035, 359] on div "Timesheets Client Config Vendor Site Position Timesheet ID Approved On Select d…" at bounding box center [650, 310] width 819 height 525
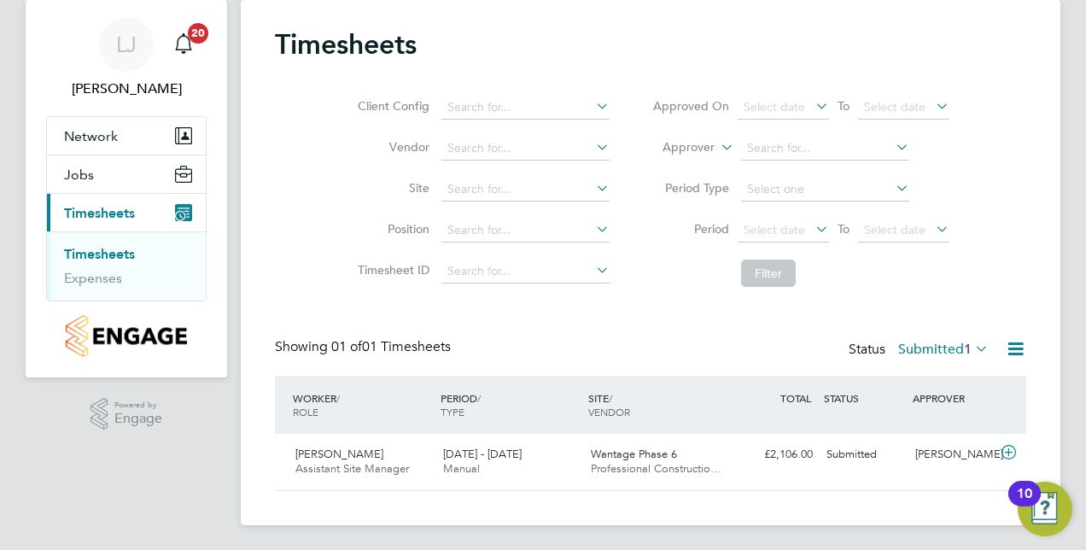
scroll to position [50, 0]
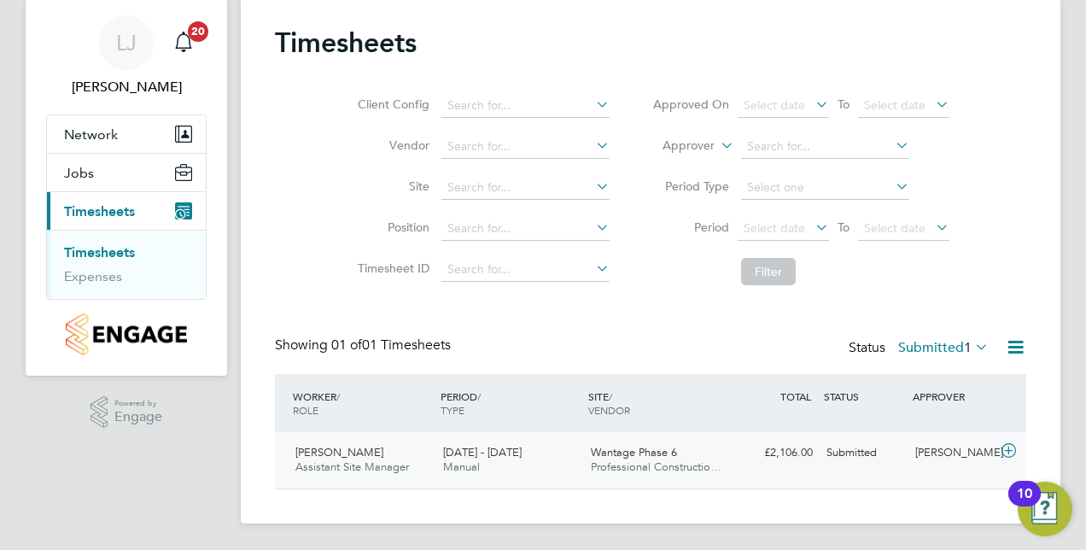
click at [1012, 449] on icon at bounding box center [1008, 451] width 21 height 14
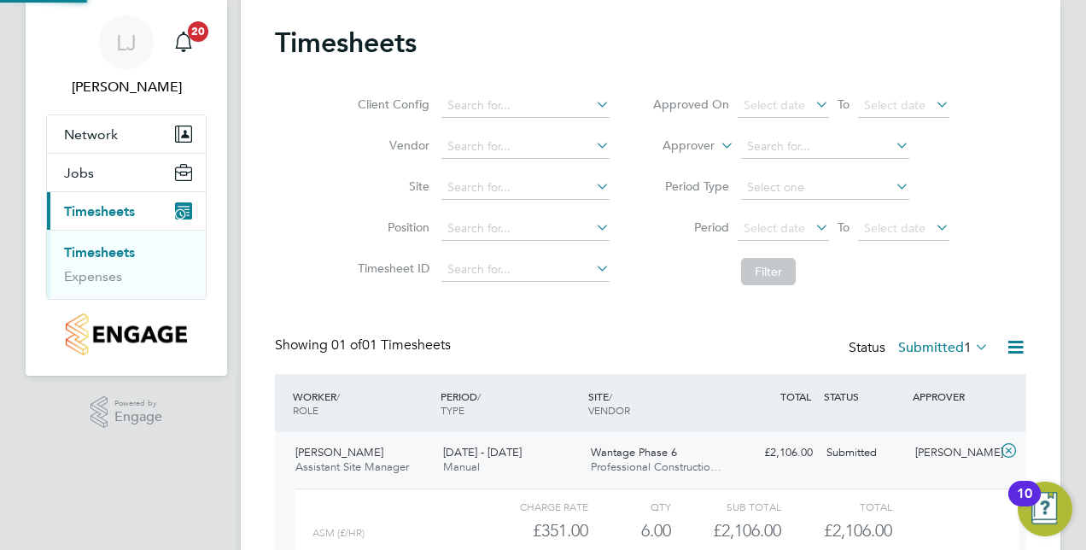
scroll to position [29, 166]
click at [1041, 389] on div "Timesheets Client Config Vendor Site Position Timesheet ID Approved On Select d…" at bounding box center [650, 339] width 819 height 682
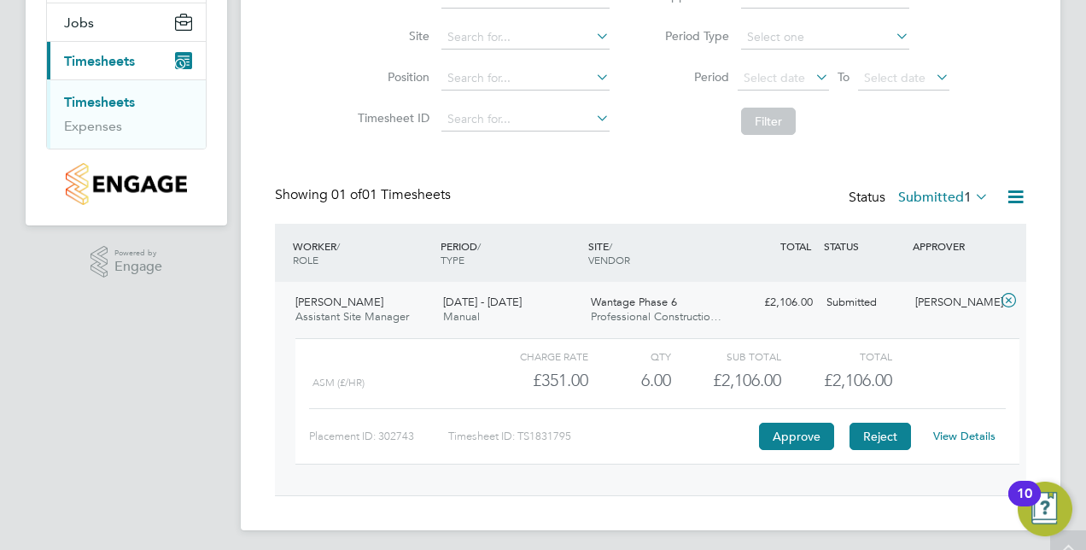
scroll to position [206, 0]
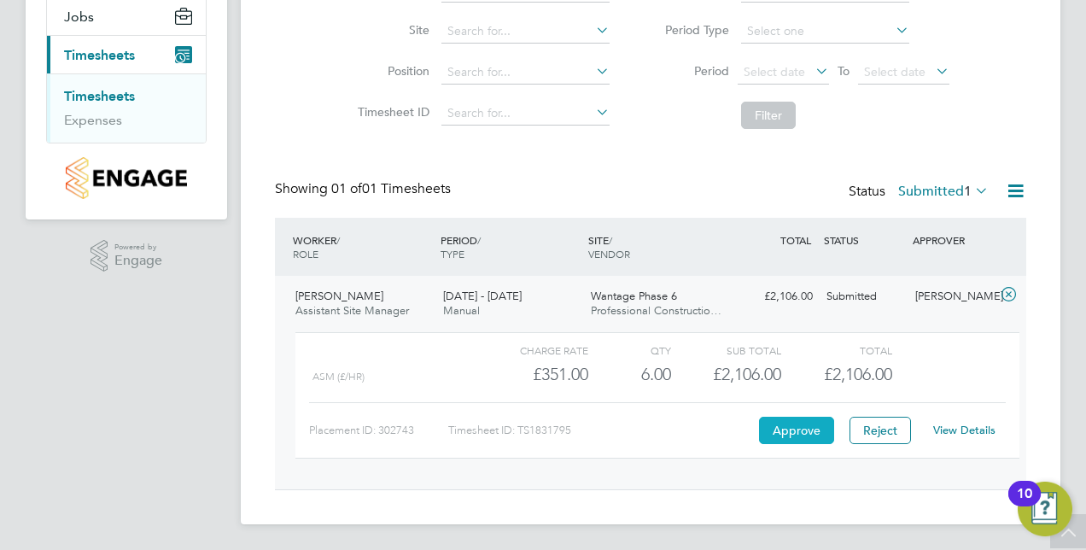
click at [803, 422] on button "Approve" at bounding box center [796, 430] width 75 height 27
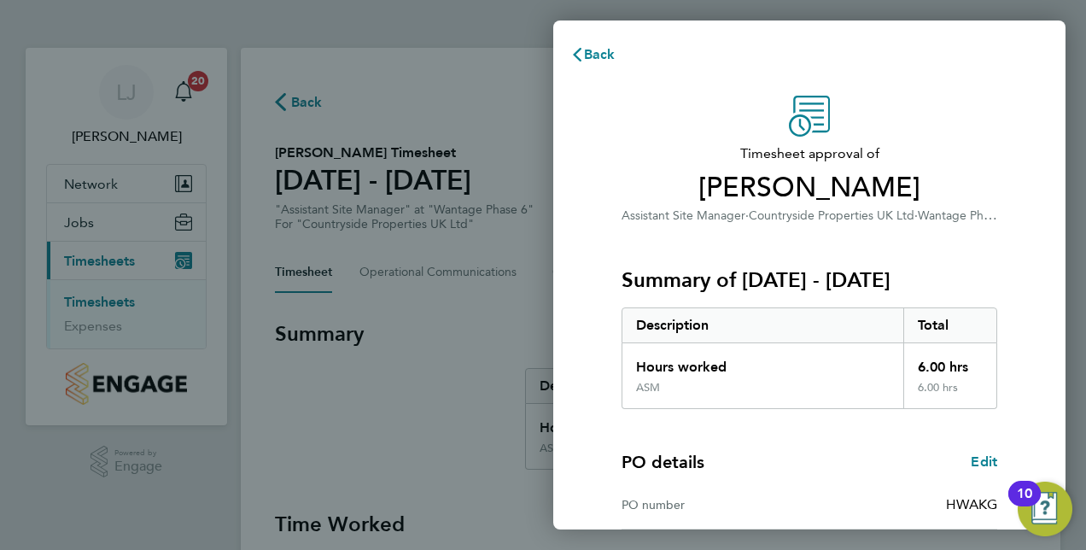
click at [594, 309] on div "Timesheet approval of [PERSON_NAME] Assistant Site Manager · Countryside Proper…" at bounding box center [809, 436] width 512 height 722
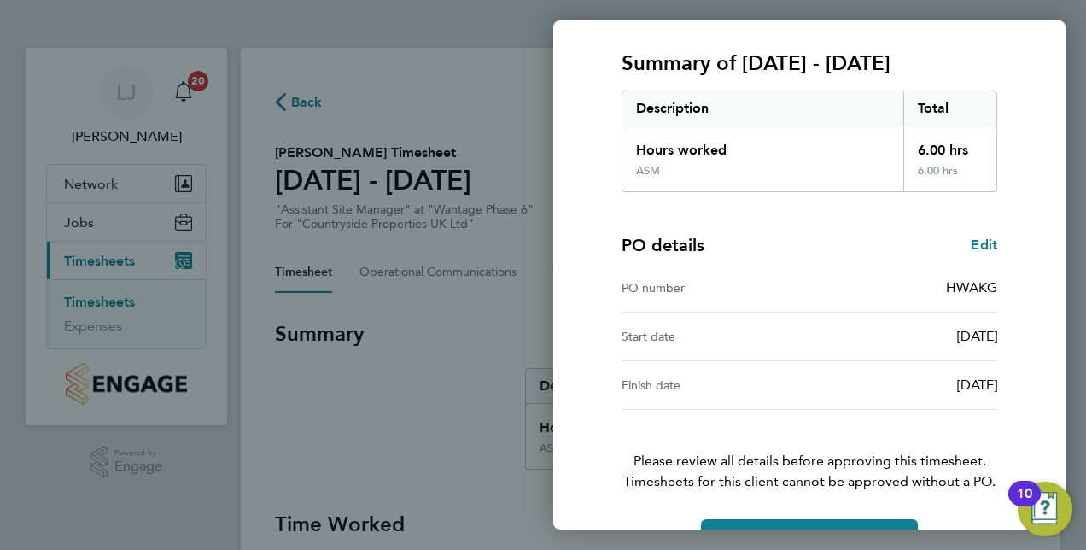
scroll to position [266, 0]
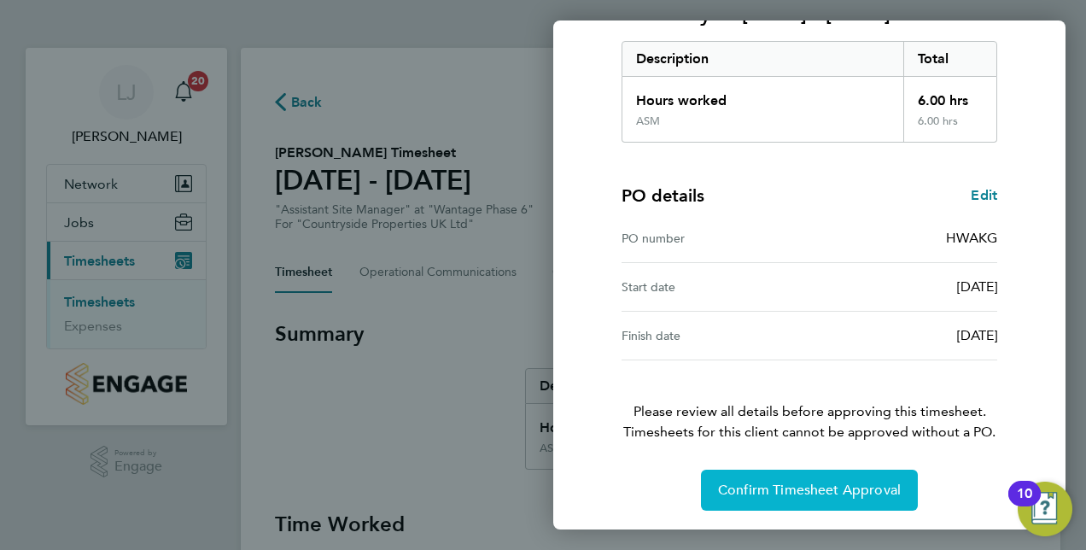
click at [794, 487] on span "Confirm Timesheet Approval" at bounding box center [809, 489] width 183 height 17
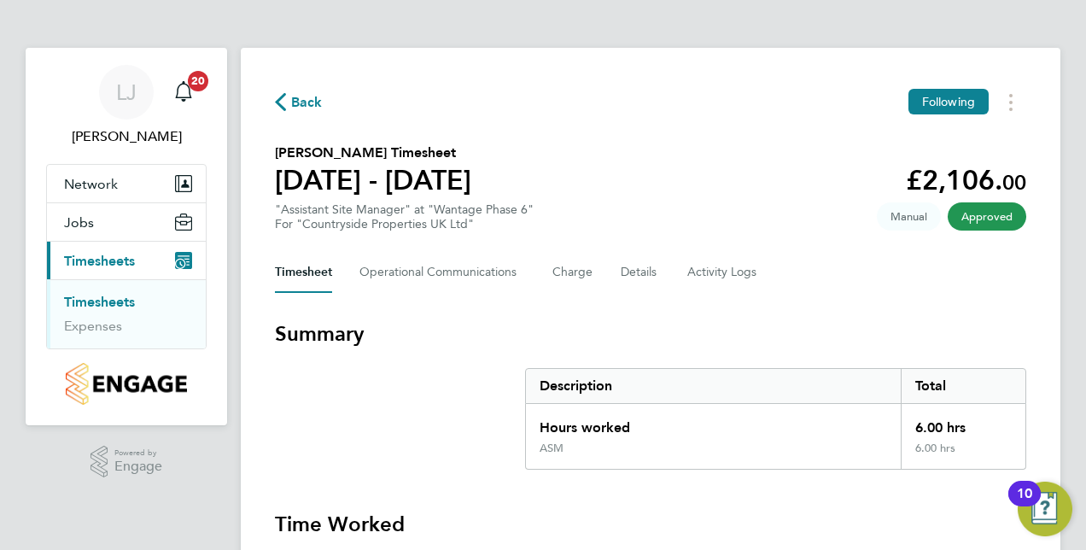
click at [97, 300] on link "Timesheets" at bounding box center [99, 302] width 71 height 16
